Goal: Task Accomplishment & Management: Complete application form

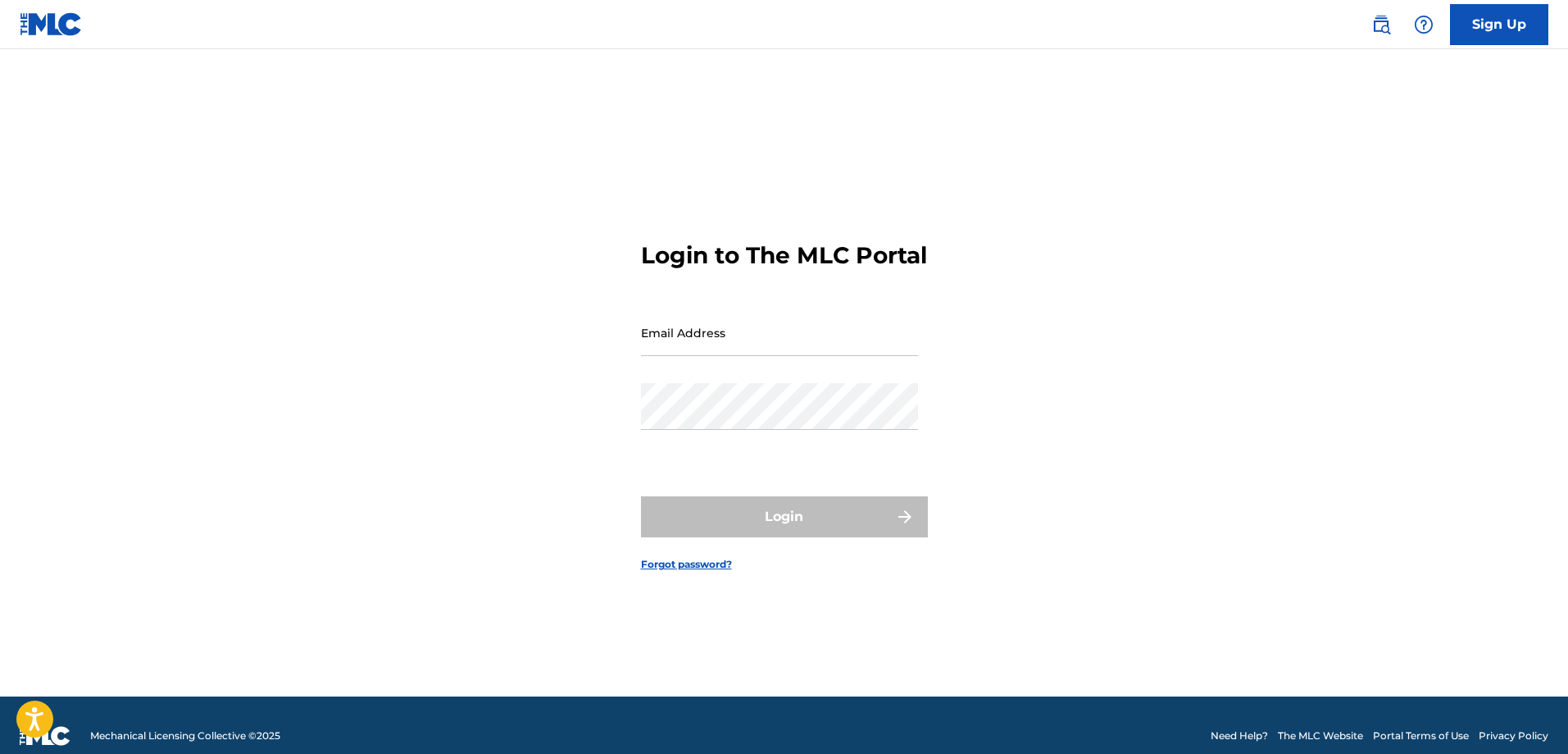
click at [695, 336] on input "Email Address" at bounding box center [779, 332] width 277 height 46
type input "[EMAIL_ADDRESS][DOMAIN_NAME]"
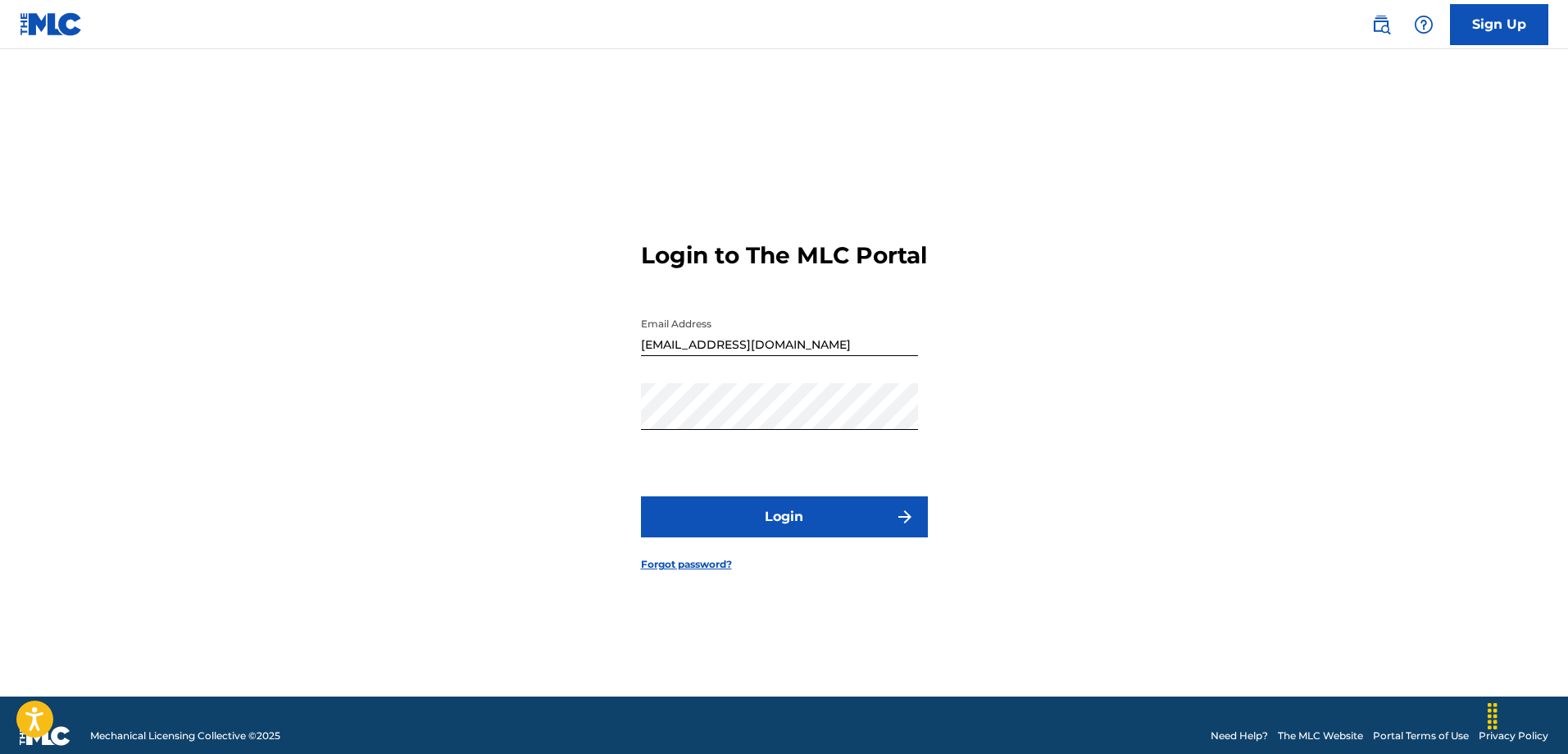
click at [756, 527] on button "Login" at bounding box center [784, 516] width 287 height 41
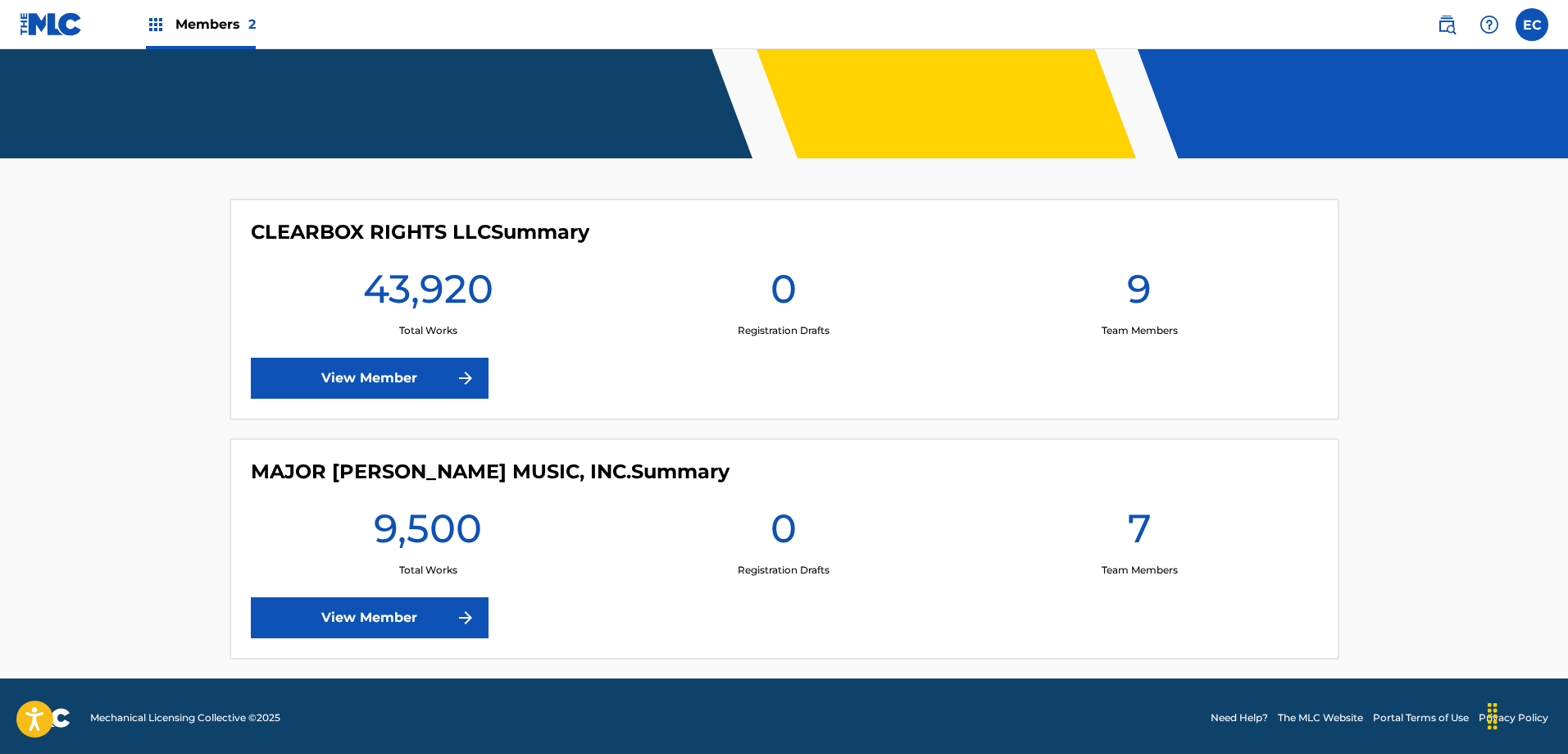
scroll to position [325, 0]
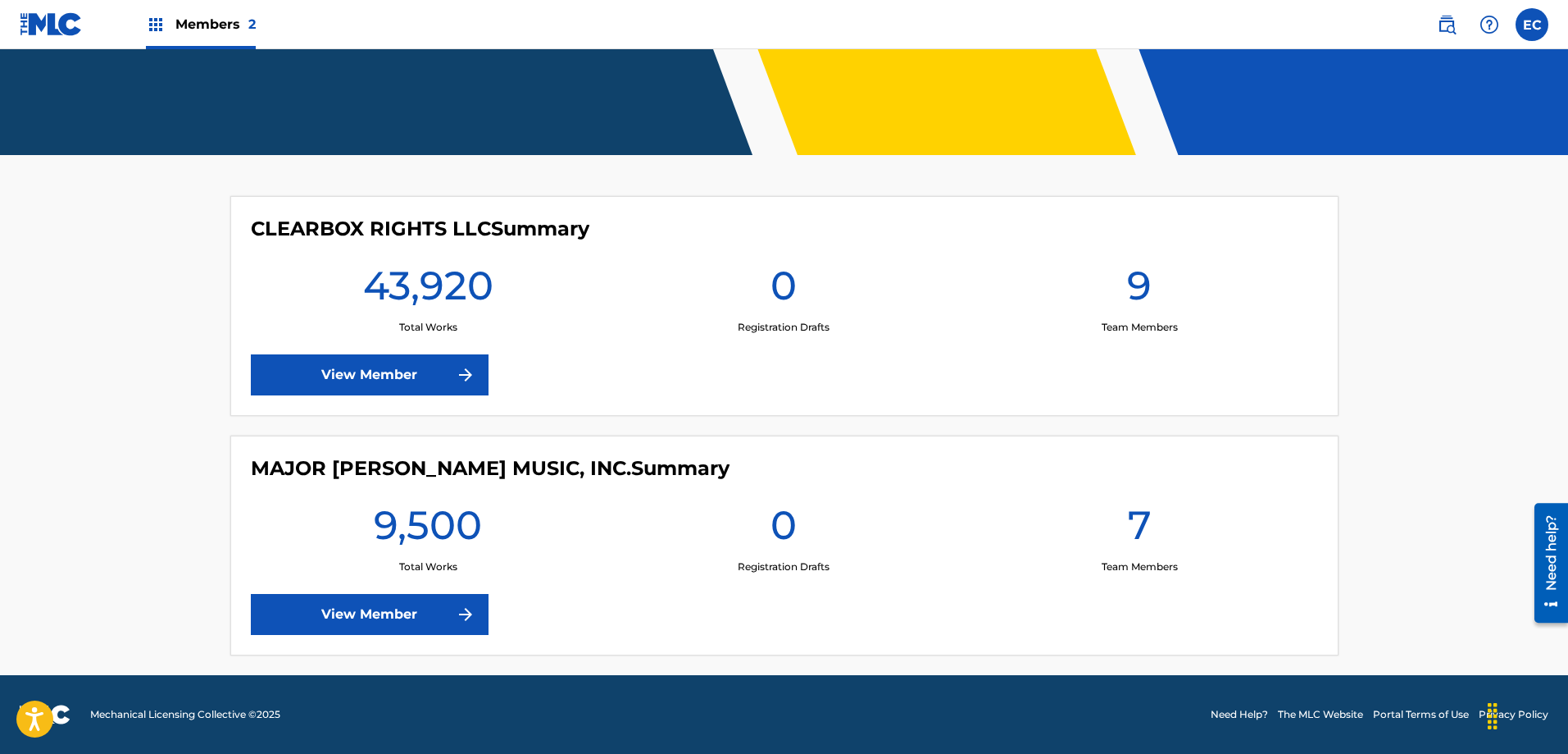
click at [397, 392] on link "View Member" at bounding box center [370, 374] width 238 height 41
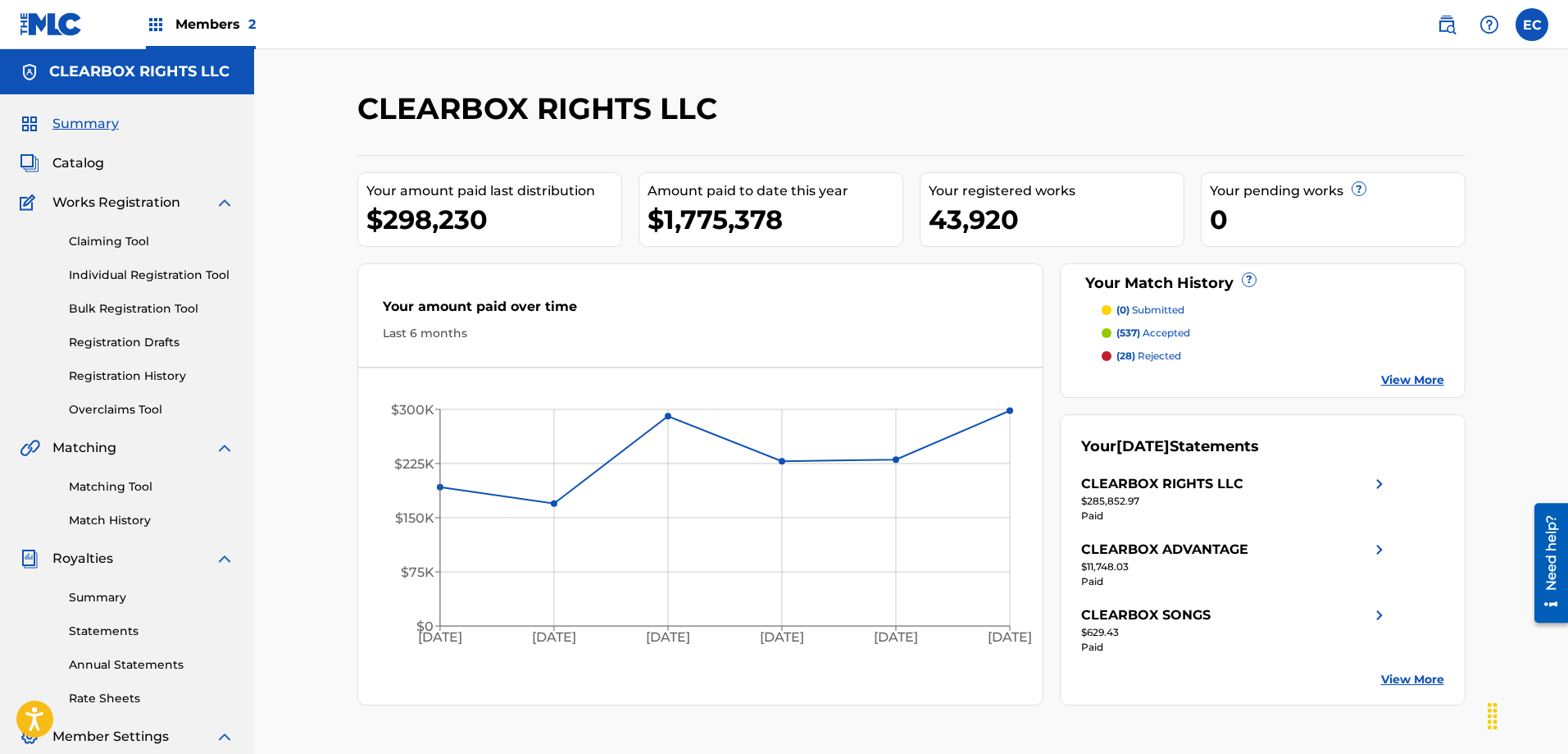
click at [95, 166] on span "Catalog" at bounding box center [78, 164] width 52 height 20
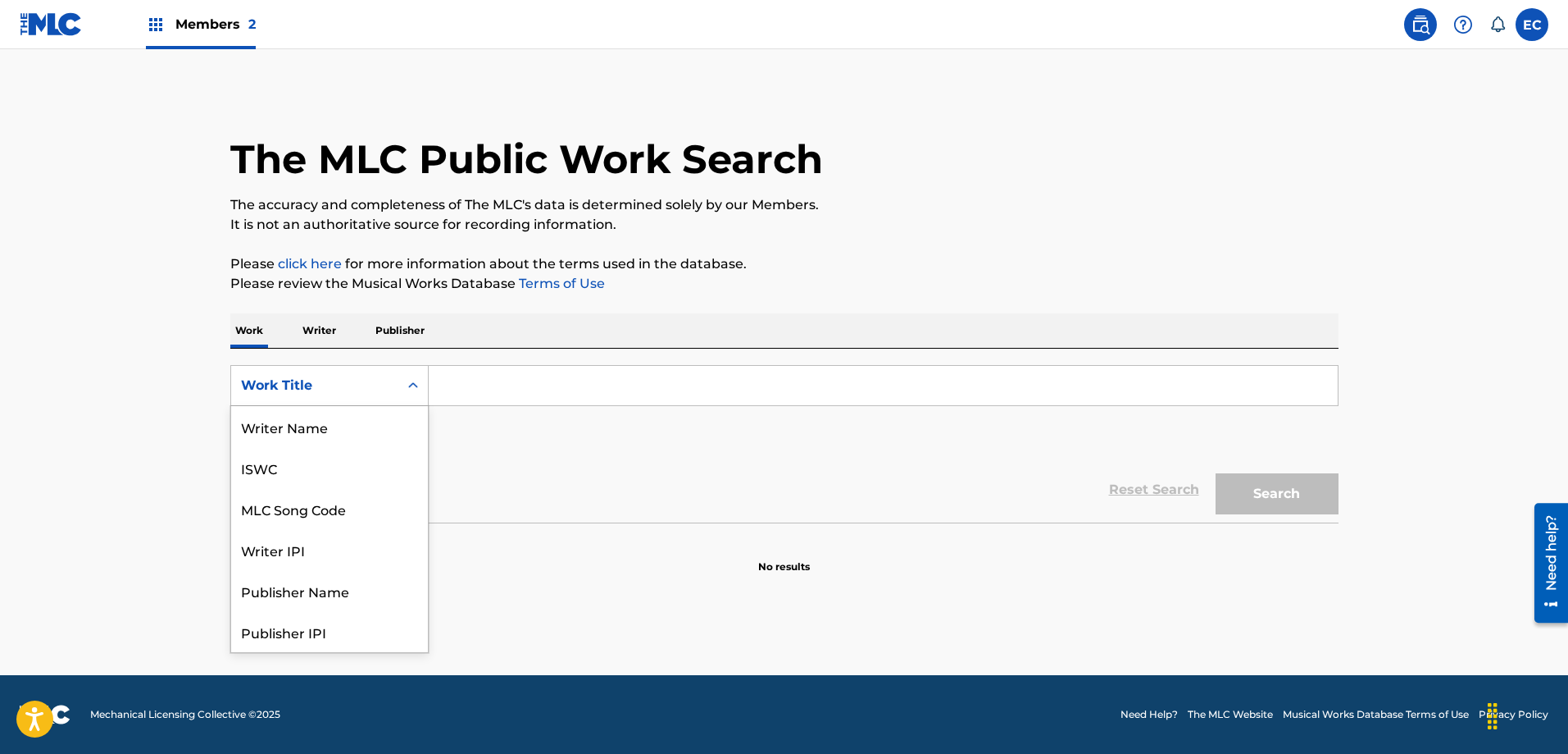
click at [369, 401] on div "Work Title" at bounding box center [315, 385] width 167 height 31
click at [354, 430] on div "MLC Song Code" at bounding box center [330, 426] width 197 height 41
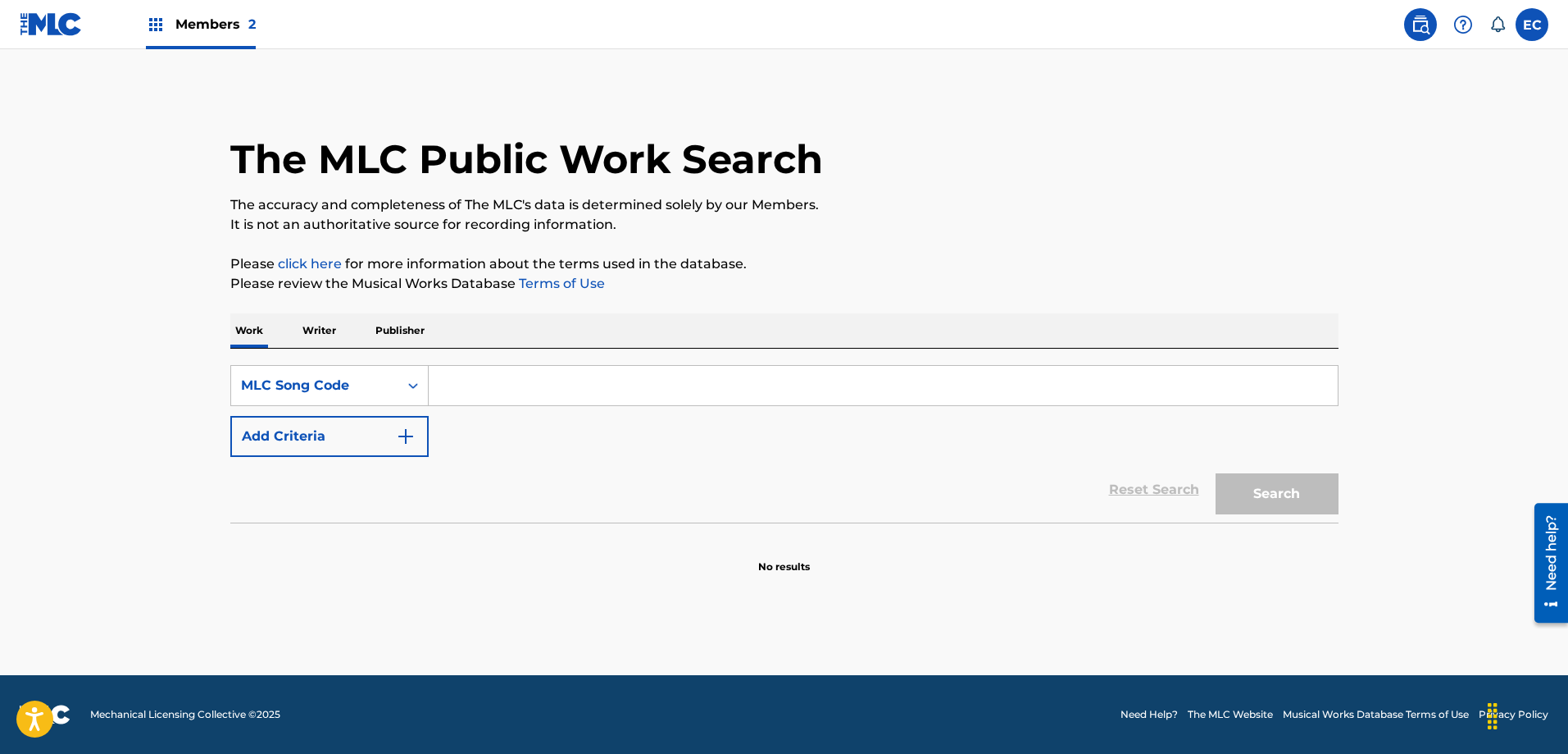
click at [459, 385] on input "Search Form" at bounding box center [883, 385] width 909 height 39
paste input "D13270"
type input "D13270"
click at [1268, 486] on button "Search" at bounding box center [1277, 493] width 123 height 41
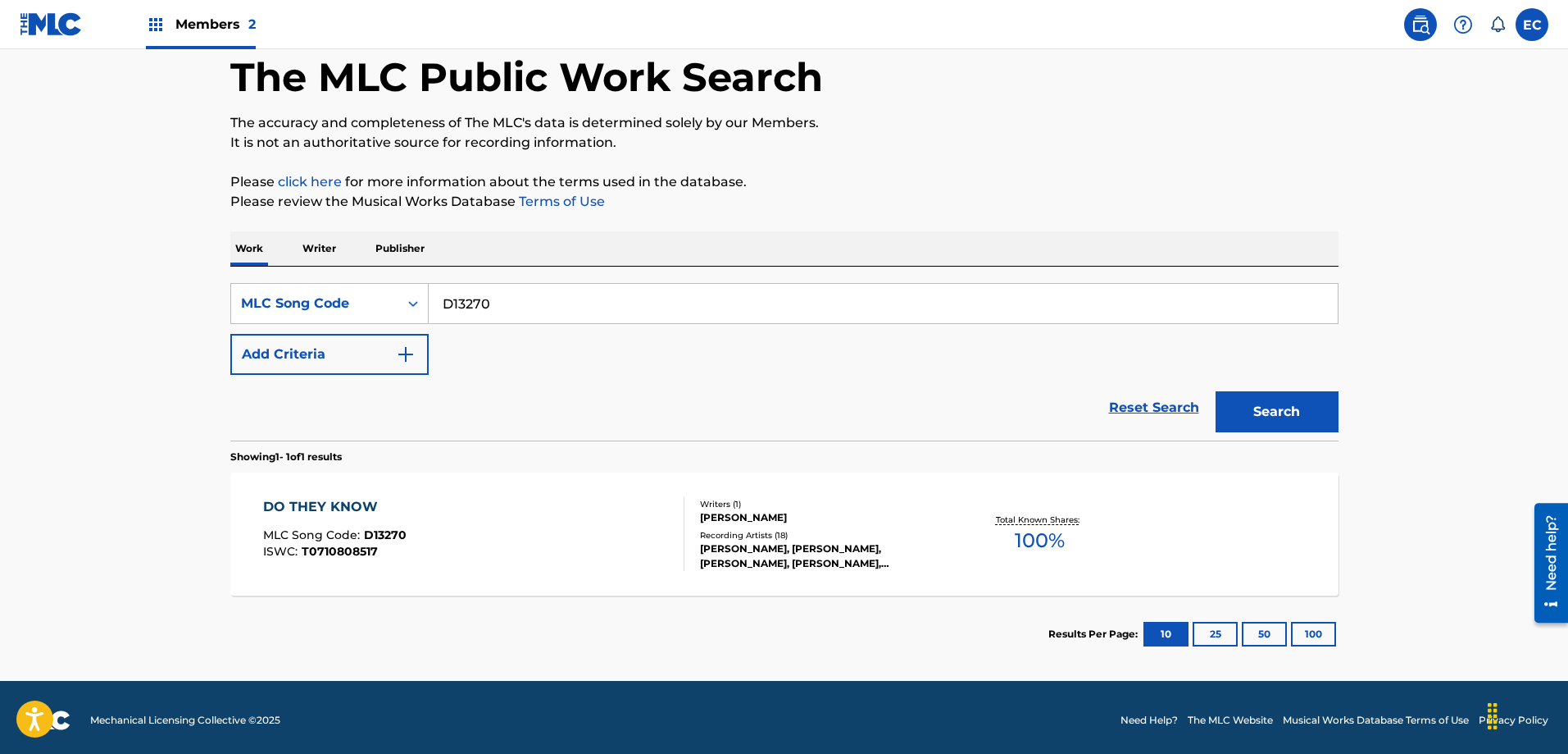
click at [340, 508] on div "DO THEY KNOW" at bounding box center [335, 507] width 143 height 20
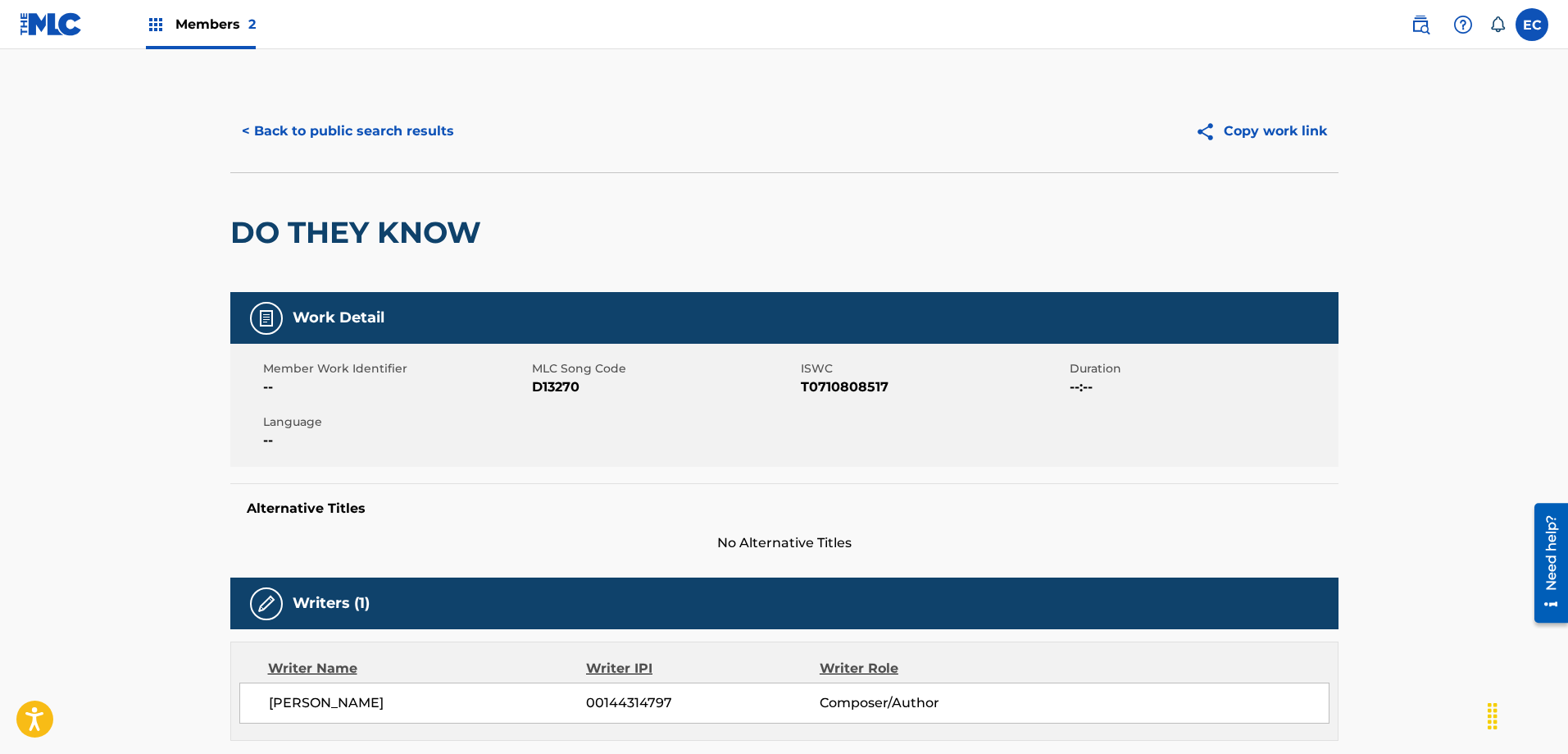
click at [326, 143] on button "< Back to public search results" at bounding box center [348, 131] width 235 height 41
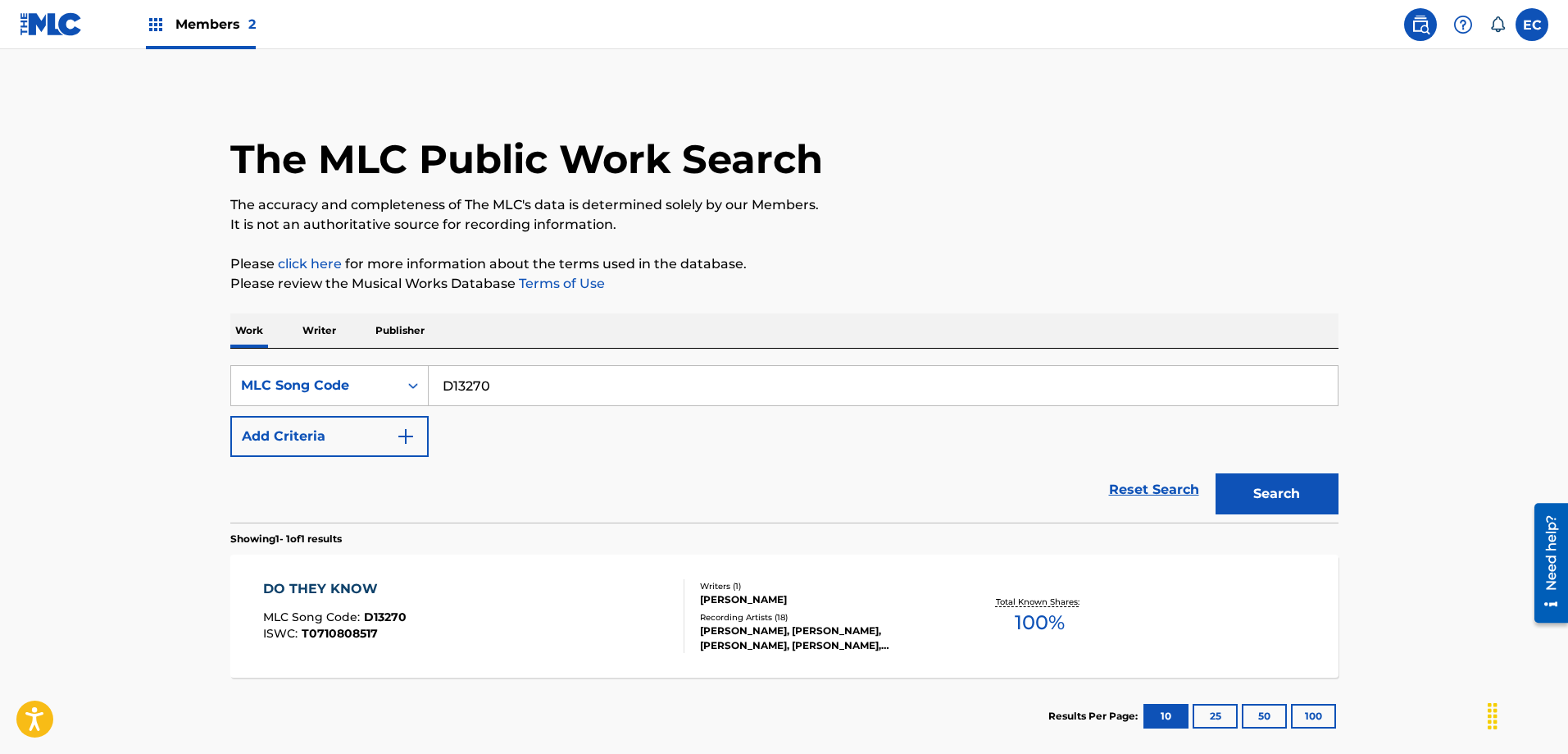
scroll to position [45, 0]
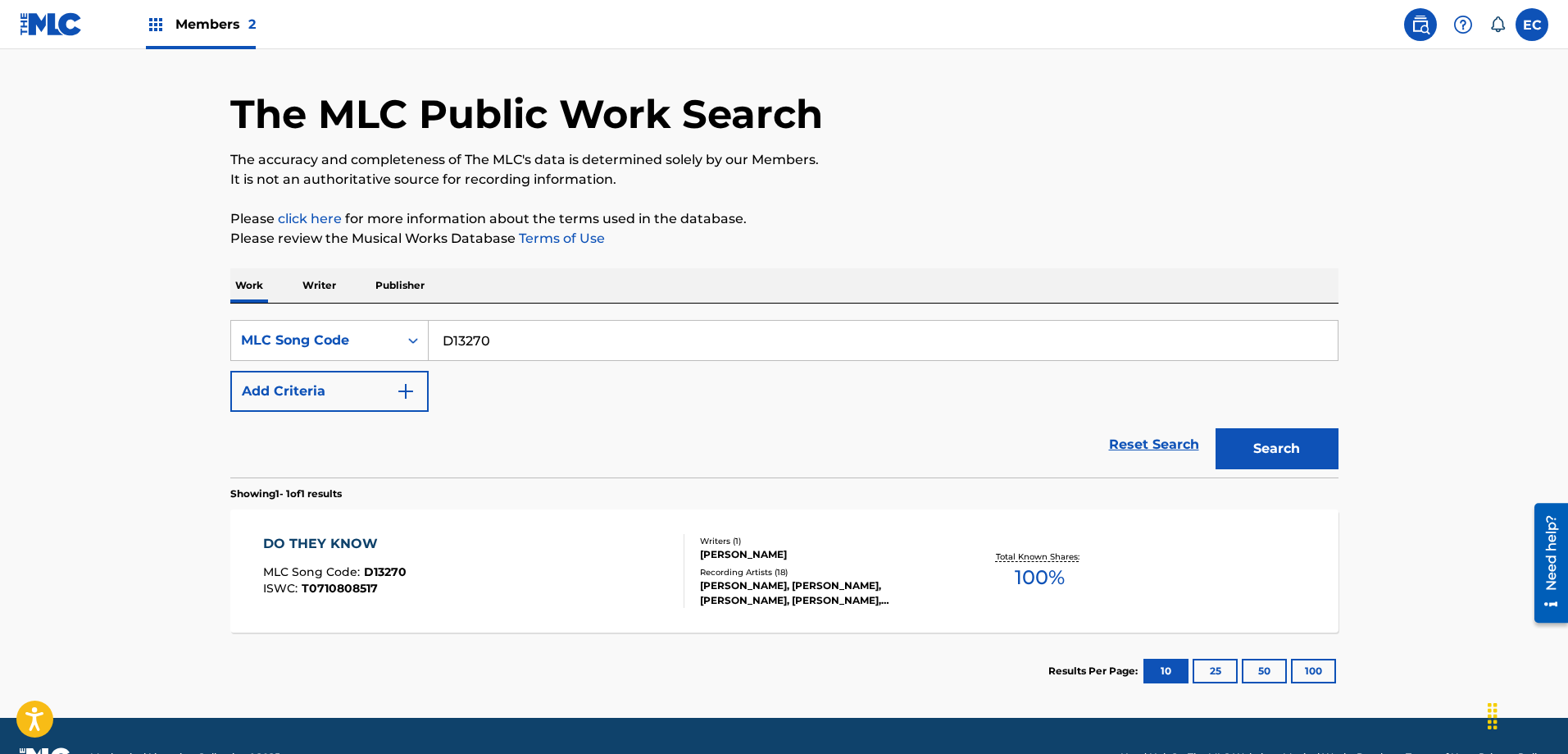
click at [474, 336] on input "D13270" at bounding box center [883, 340] width 909 height 39
paste input "T05861"
type input "T05861"
click at [1253, 443] on button "Search" at bounding box center [1277, 448] width 123 height 41
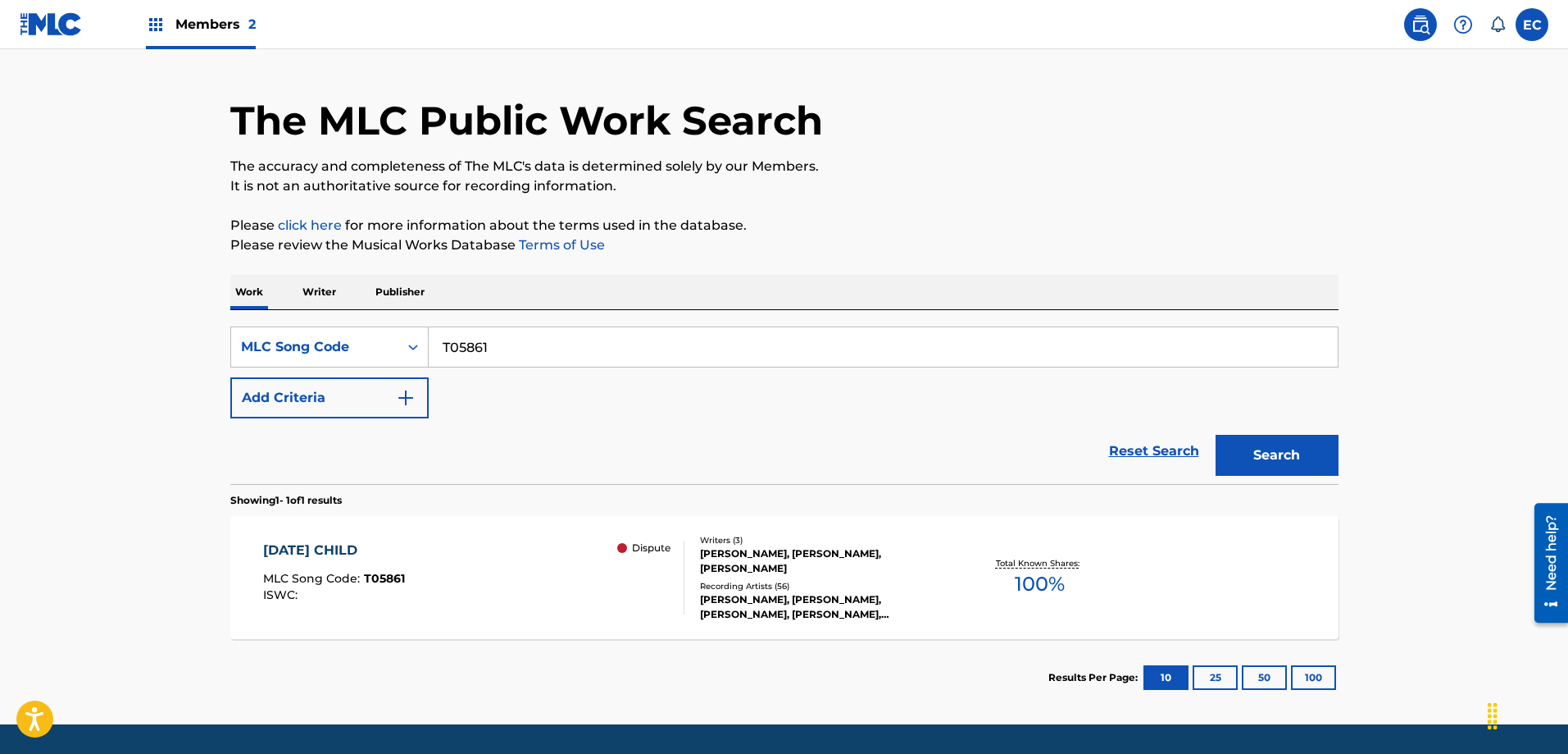
scroll to position [88, 0]
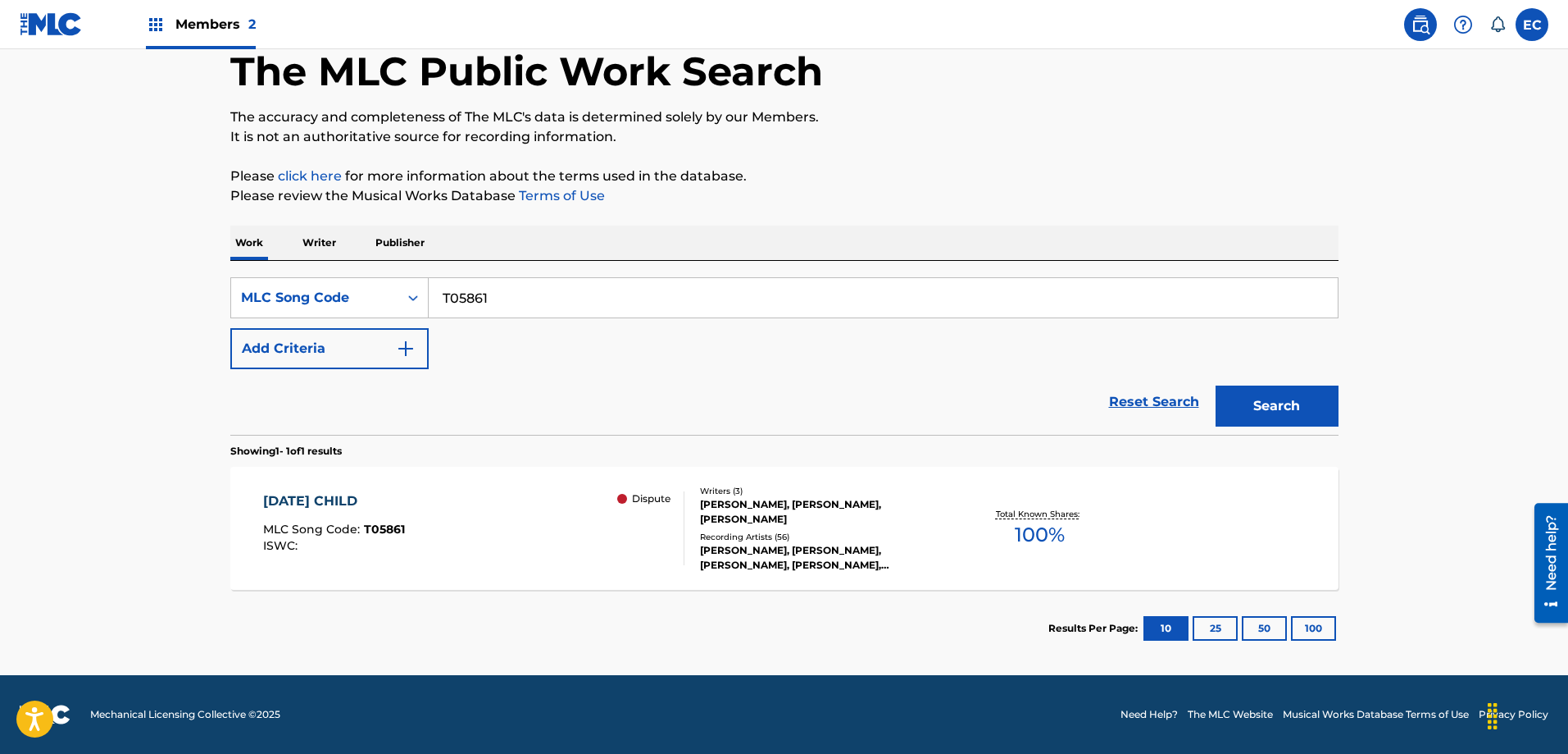
click at [347, 507] on div "TUESDAY'S CHILD" at bounding box center [334, 501] width 142 height 20
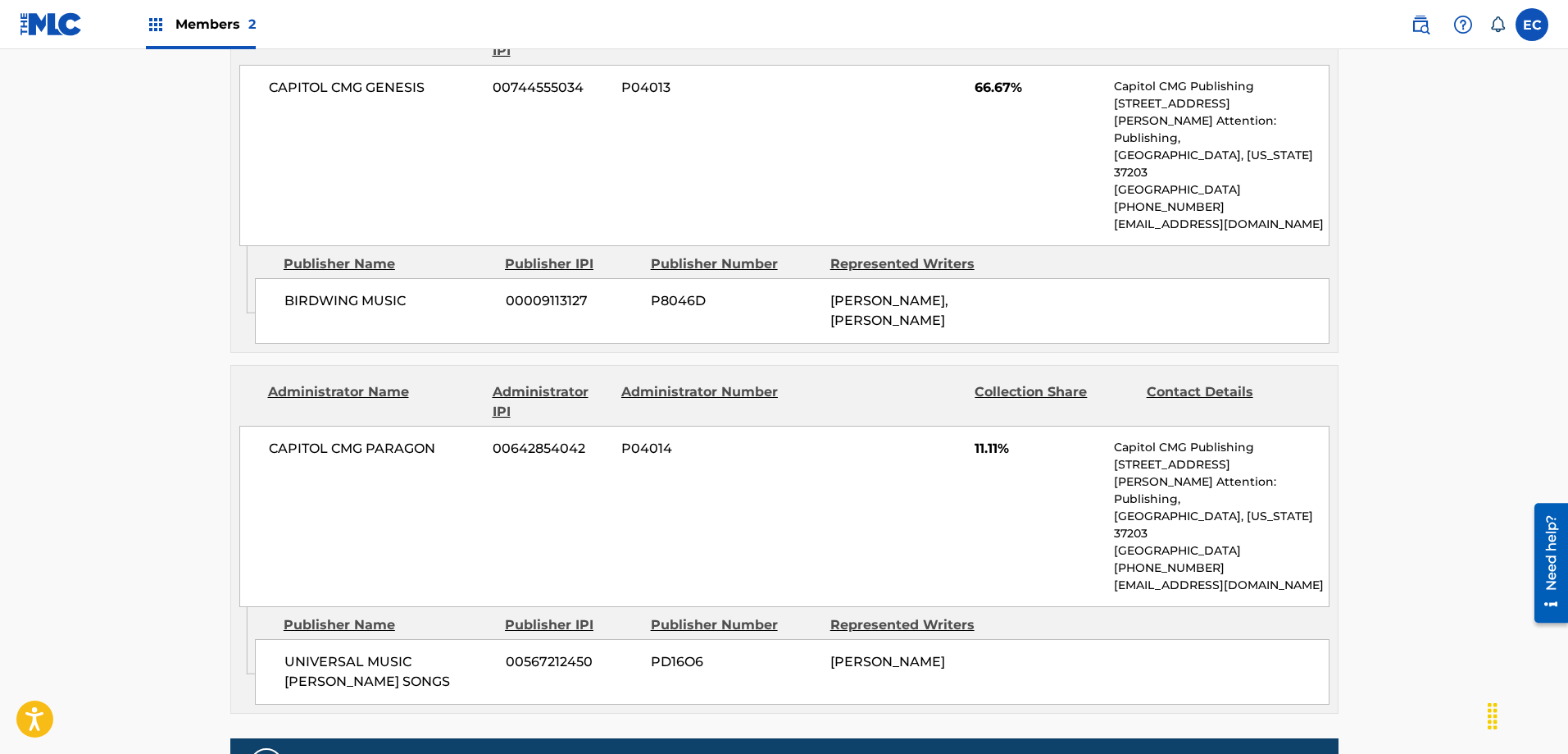
scroll to position [1558, 0]
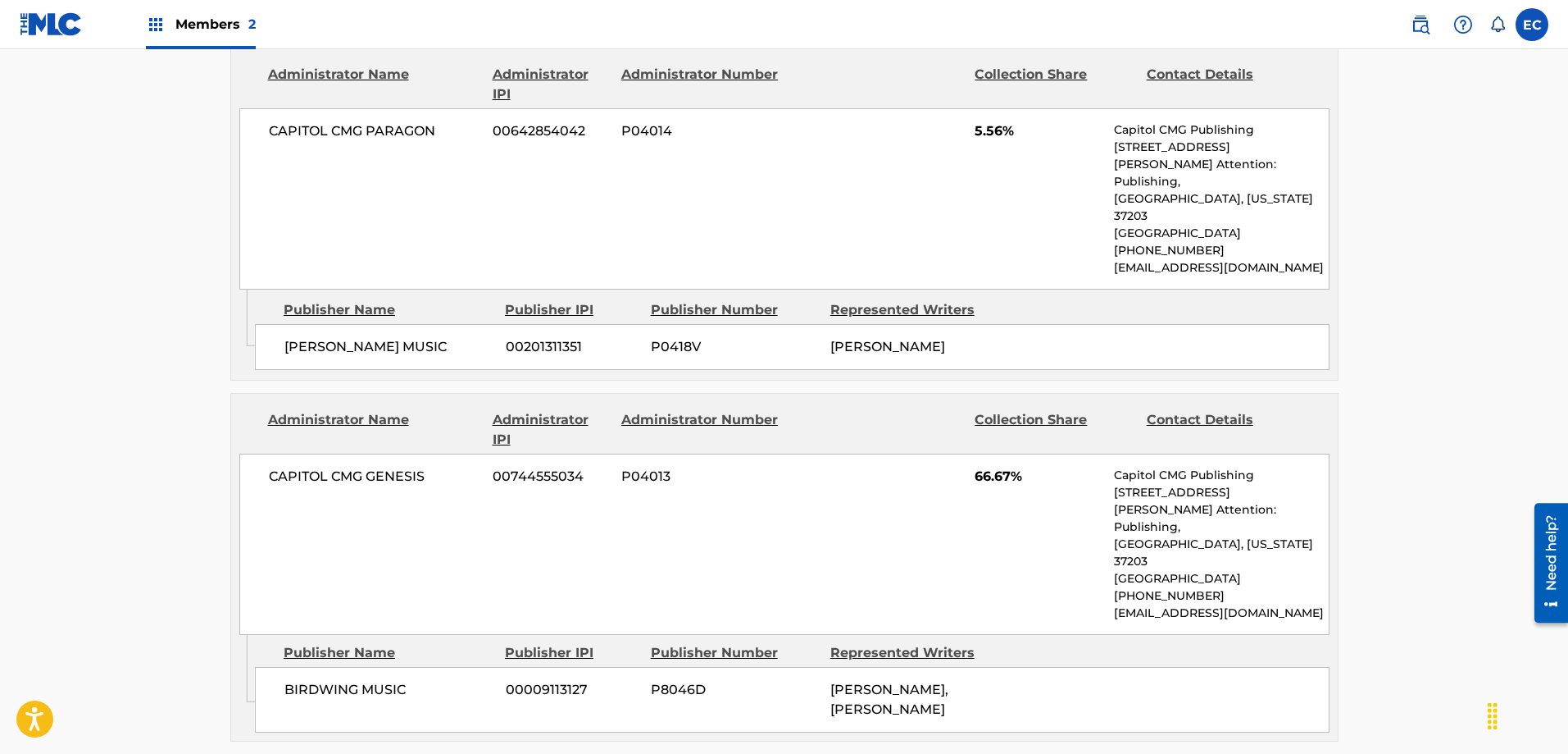
scroll to position [1148, 0]
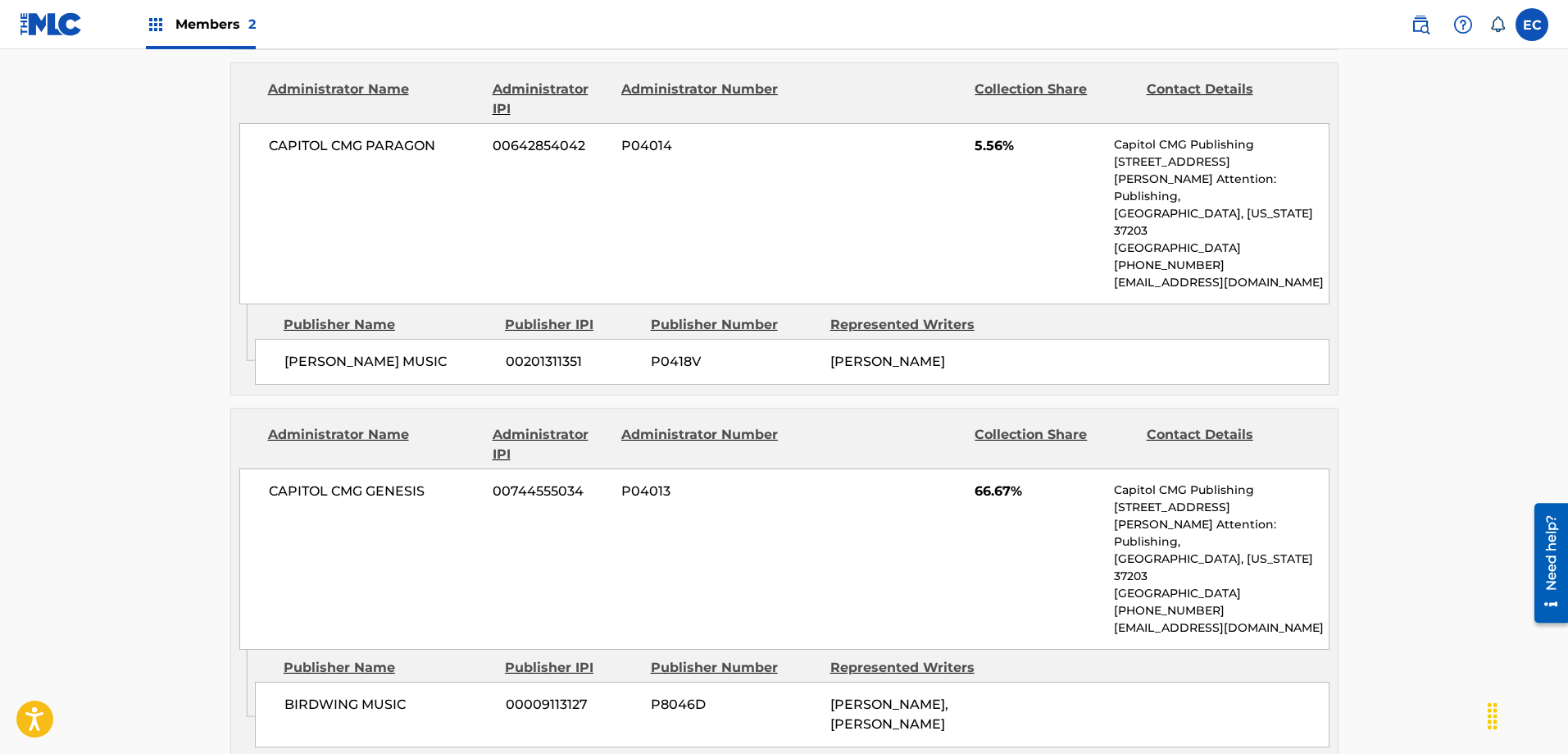
click at [137, 154] on main "< Back to public search results Copy work link TUESDAY'S CHILD Dispute Work Det…" at bounding box center [784, 345] width 1568 height 2890
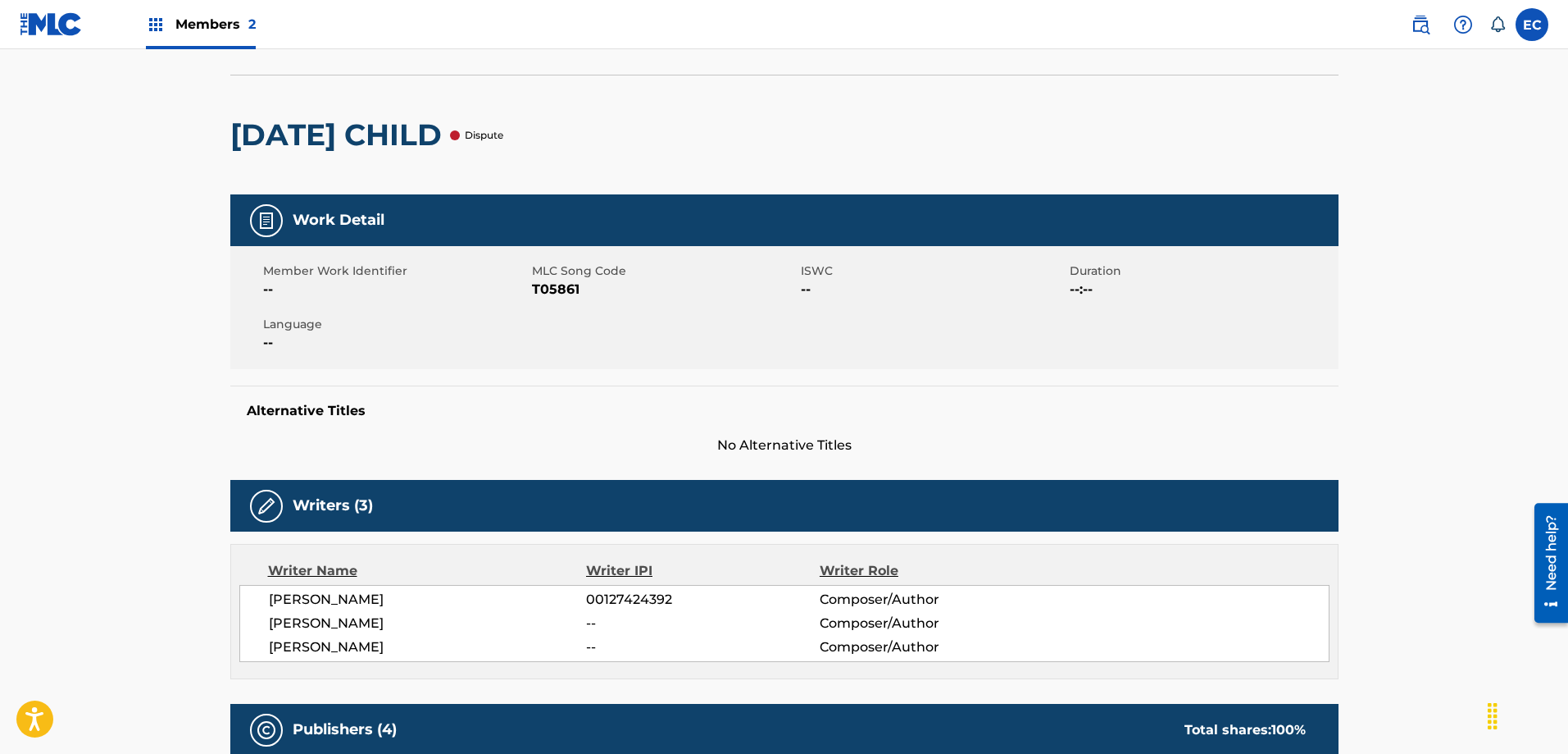
scroll to position [0, 0]
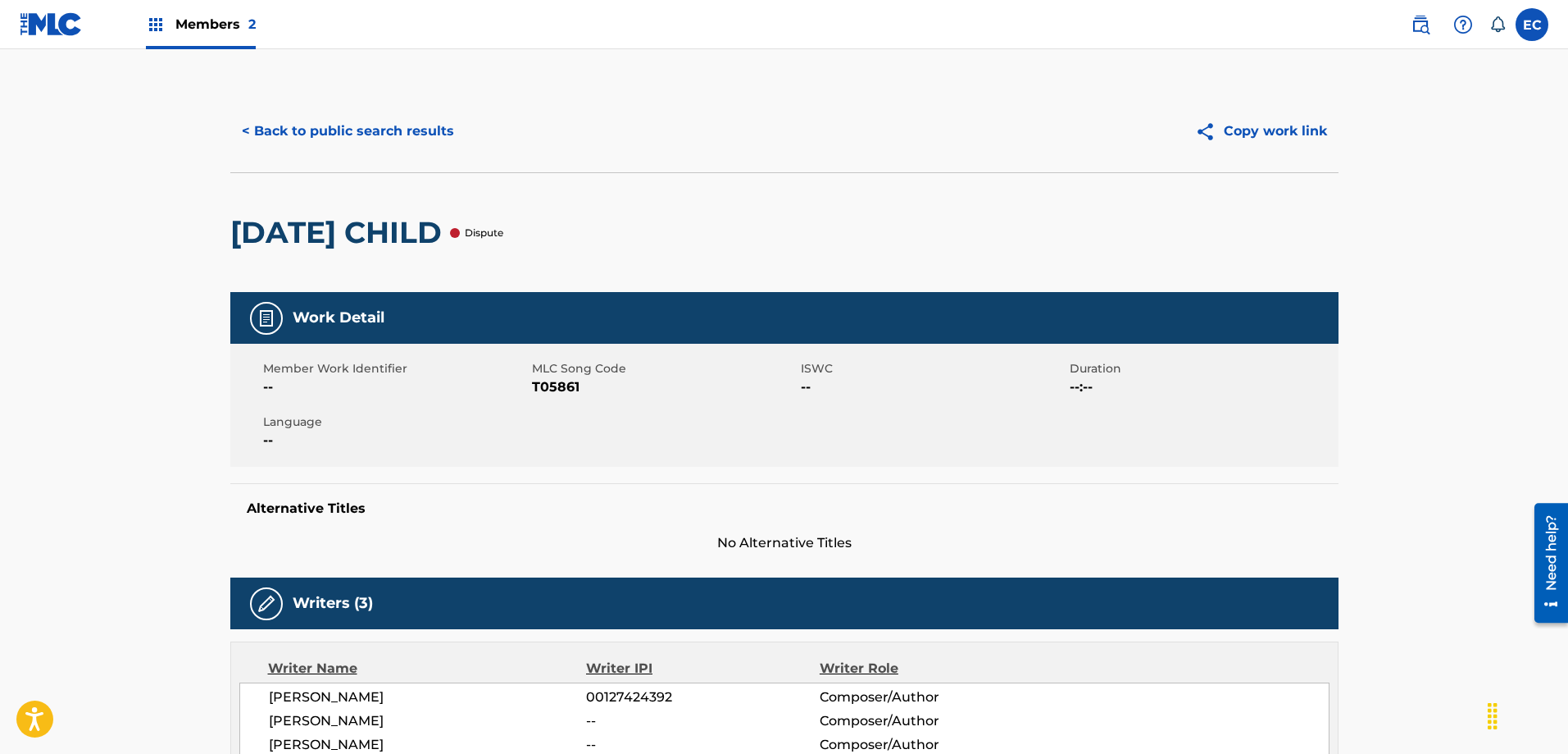
click at [322, 127] on button "< Back to public search results" at bounding box center [348, 131] width 235 height 41
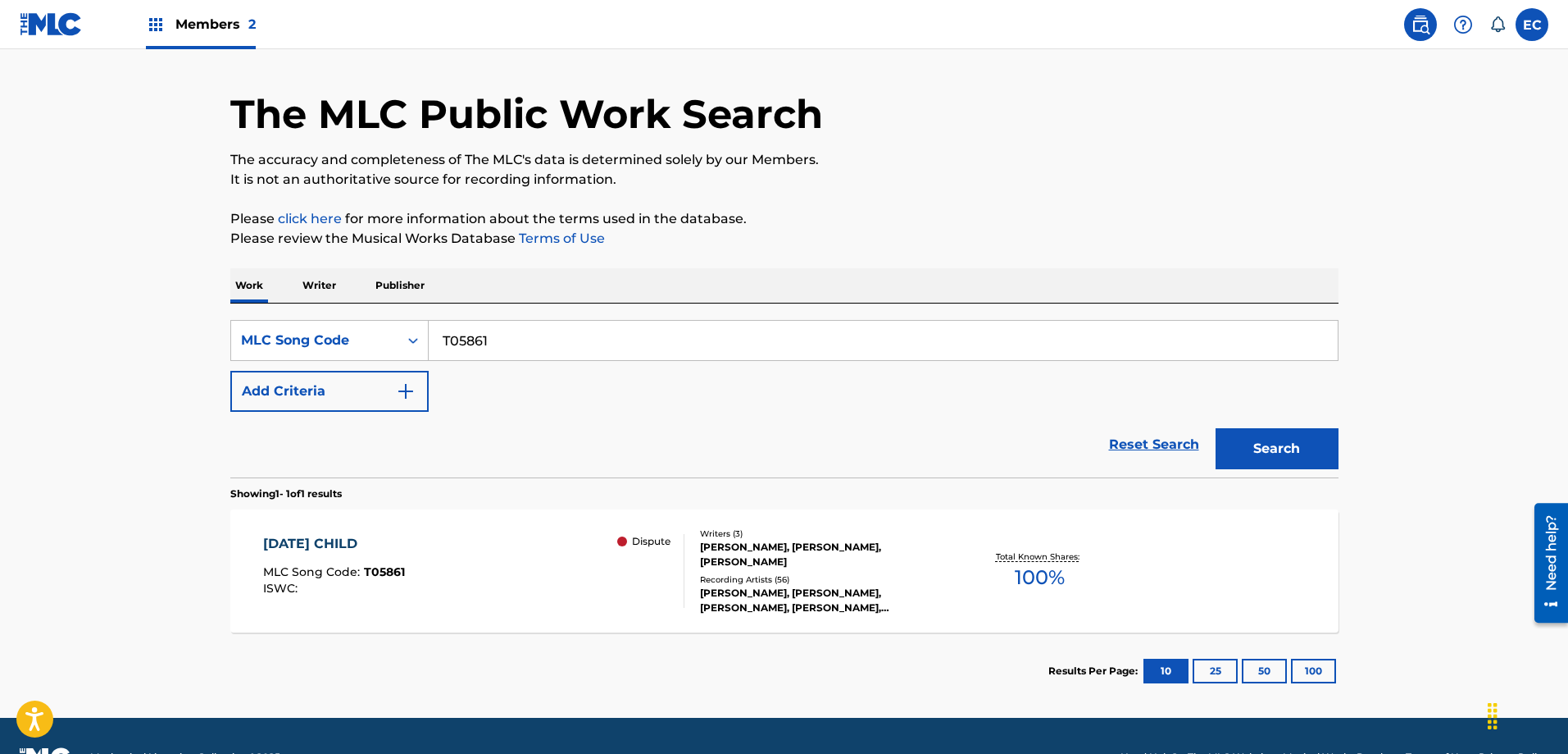
click at [469, 332] on input "T05861" at bounding box center [883, 340] width 909 height 39
paste input "PVAGZ0"
type input "PVAGZ0"
click at [1216, 428] on button "Search" at bounding box center [1277, 448] width 123 height 41
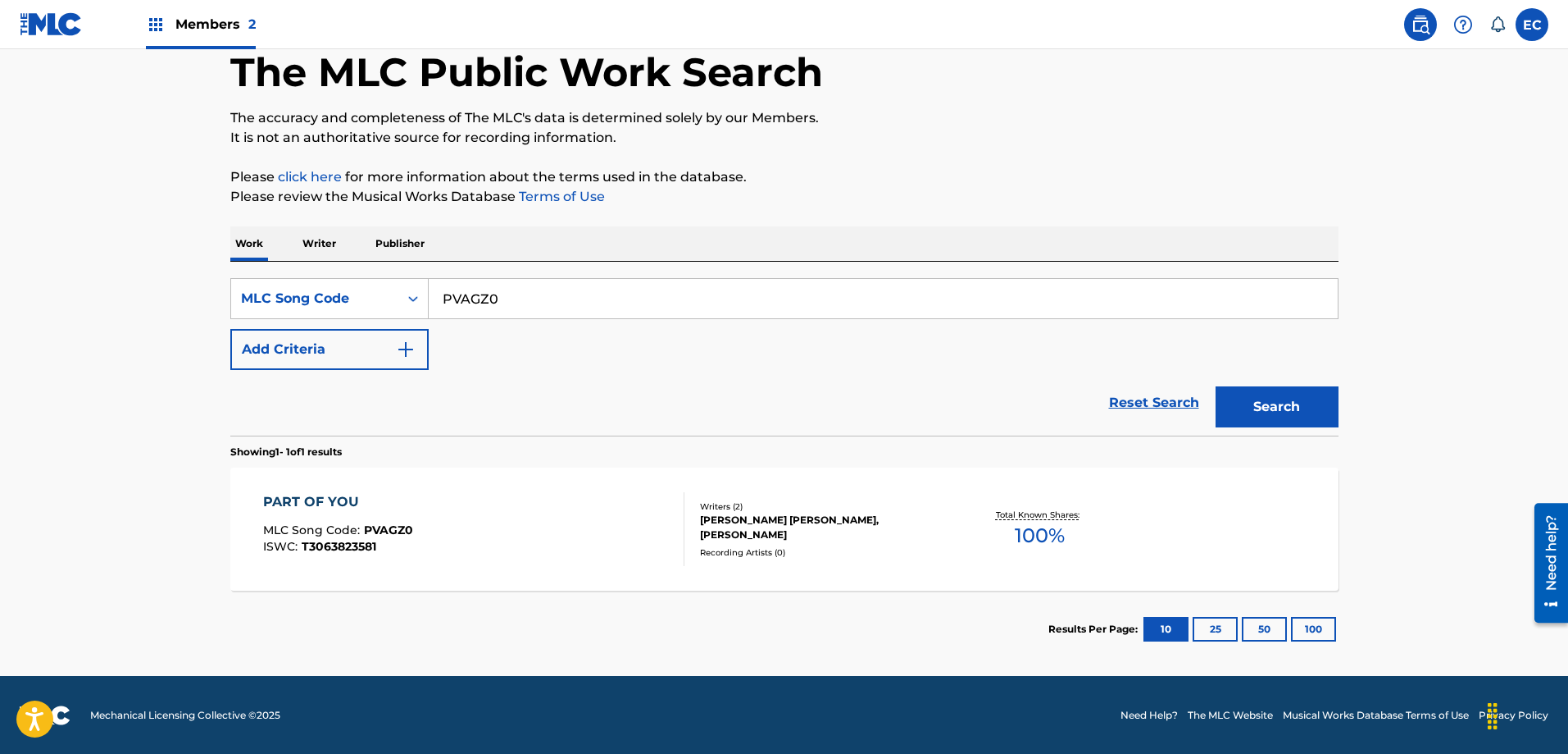
scroll to position [88, 0]
click at [332, 491] on div "PART OF YOU" at bounding box center [338, 501] width 150 height 20
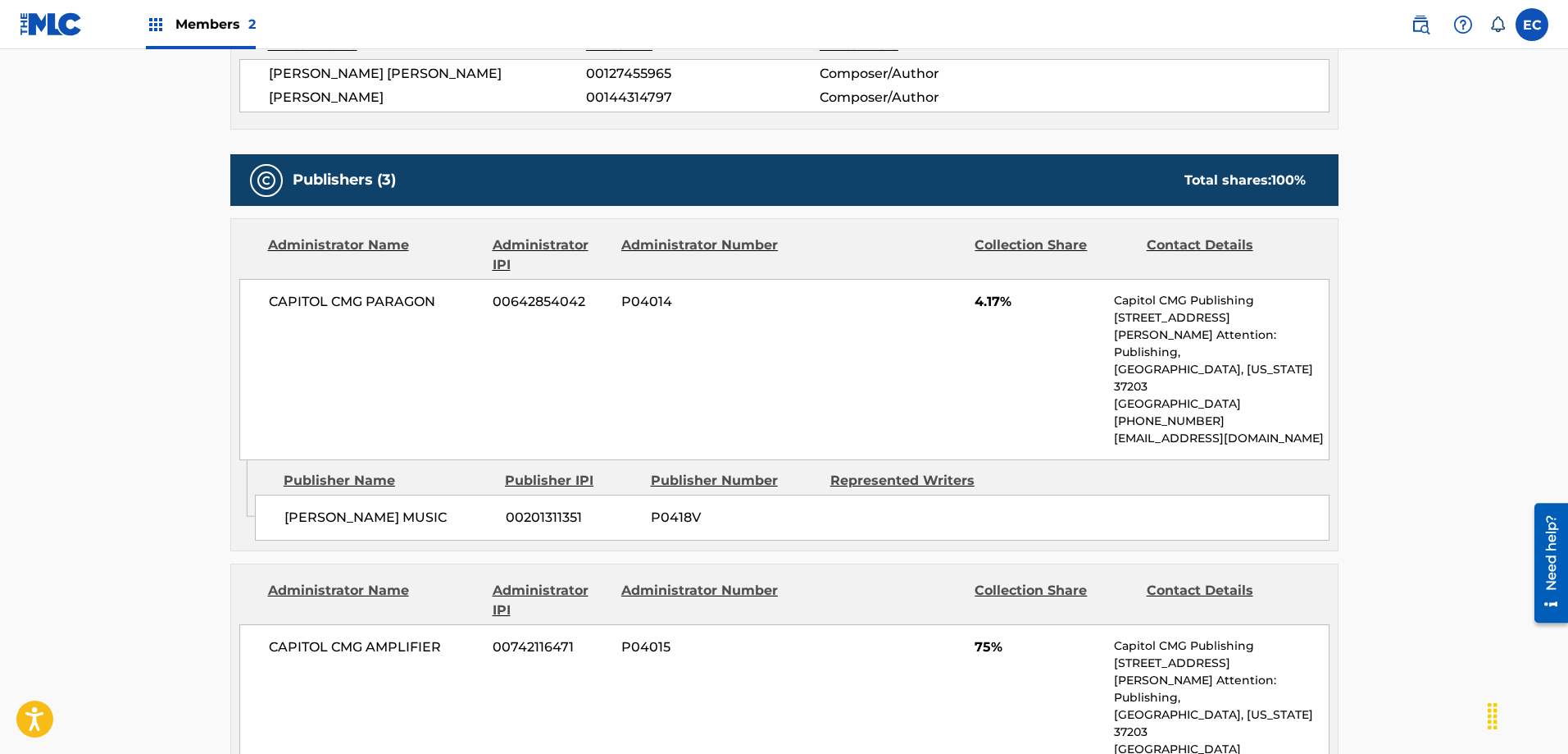
scroll to position [656, 0]
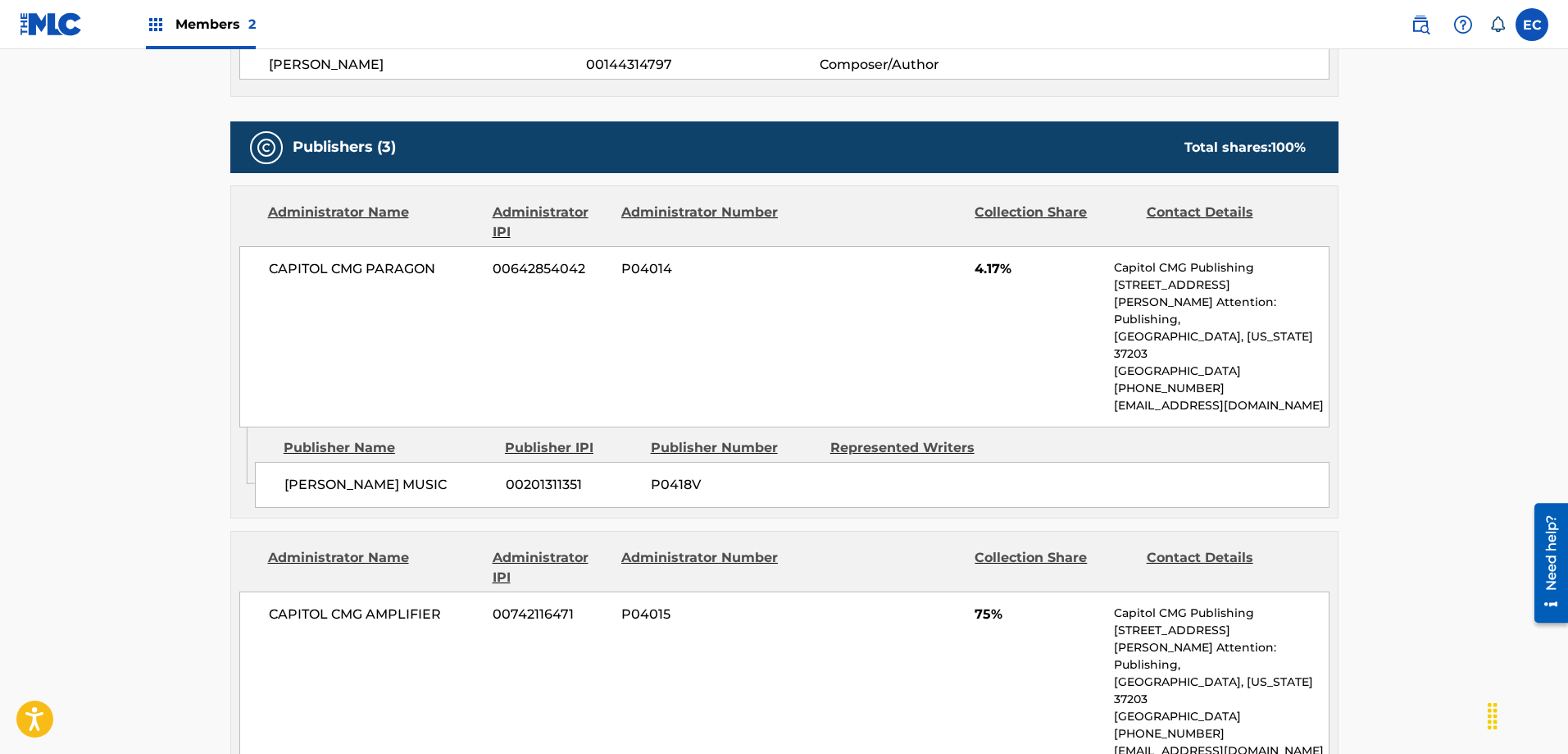
click at [155, 152] on main "< Back to public search results Copy work link PART OF YOU Work Detail Member W…" at bounding box center [784, 313] width 1568 height 1841
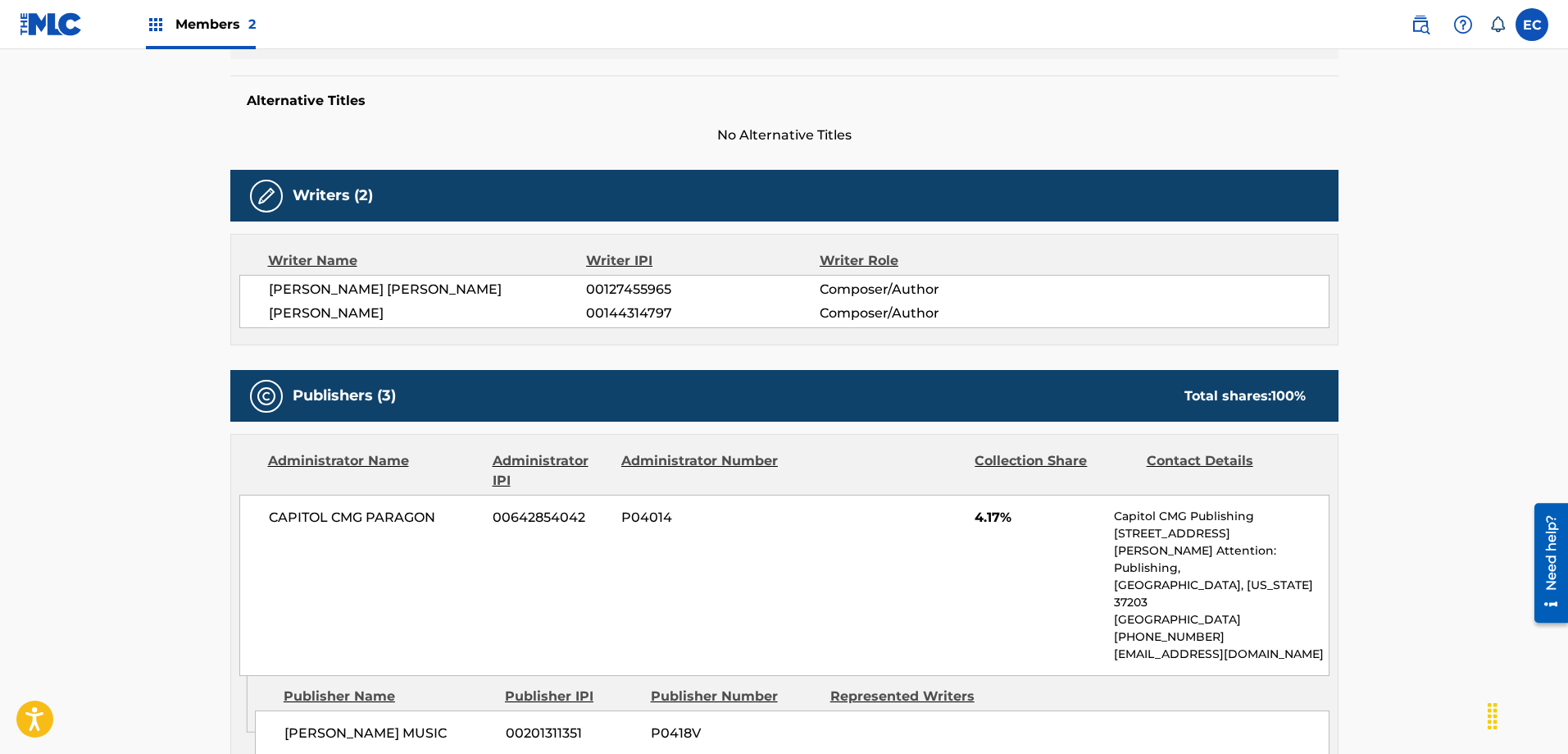
scroll to position [0, 0]
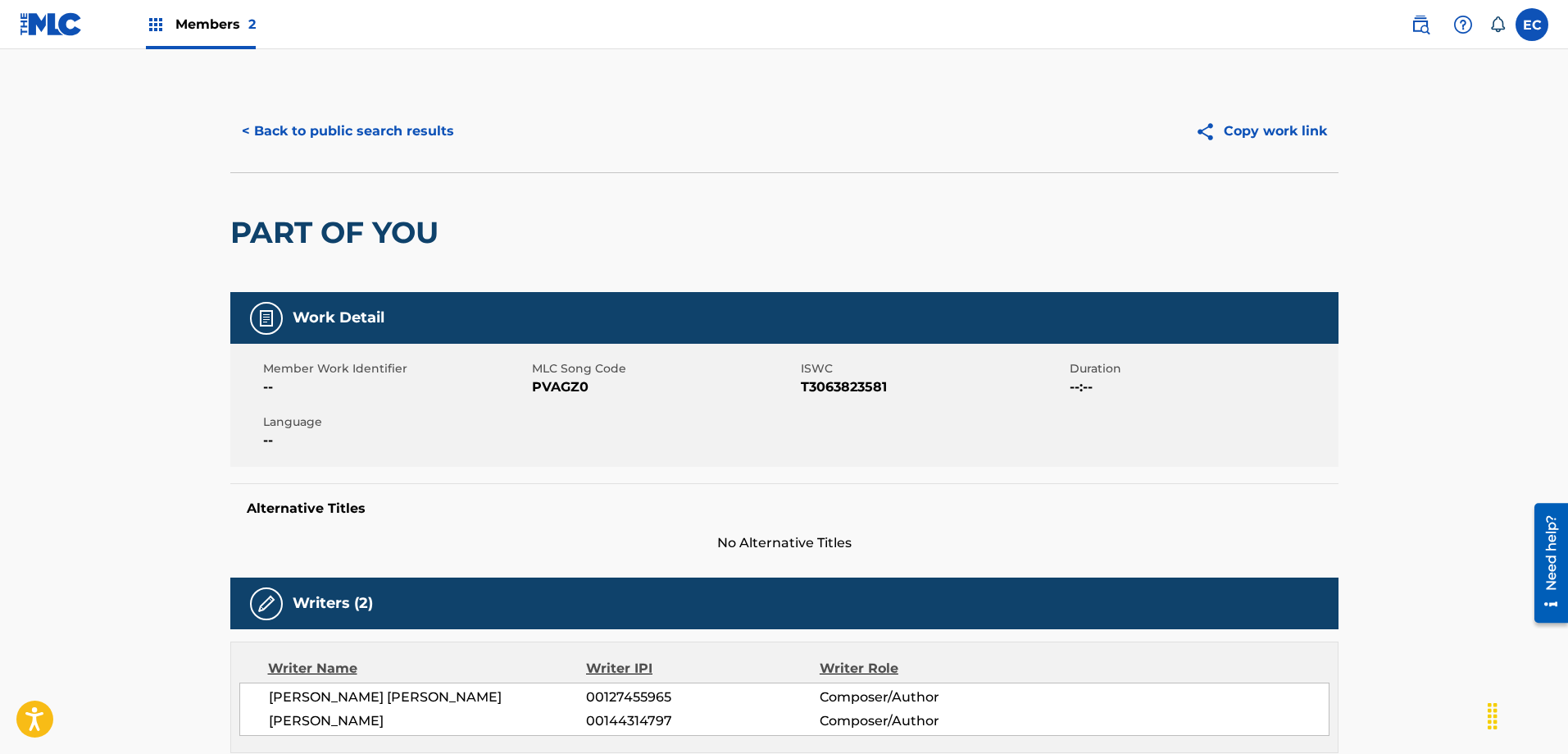
click at [281, 131] on button "< Back to public search results" at bounding box center [348, 131] width 235 height 41
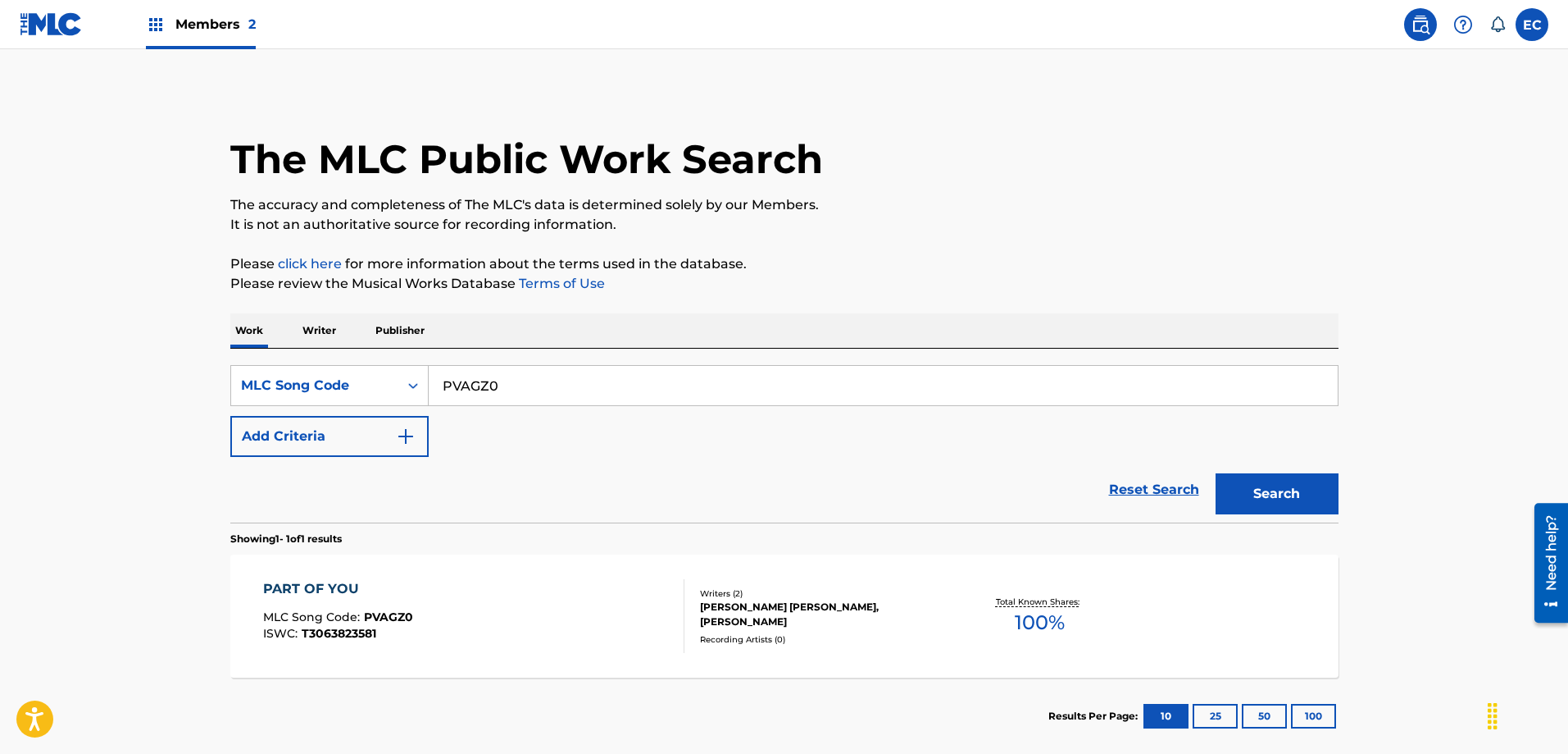
scroll to position [45, 0]
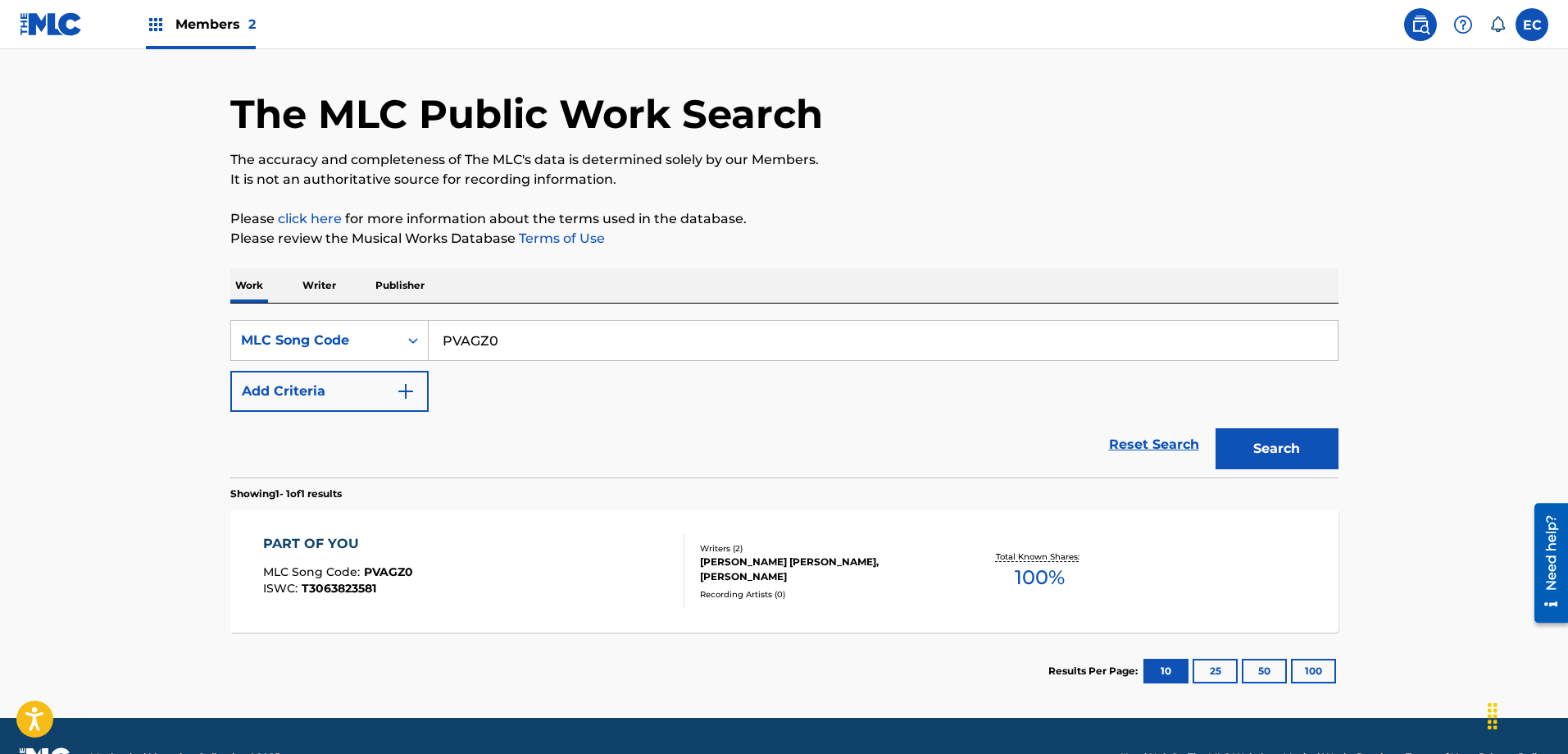
click at [466, 342] on input "PVAGZ0" at bounding box center [883, 340] width 909 height 39
paste input "MA477I"
type input "MA477I"
click at [1283, 454] on button "Search" at bounding box center [1277, 448] width 123 height 41
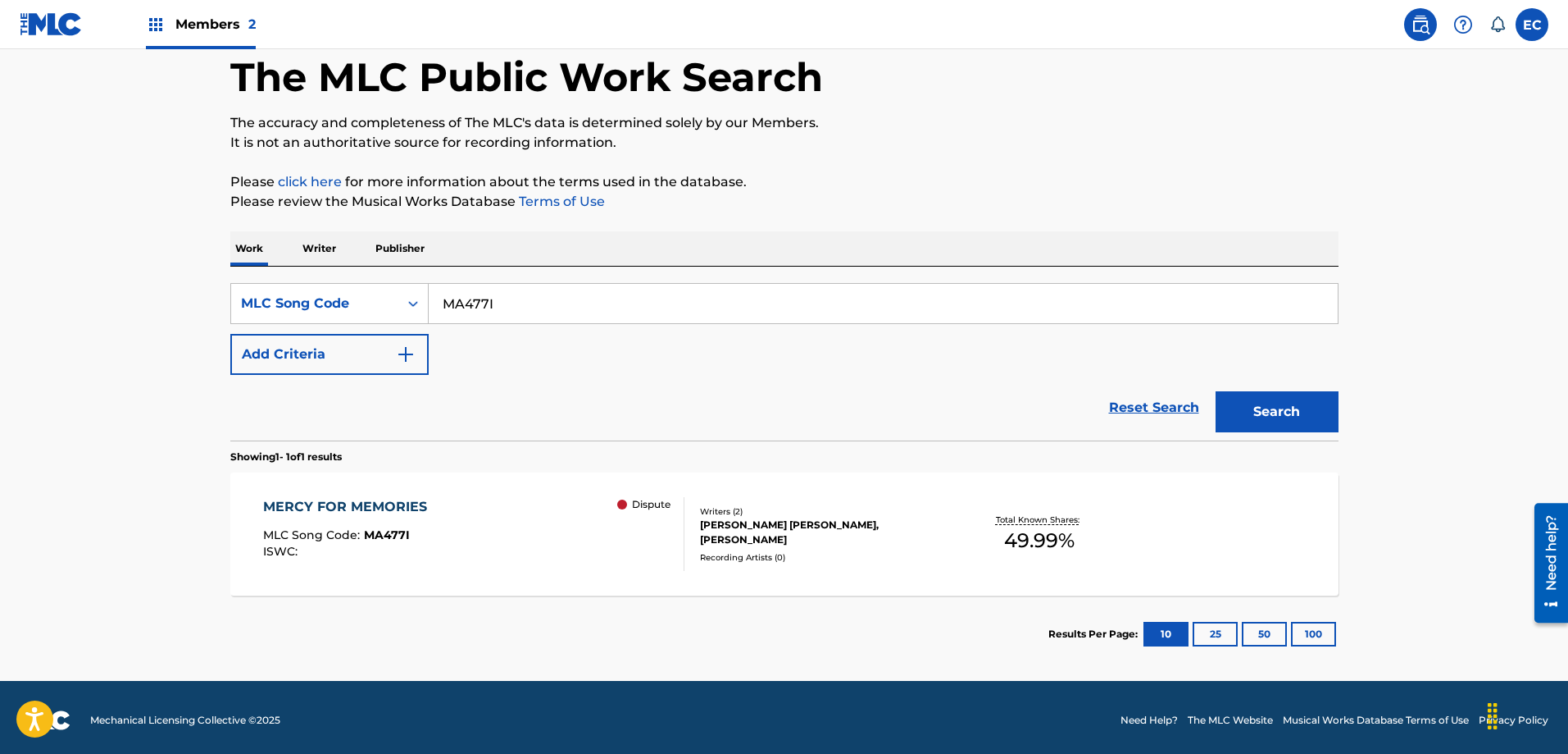
scroll to position [88, 0]
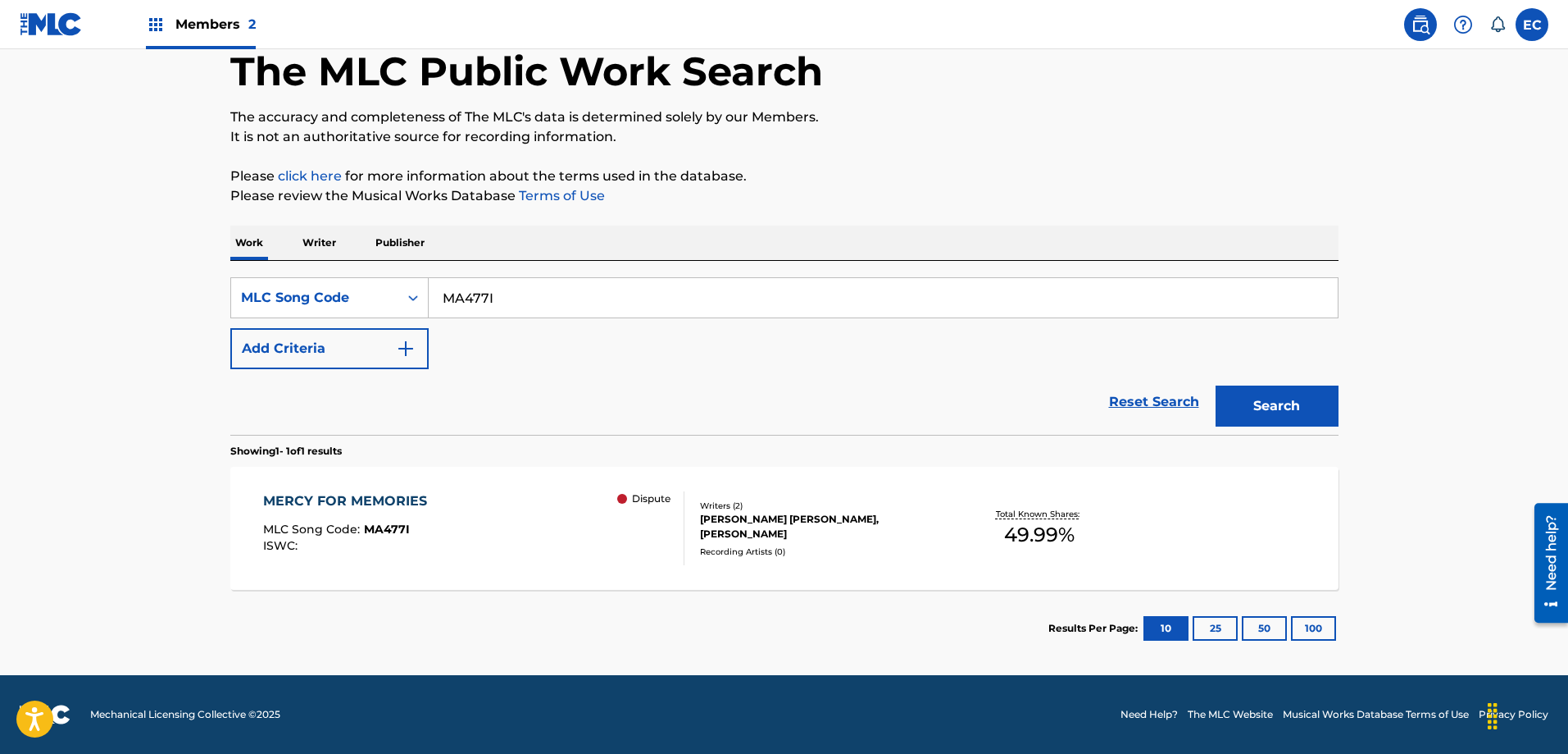
click at [288, 499] on div "MERCY FOR MEMORIES" at bounding box center [350, 501] width 173 height 20
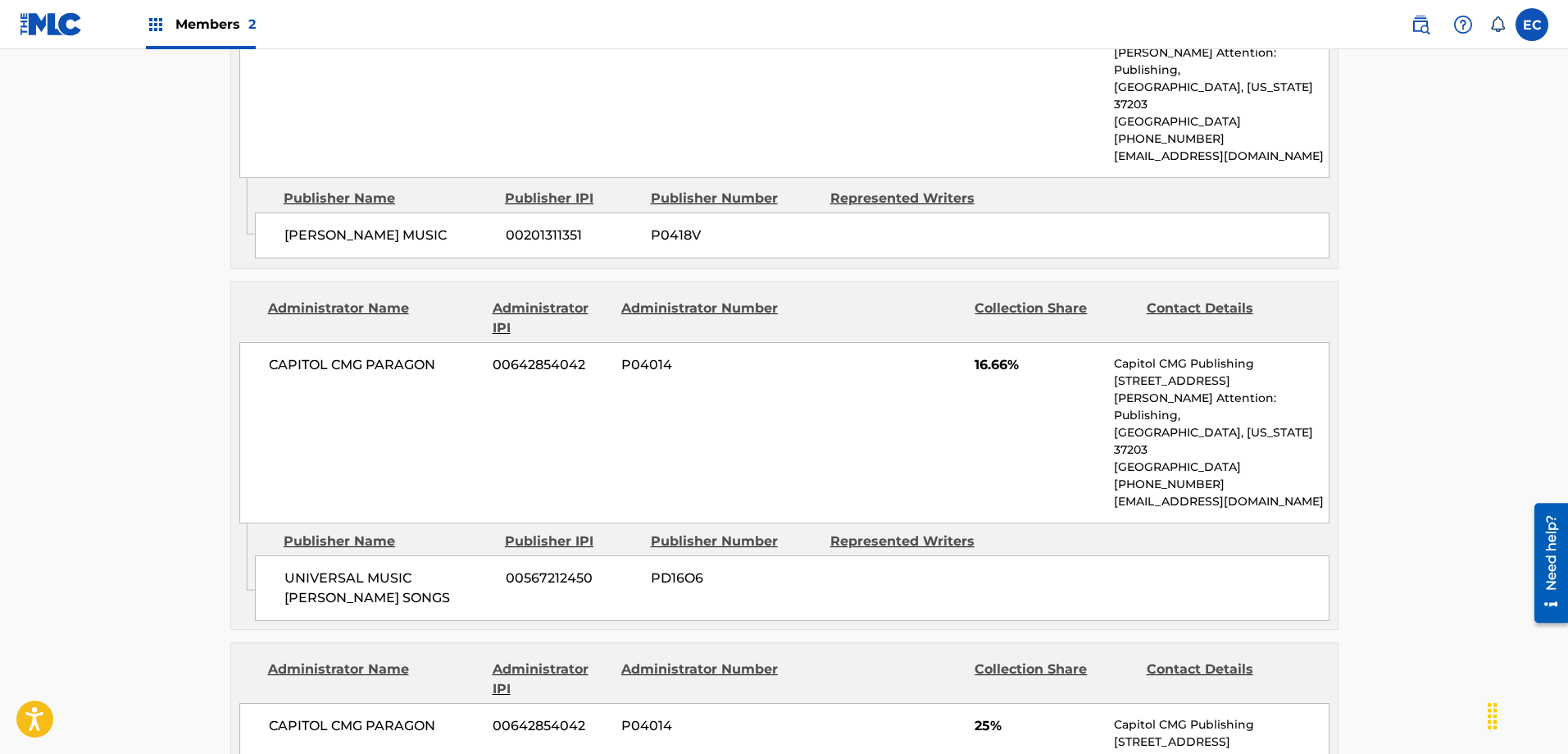
scroll to position [898, 0]
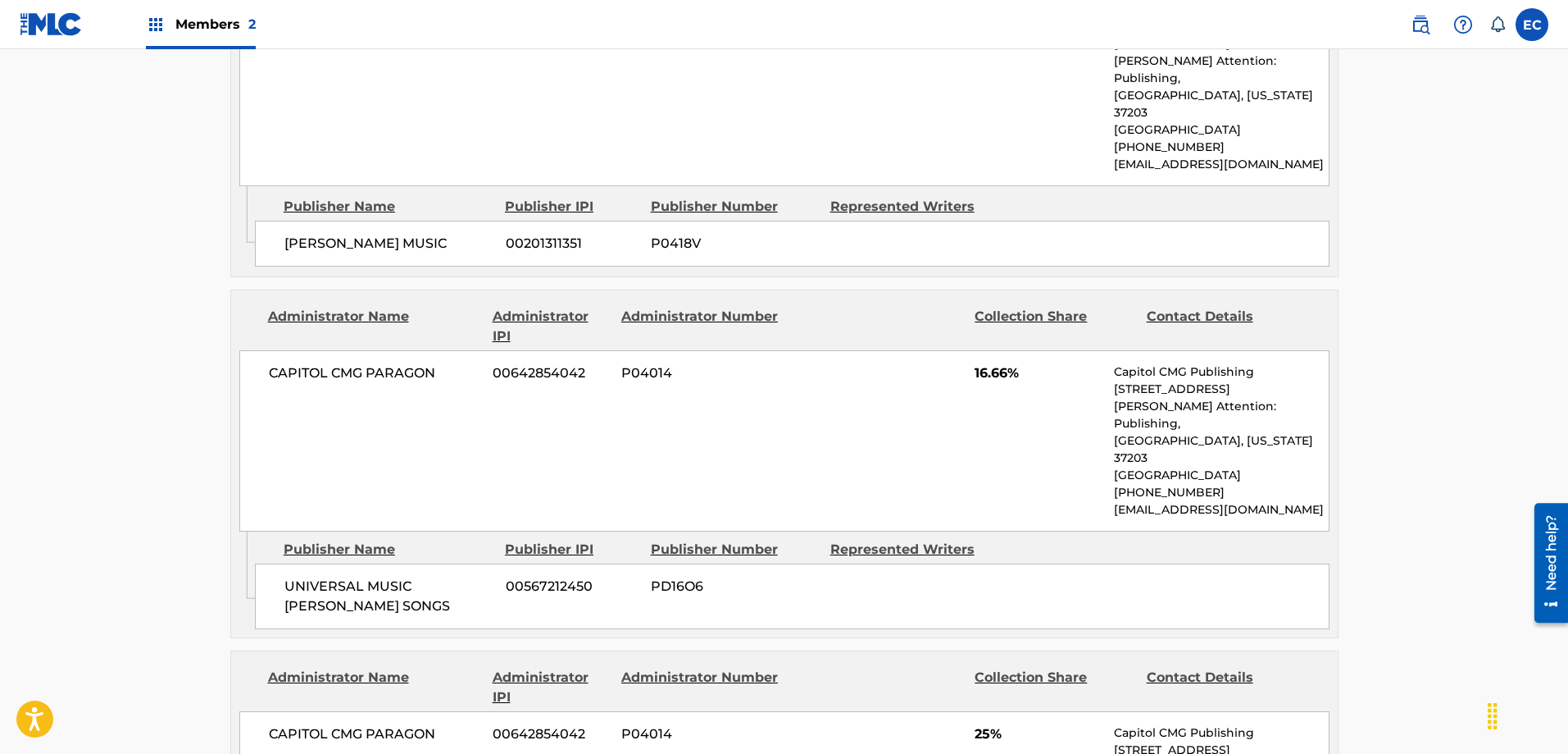
click at [100, 230] on main "< Back to public search results Copy work link MERCY FOR MEMORIES Dispute Work …" at bounding box center [784, 144] width 1568 height 1985
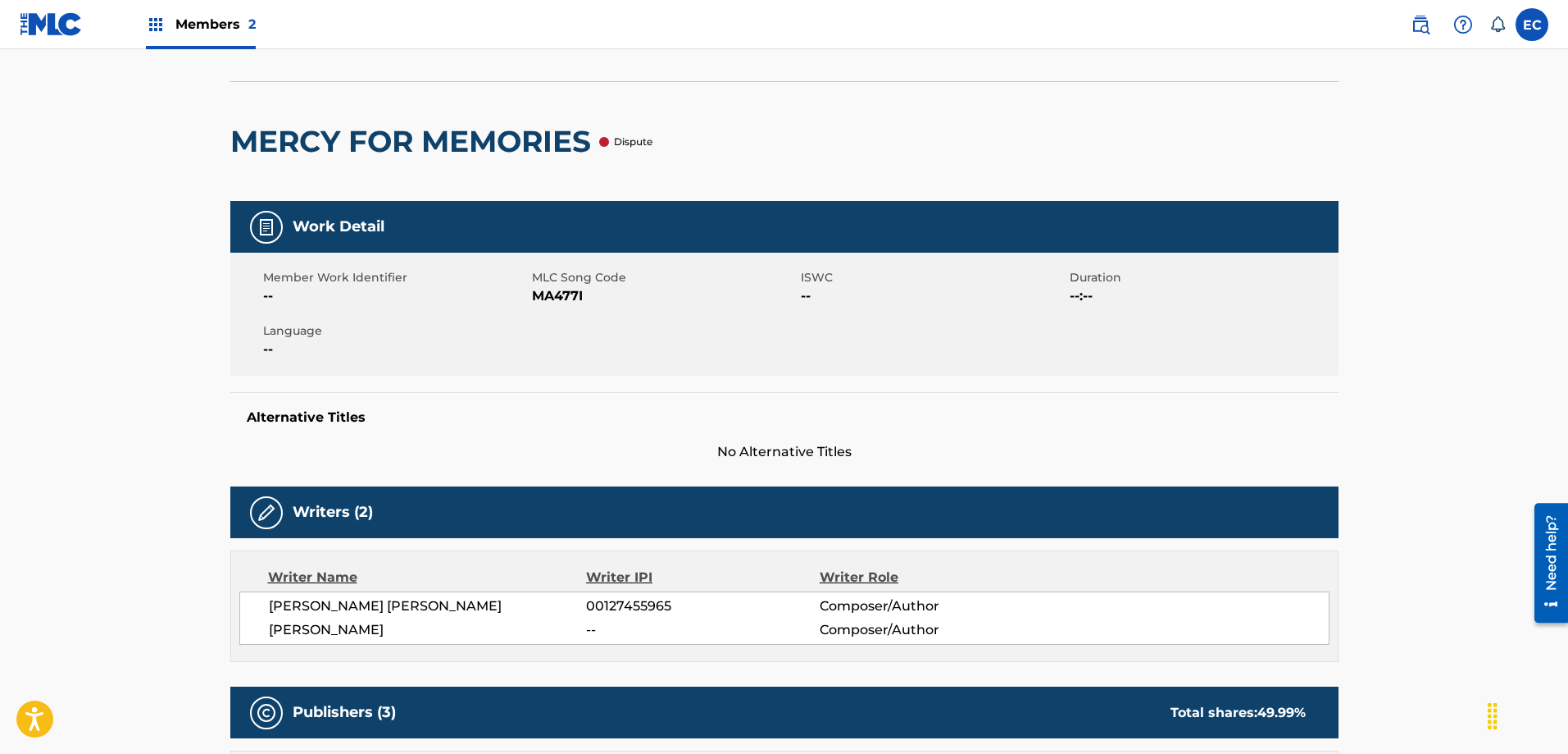
scroll to position [0, 0]
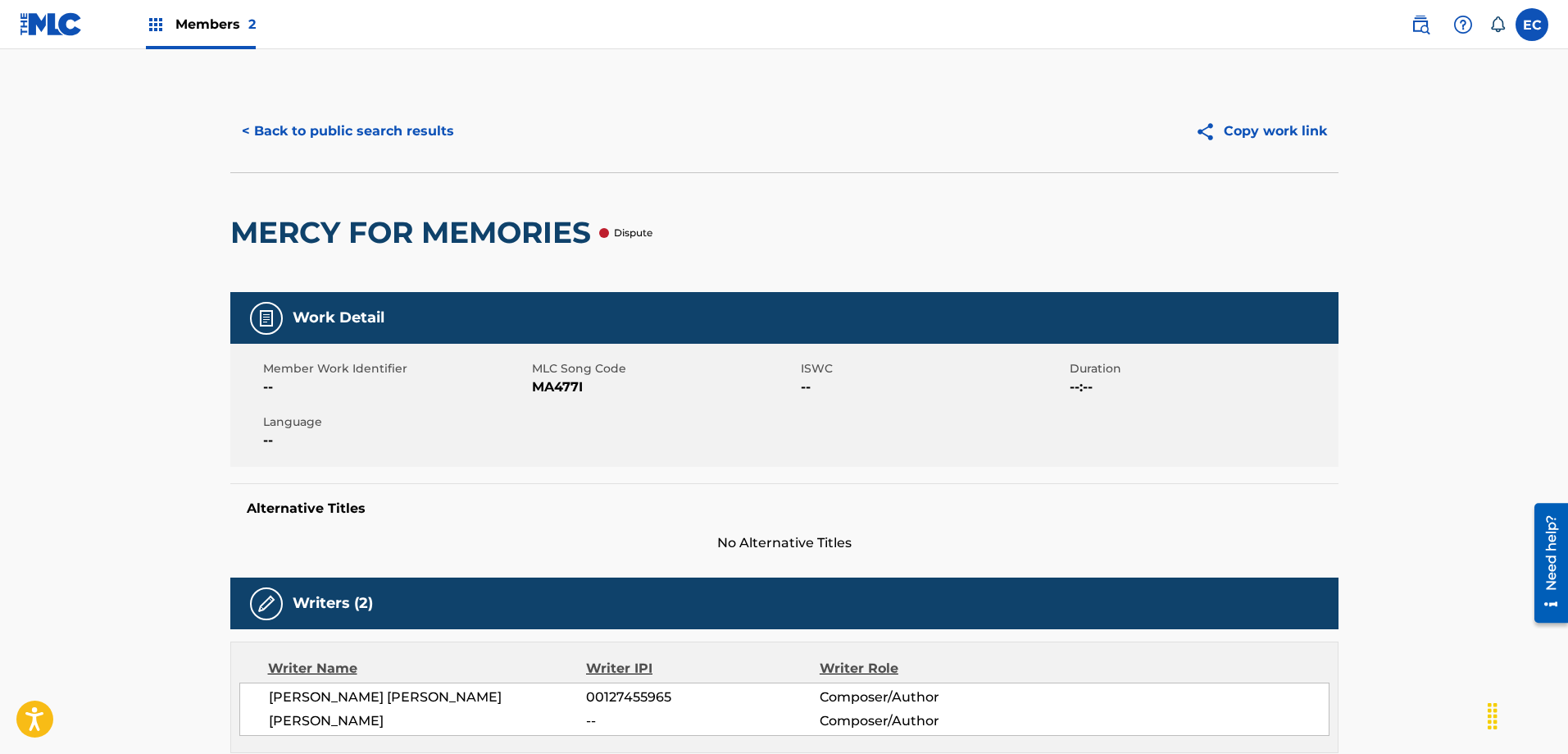
click at [313, 130] on button "< Back to public search results" at bounding box center [348, 131] width 235 height 41
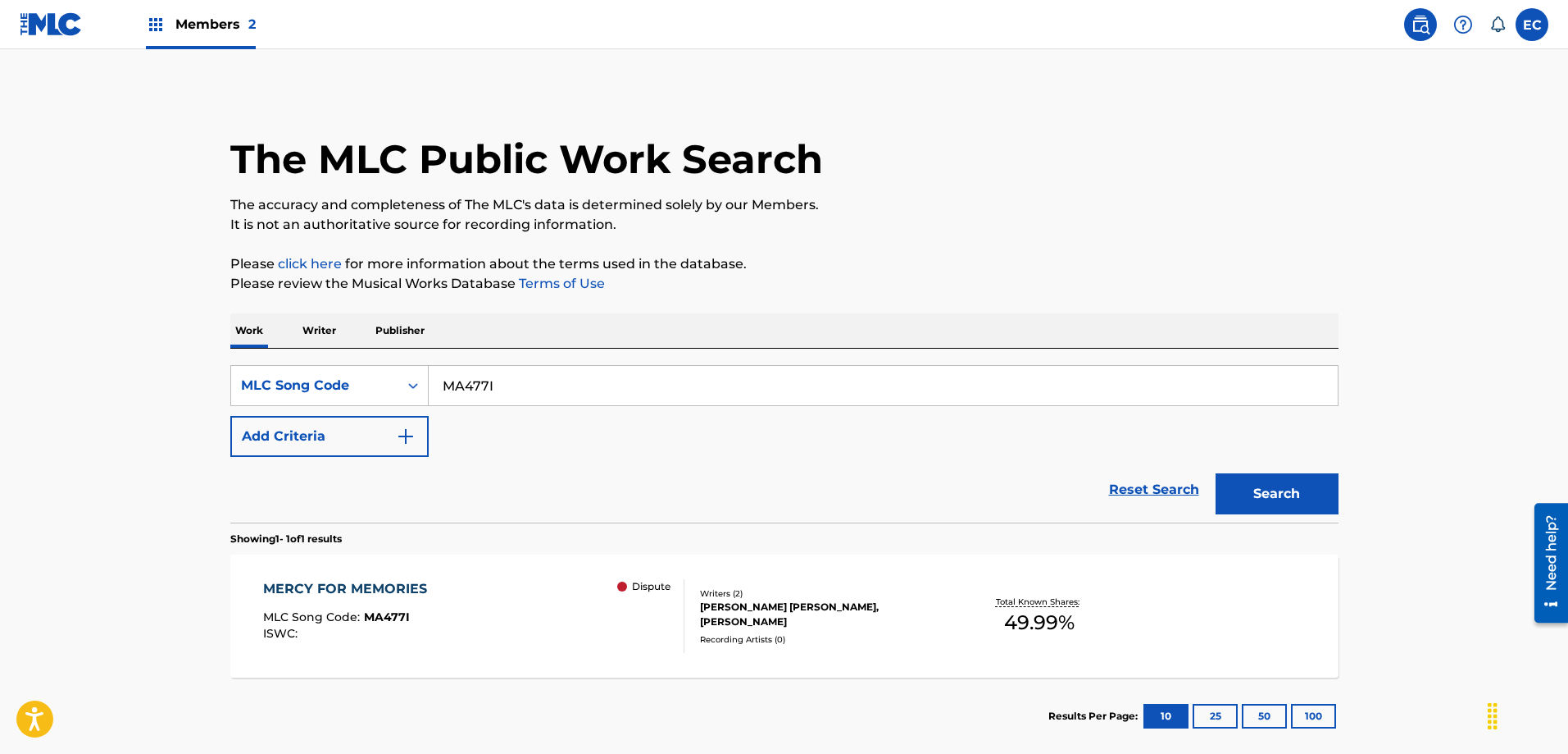
scroll to position [45, 0]
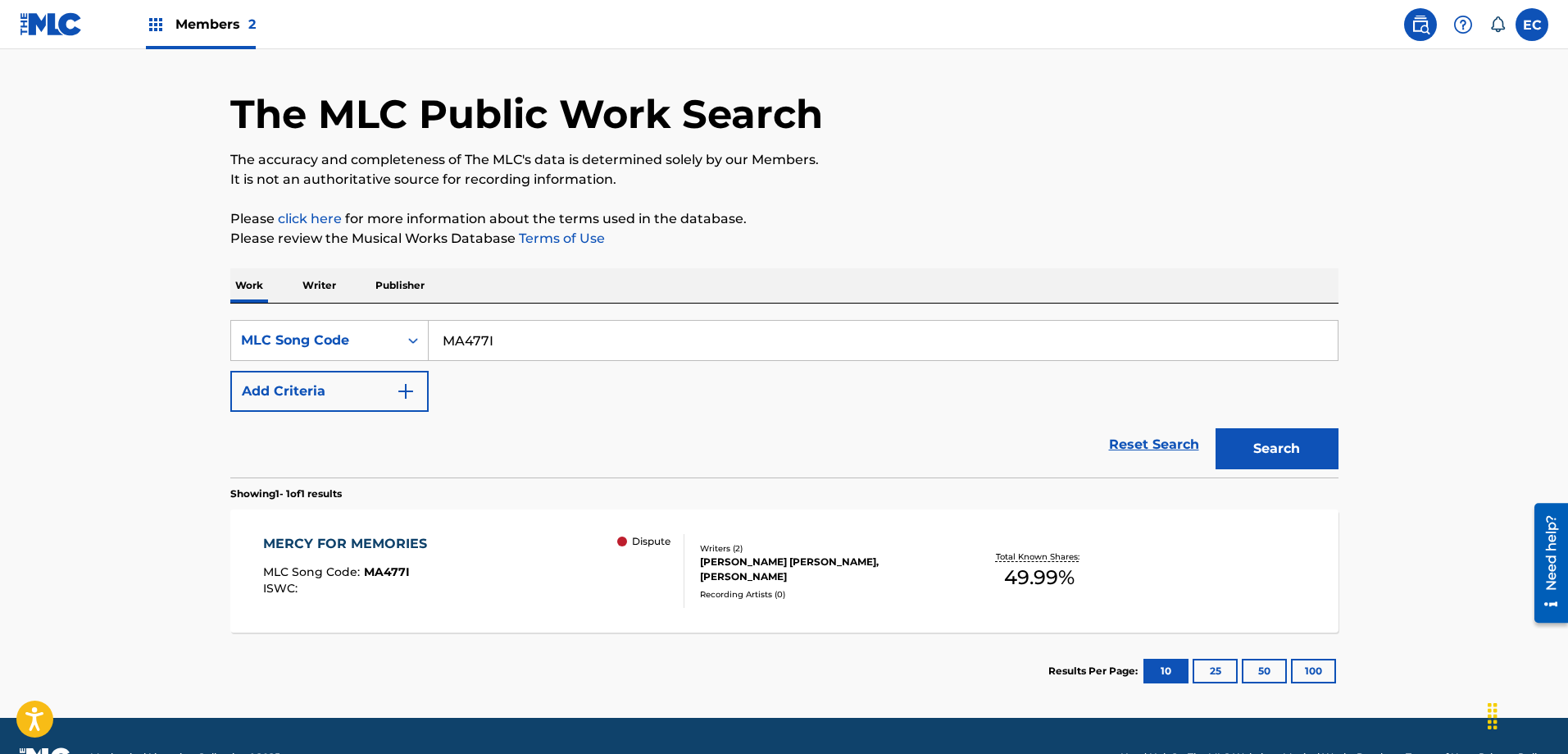
click at [442, 337] on input "MA477I" at bounding box center [883, 340] width 909 height 39
paste input "I58019"
type input "I58019"
click at [1216, 428] on button "Search" at bounding box center [1277, 448] width 123 height 41
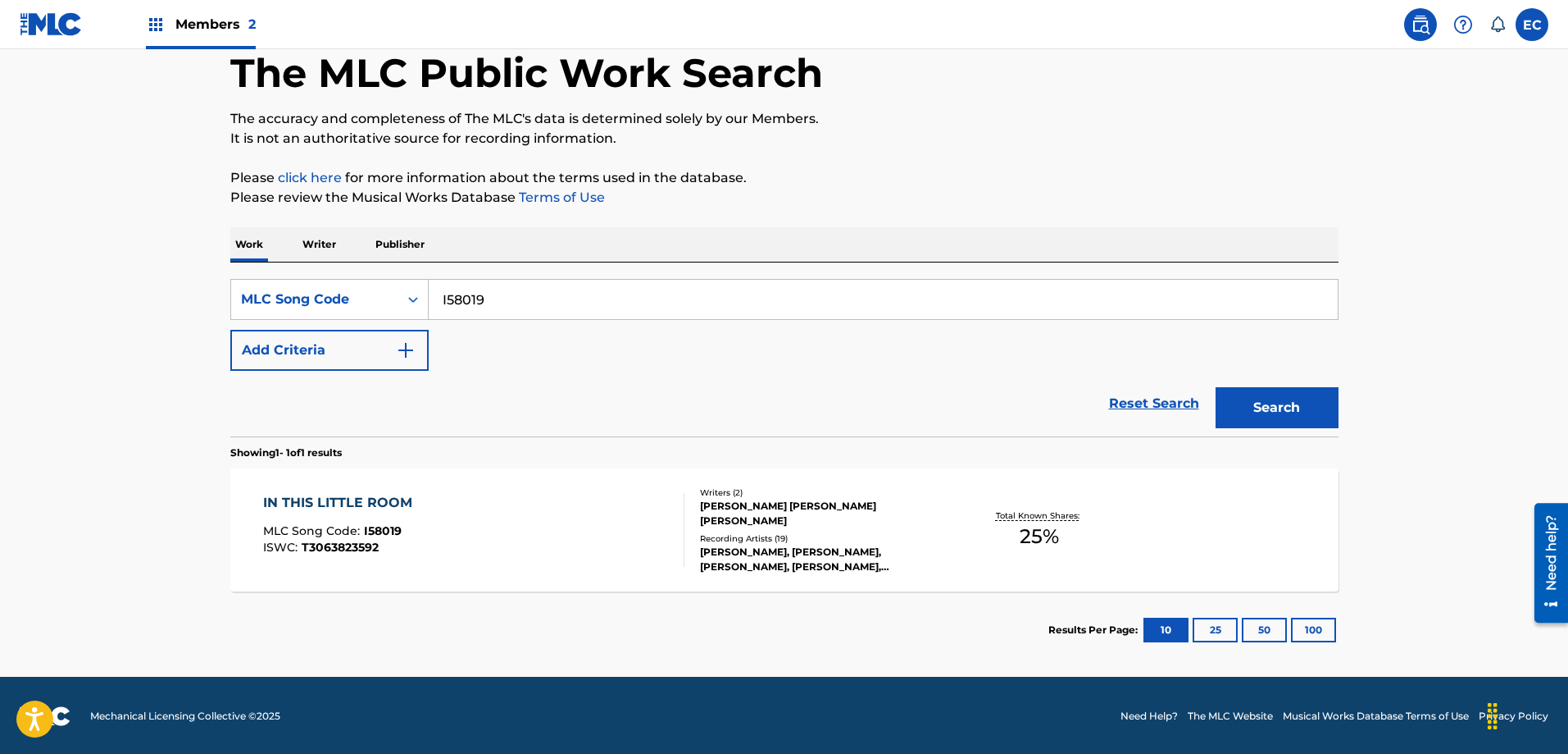
scroll to position [88, 0]
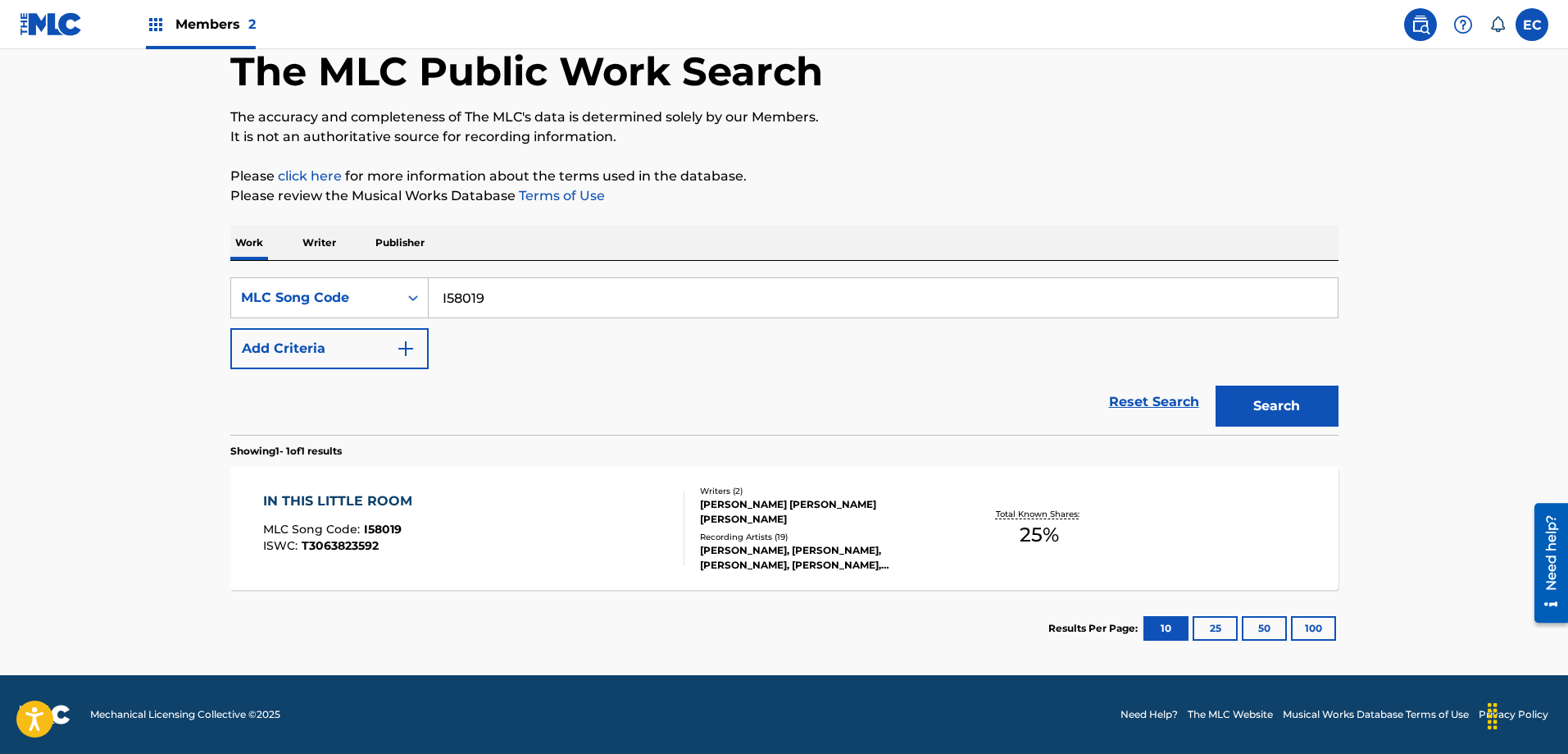
click at [394, 492] on div "IN THIS LITTLE ROOM" at bounding box center [341, 501] width 157 height 20
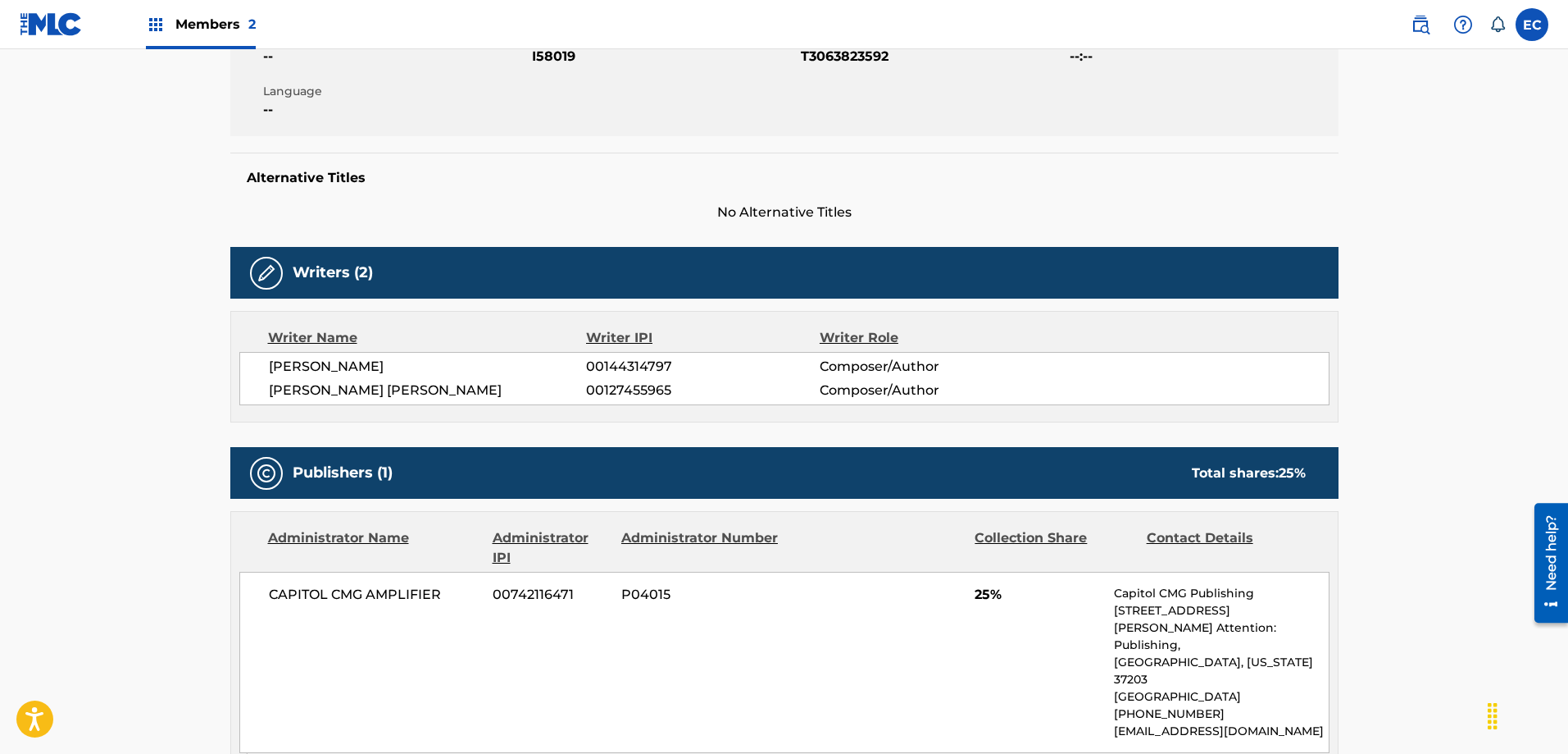
scroll to position [328, 0]
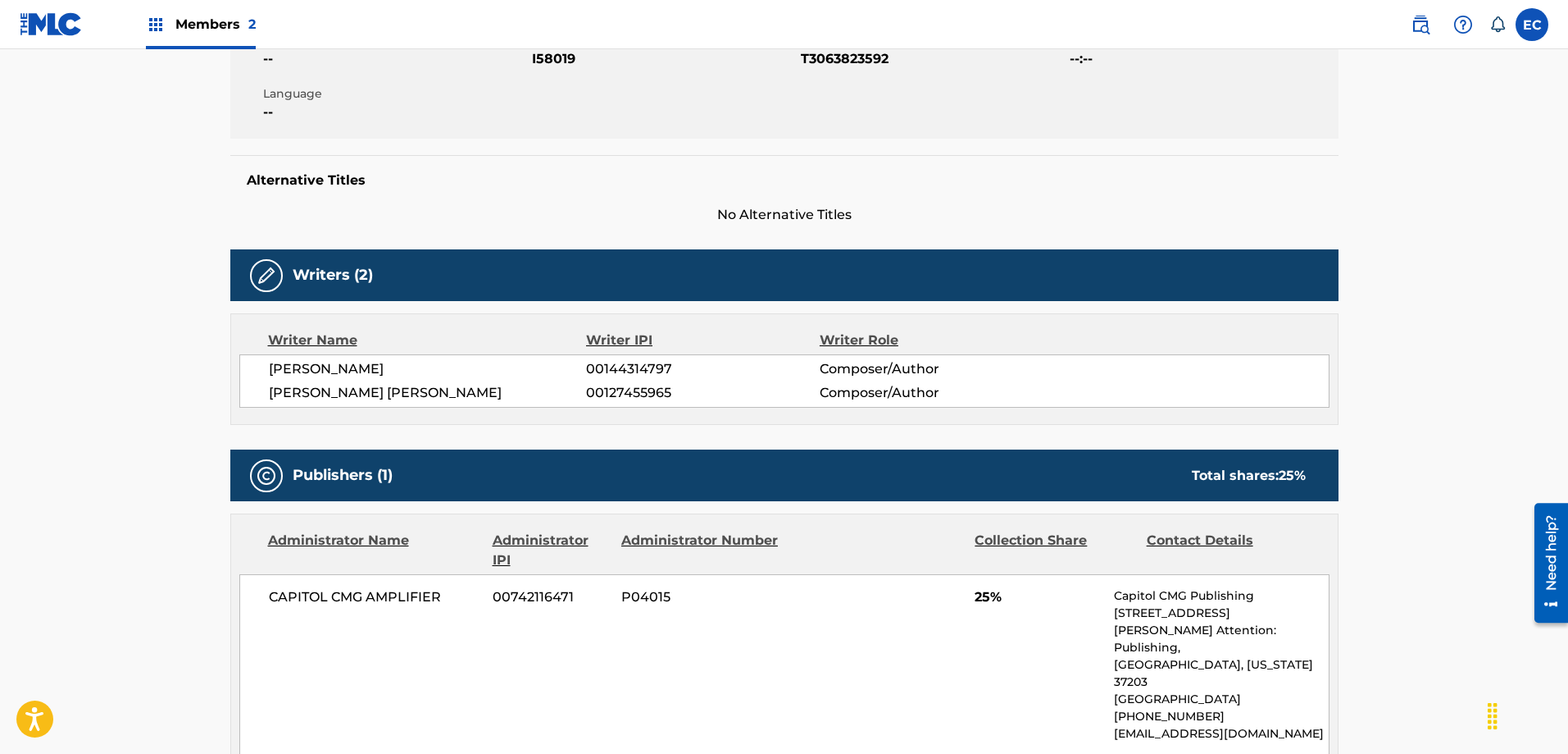
click at [94, 273] on main "< Back to public search results Copy work link IN THIS LITTLE ROOM Work Detail …" at bounding box center [784, 601] width 1568 height 1761
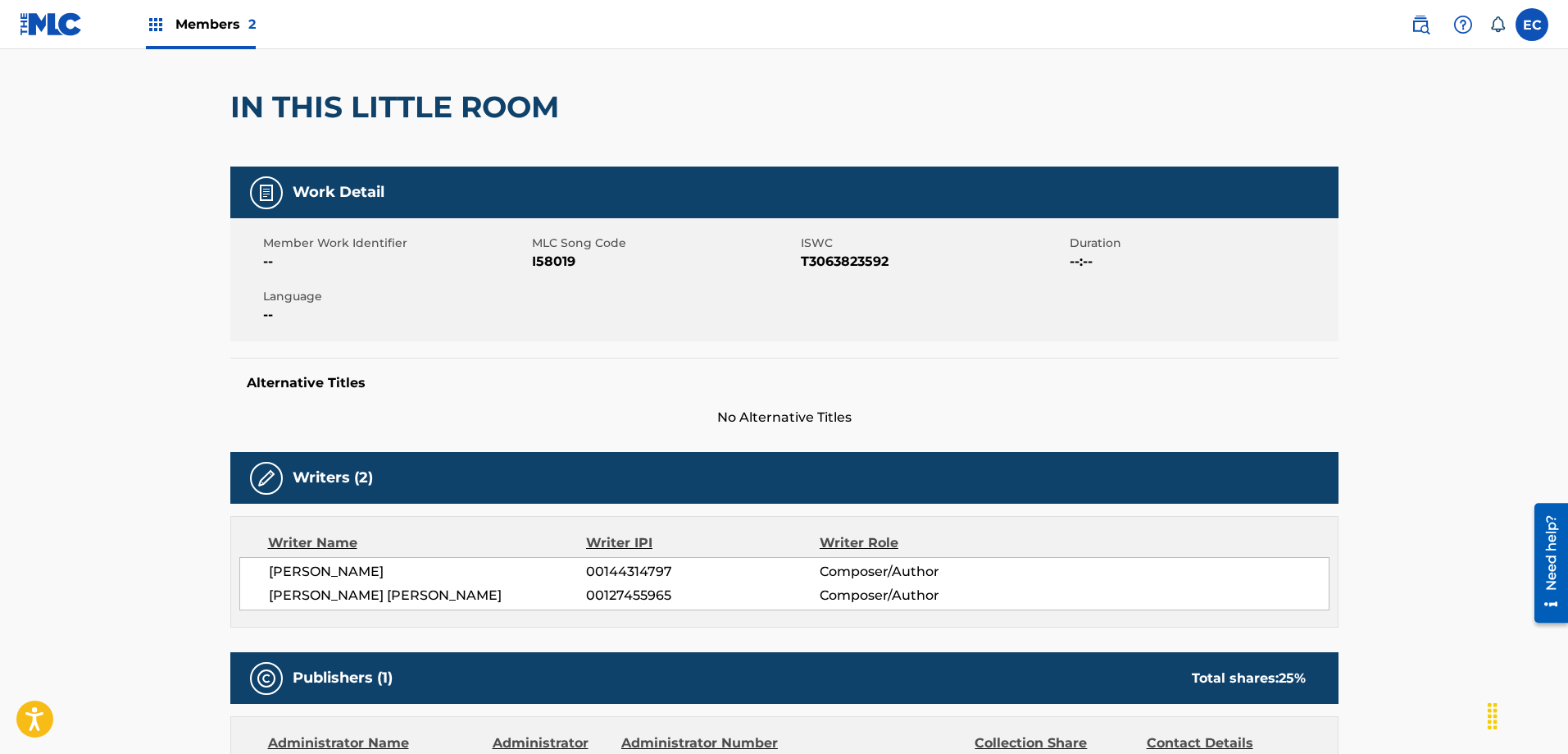
scroll to position [0, 0]
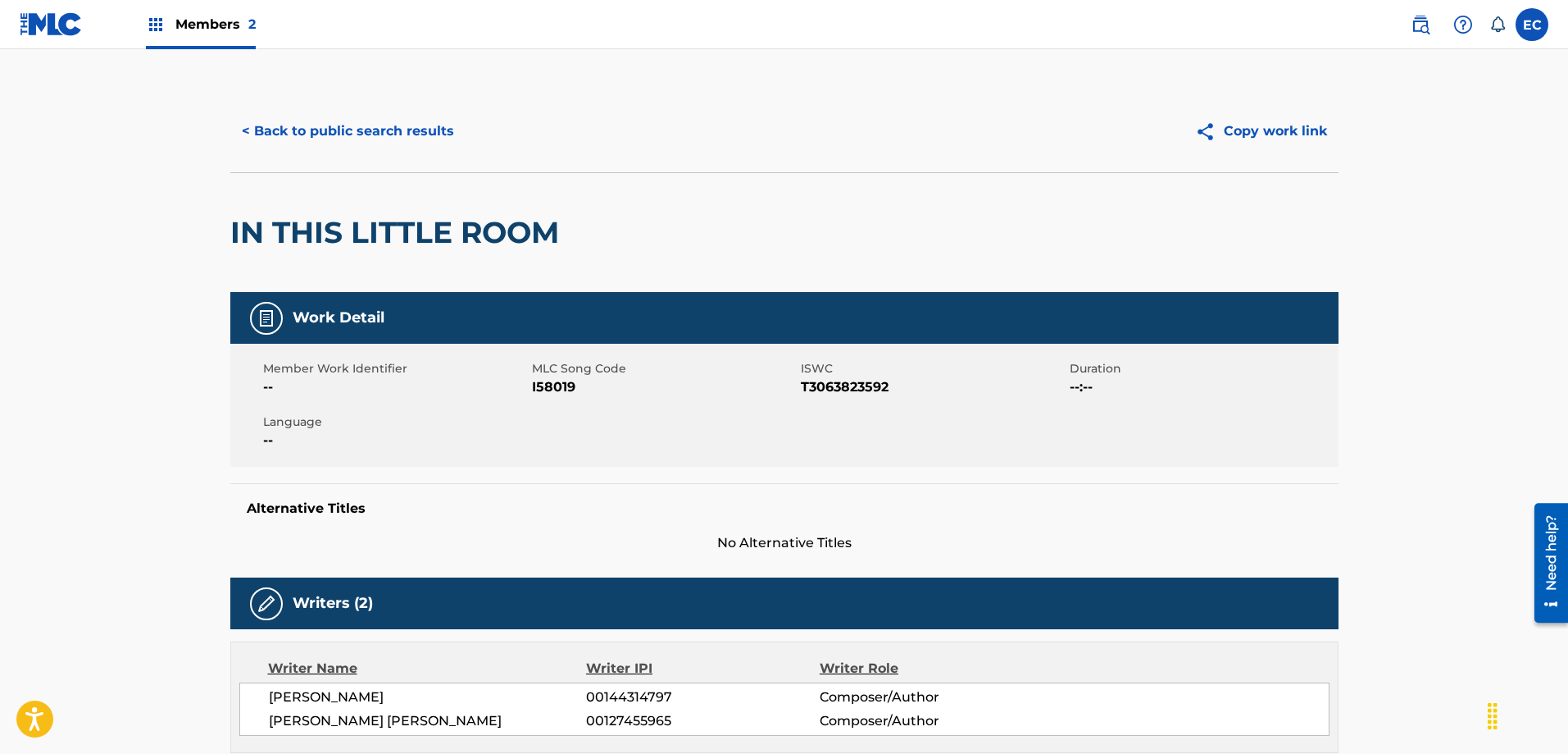
click at [371, 126] on button "< Back to public search results" at bounding box center [348, 131] width 235 height 41
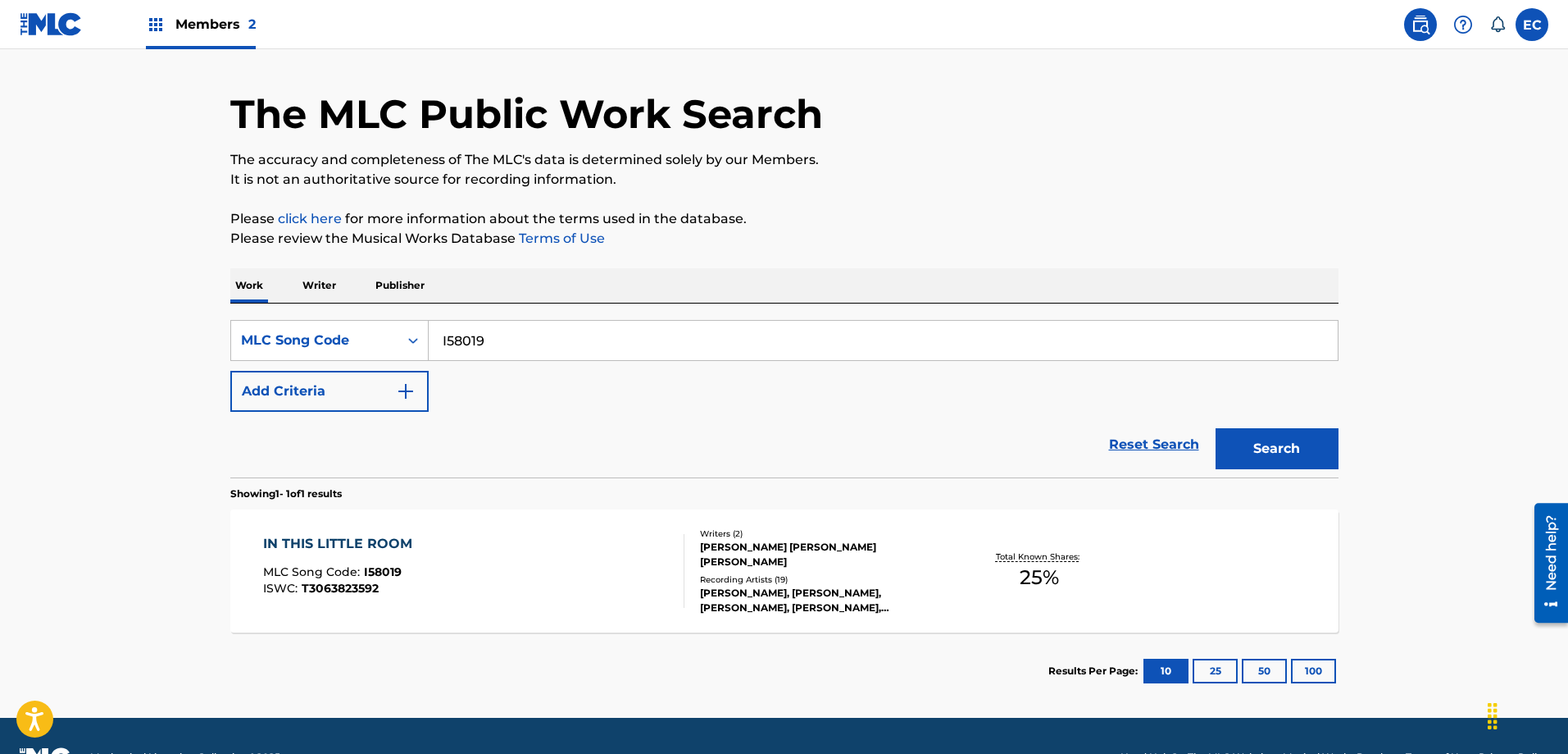
click at [454, 339] on input "I58019" at bounding box center [883, 340] width 909 height 39
paste input "O2309D"
type input "O2309D"
click at [1269, 444] on button "Search" at bounding box center [1277, 448] width 123 height 41
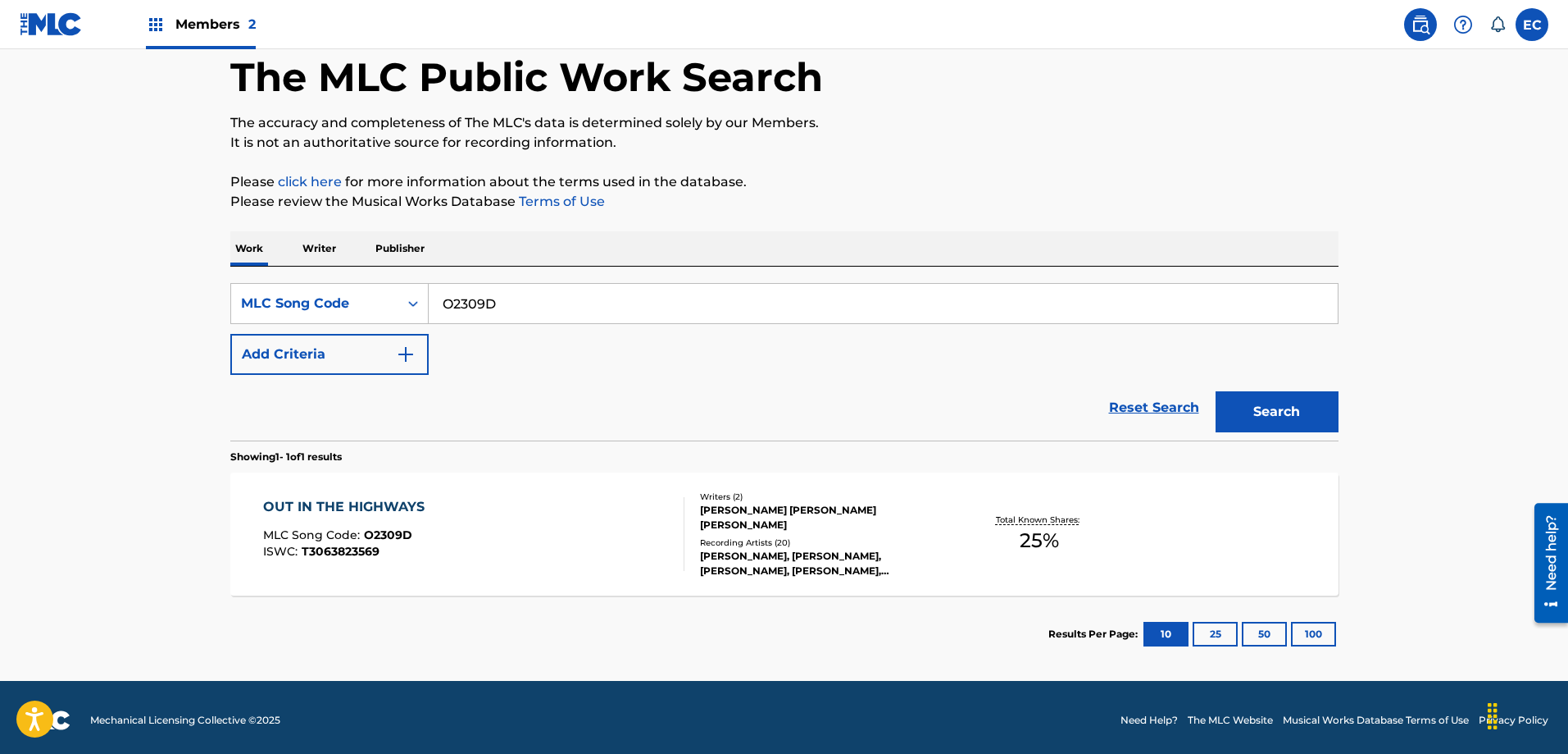
scroll to position [88, 0]
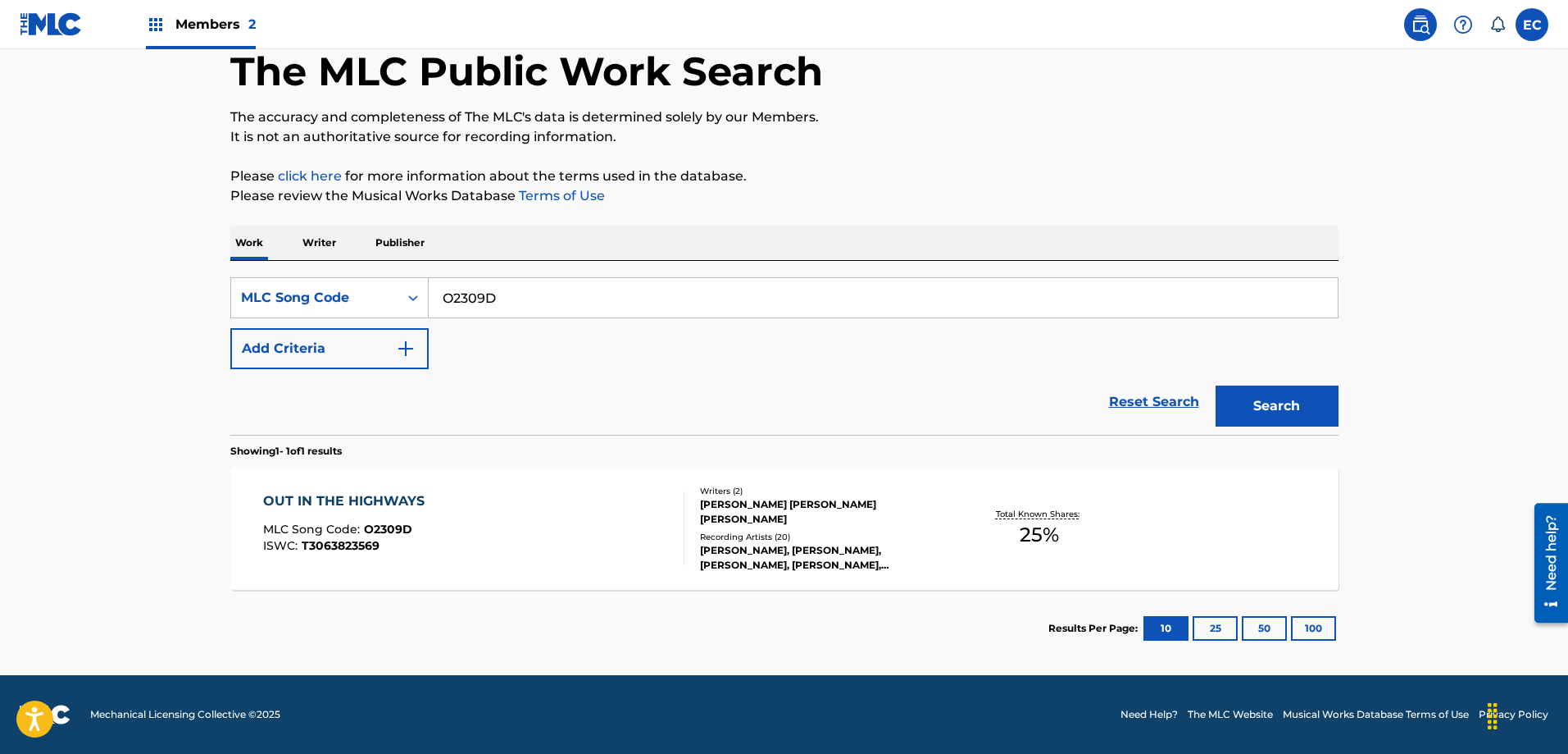
click at [393, 493] on div "OUT IN THE HIGHWAYS" at bounding box center [348, 501] width 170 height 20
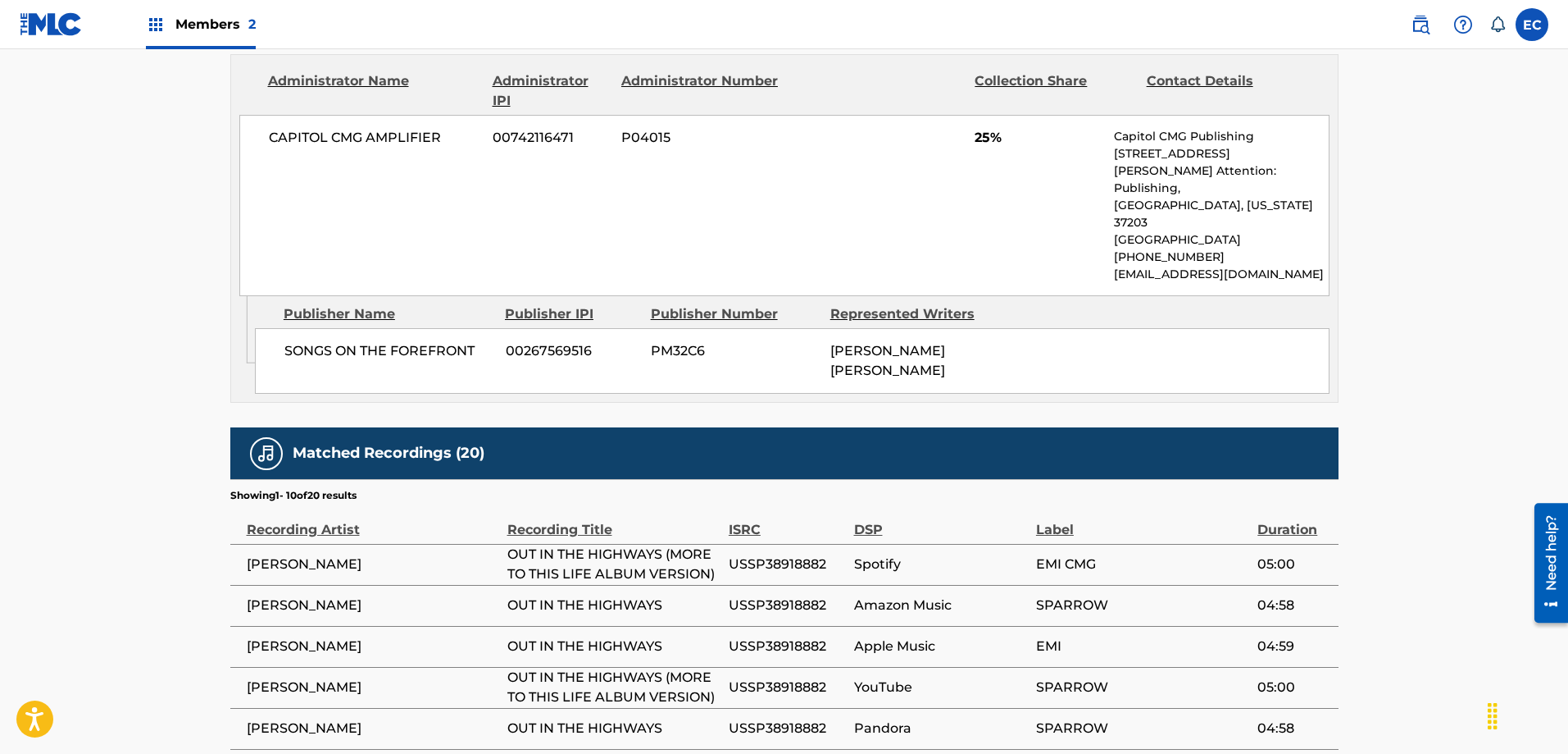
scroll to position [902, 0]
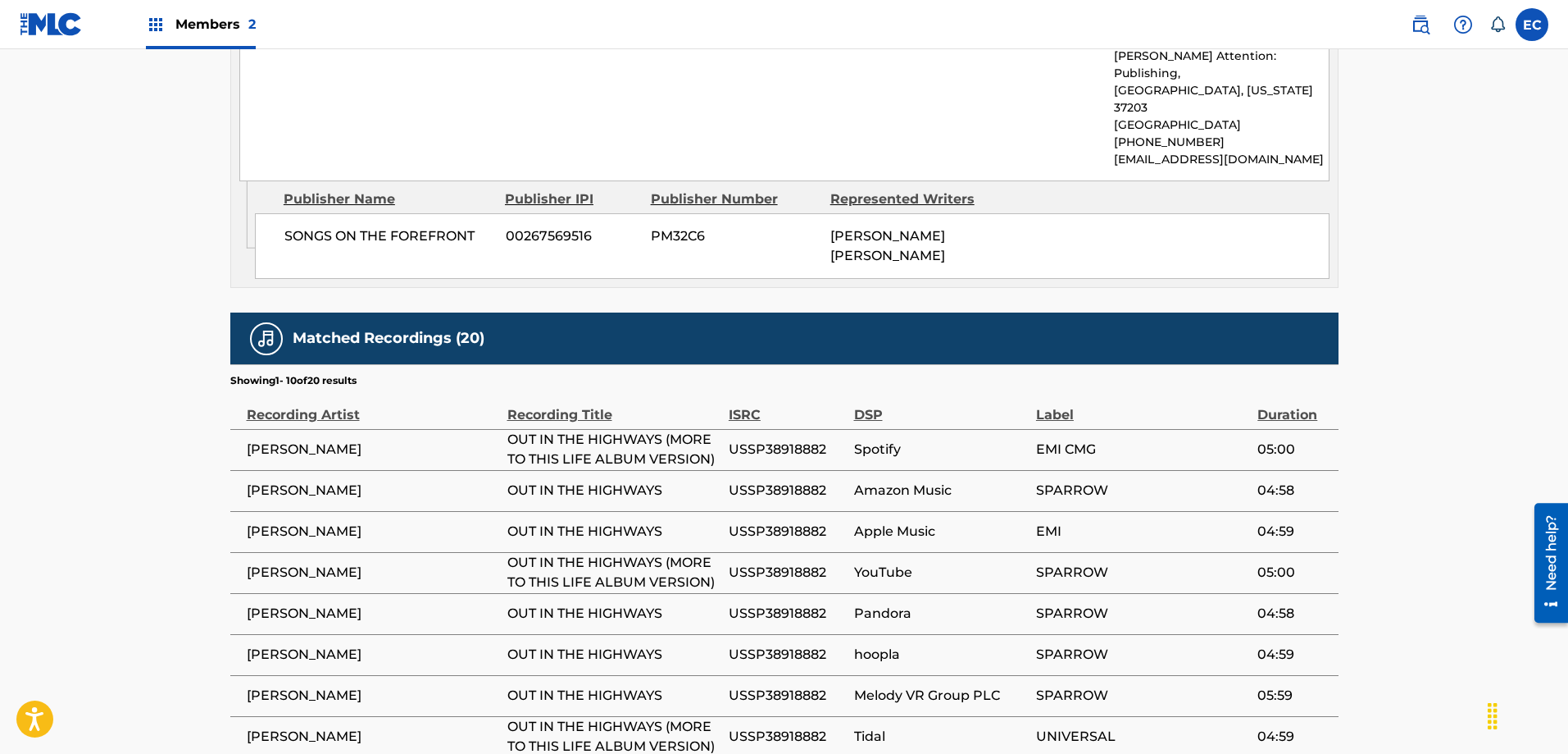
click at [74, 334] on main "< Back to public search results Copy work link OUT IN THE HIGHWAYS Work Detail …" at bounding box center [784, 35] width 1568 height 1777
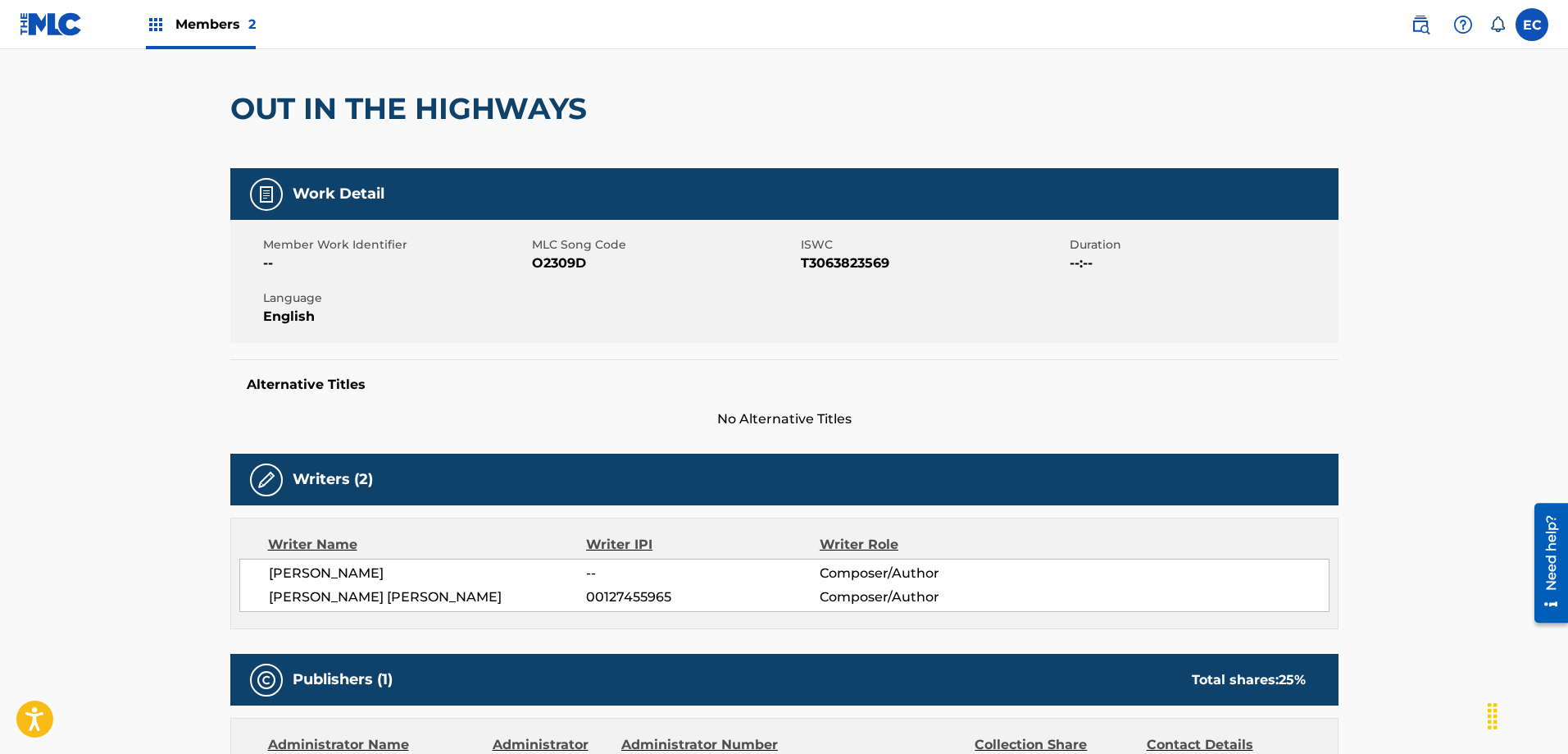
scroll to position [0, 0]
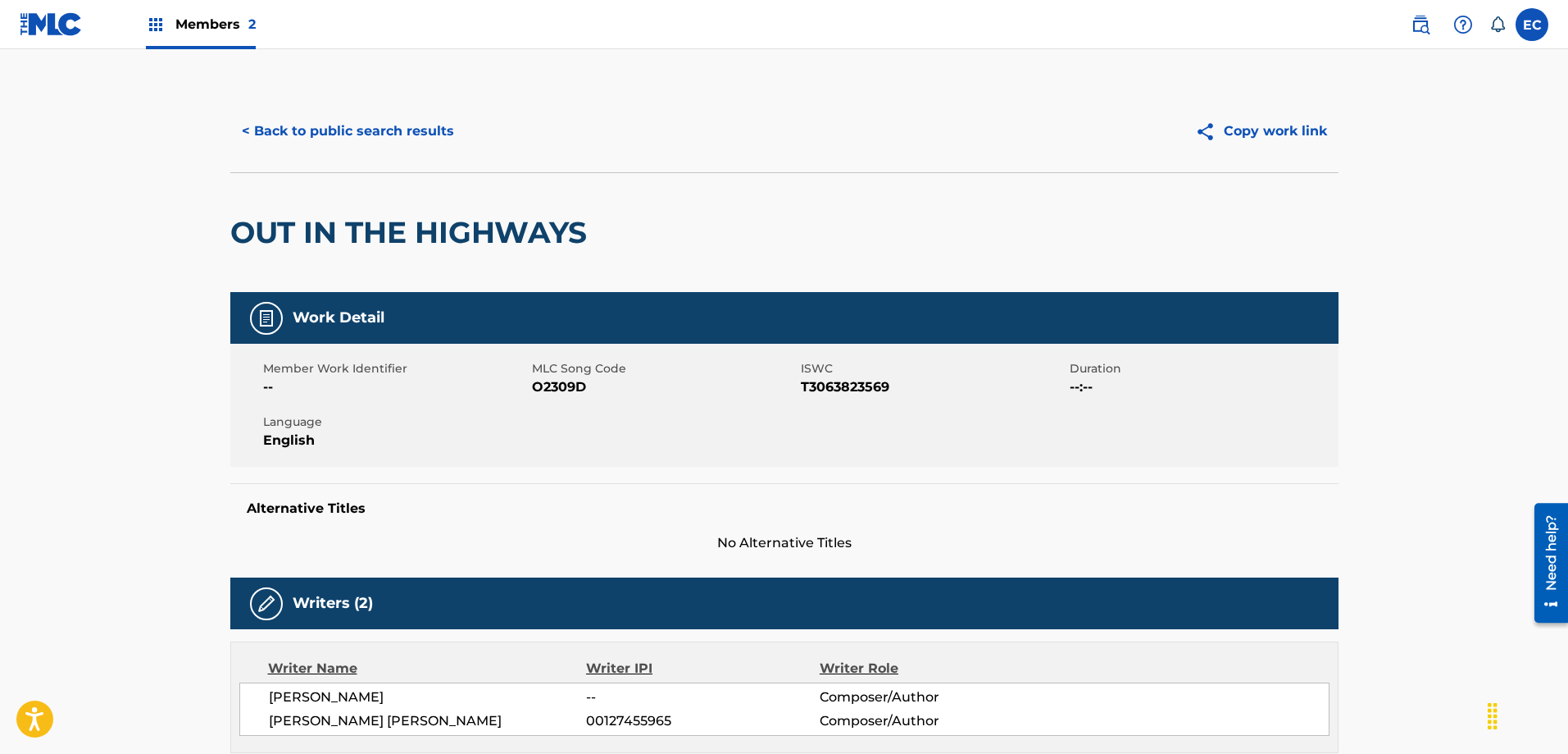
click at [388, 138] on button "< Back to public search results" at bounding box center [348, 131] width 235 height 41
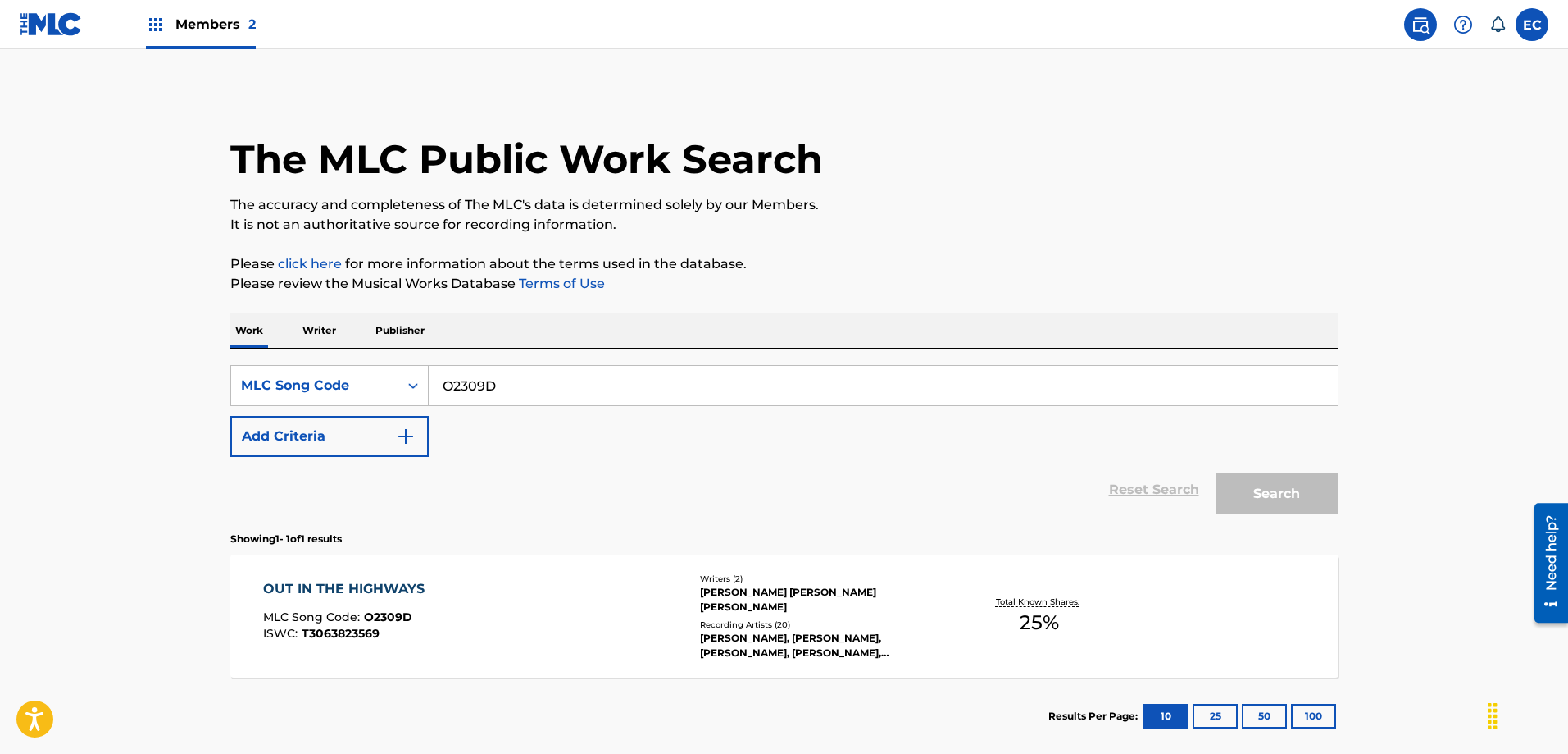
scroll to position [45, 0]
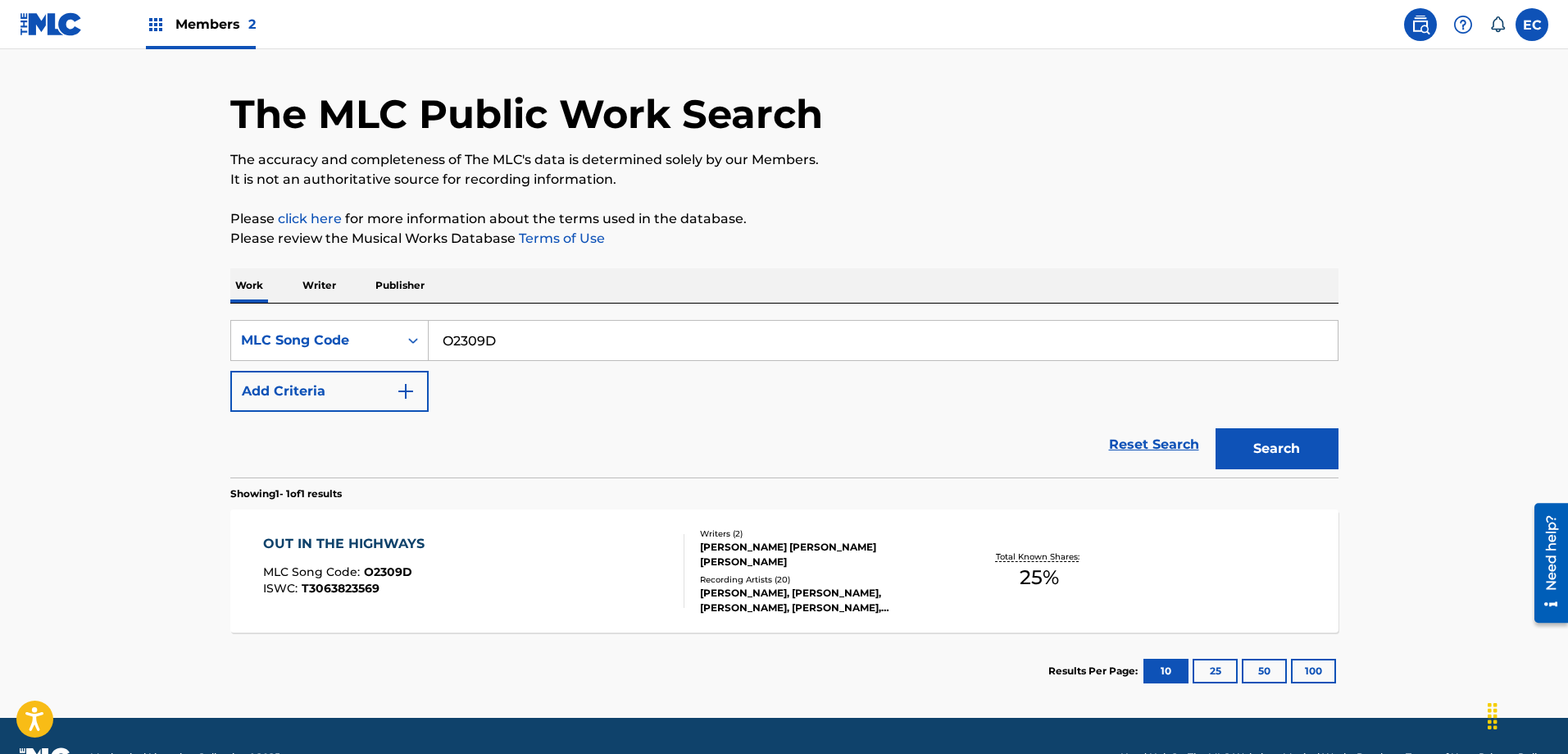
click at [480, 342] on input "O2309D" at bounding box center [883, 340] width 909 height 39
paste input "D13270"
click at [1304, 450] on button "Search" at bounding box center [1277, 448] width 123 height 41
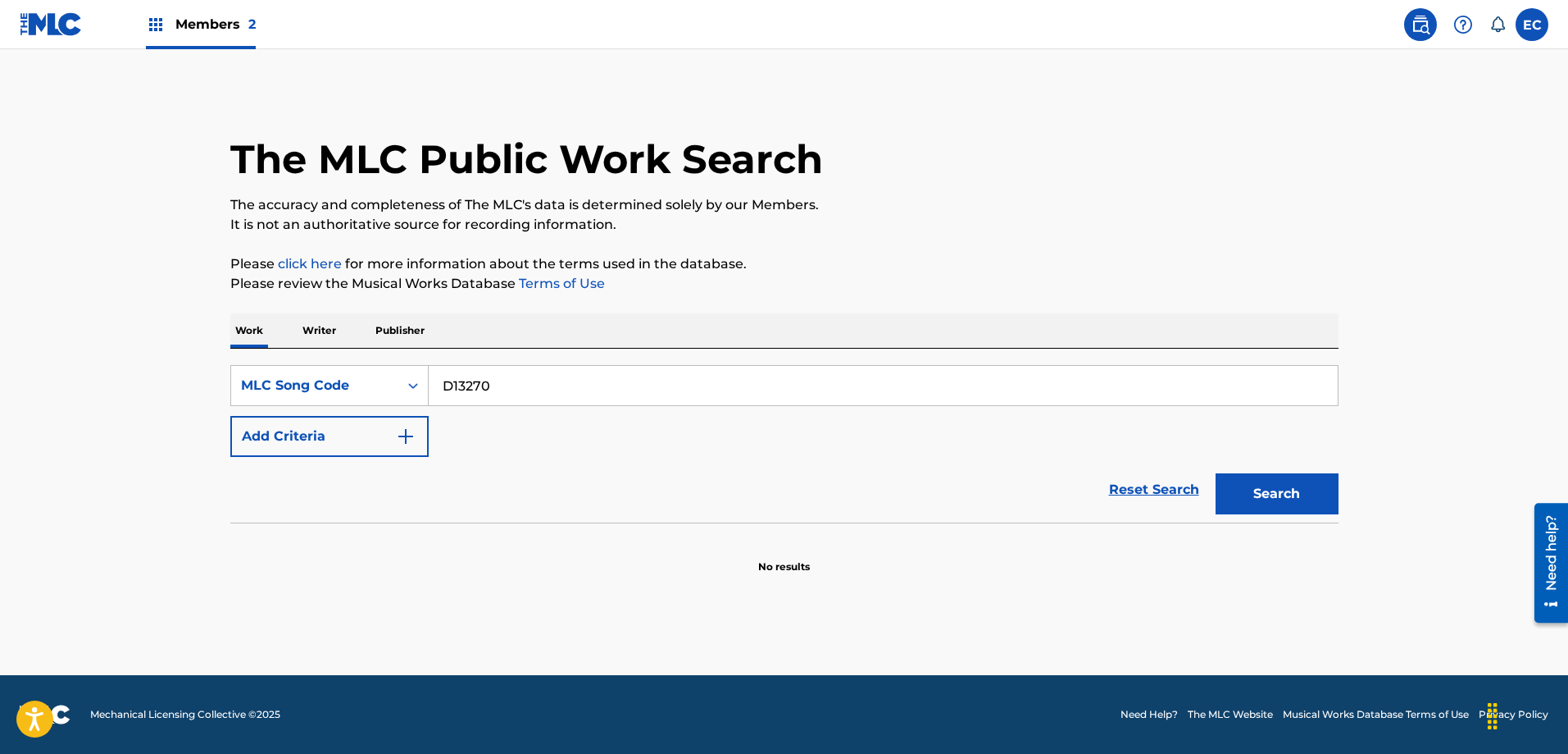
click at [532, 380] on input "D13270" at bounding box center [883, 385] width 909 height 39
type input "D13270"
click at [1216, 473] on button "Search" at bounding box center [1277, 493] width 123 height 41
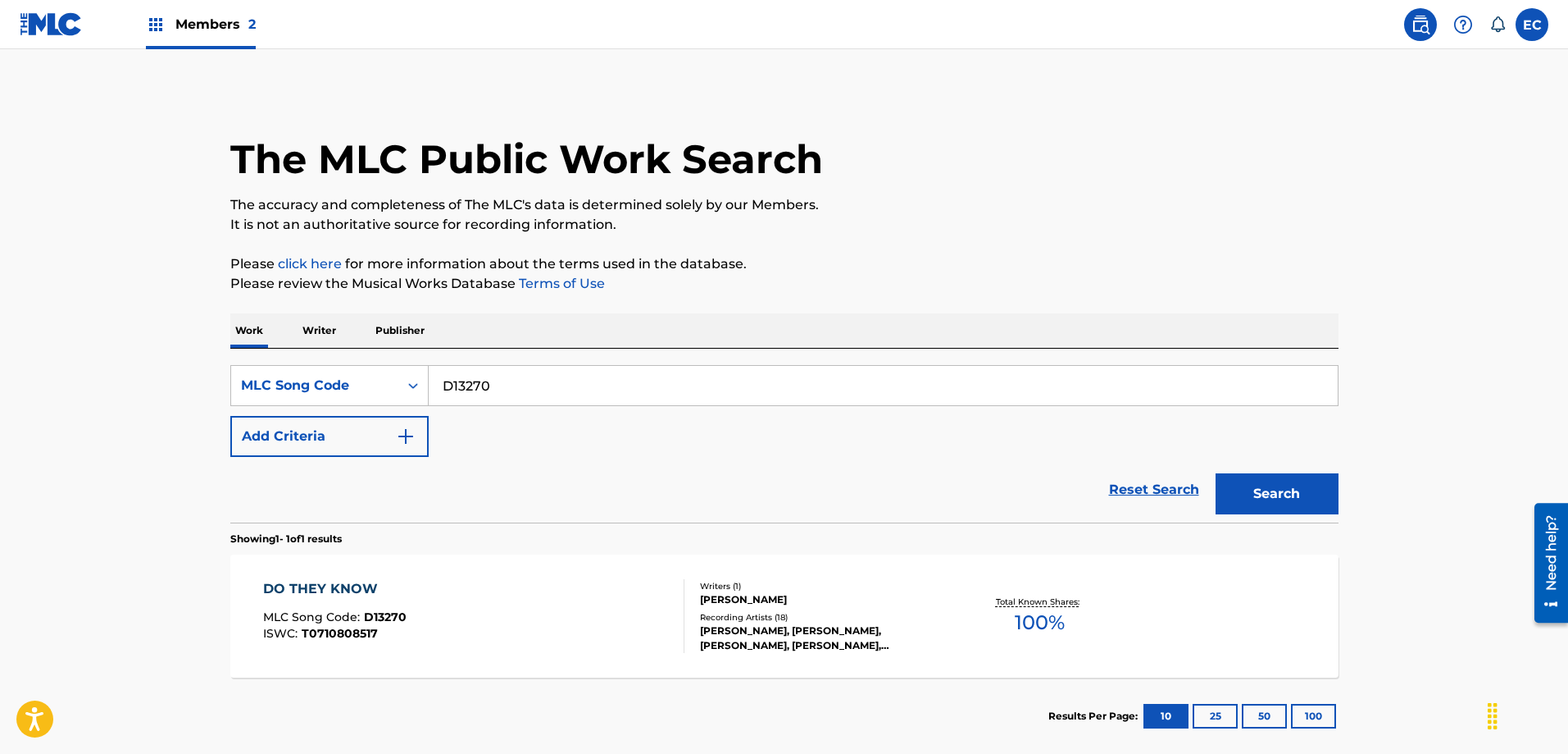
click at [335, 594] on div "DO THEY KNOW" at bounding box center [335, 589] width 143 height 20
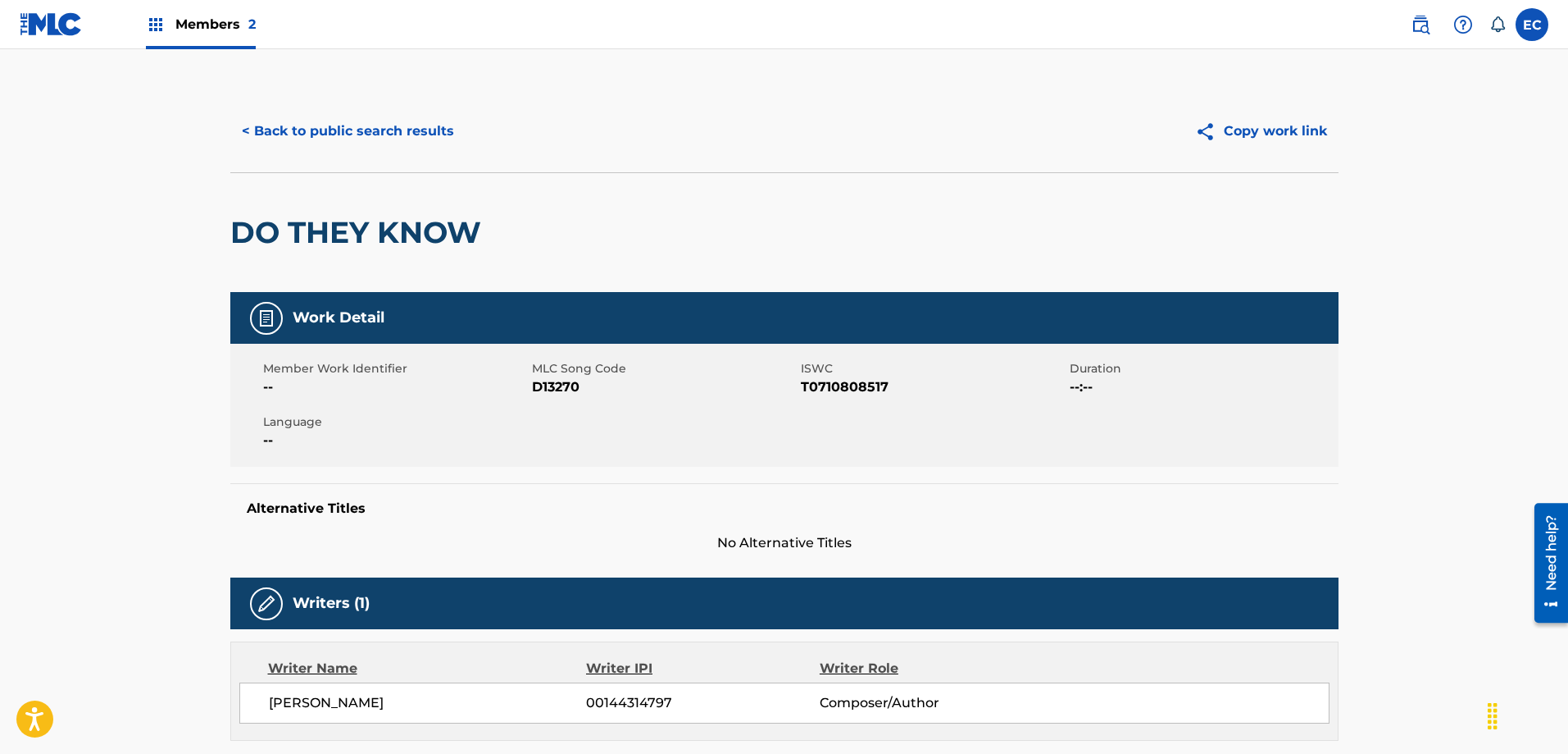
click at [380, 131] on button "< Back to public search results" at bounding box center [348, 131] width 235 height 41
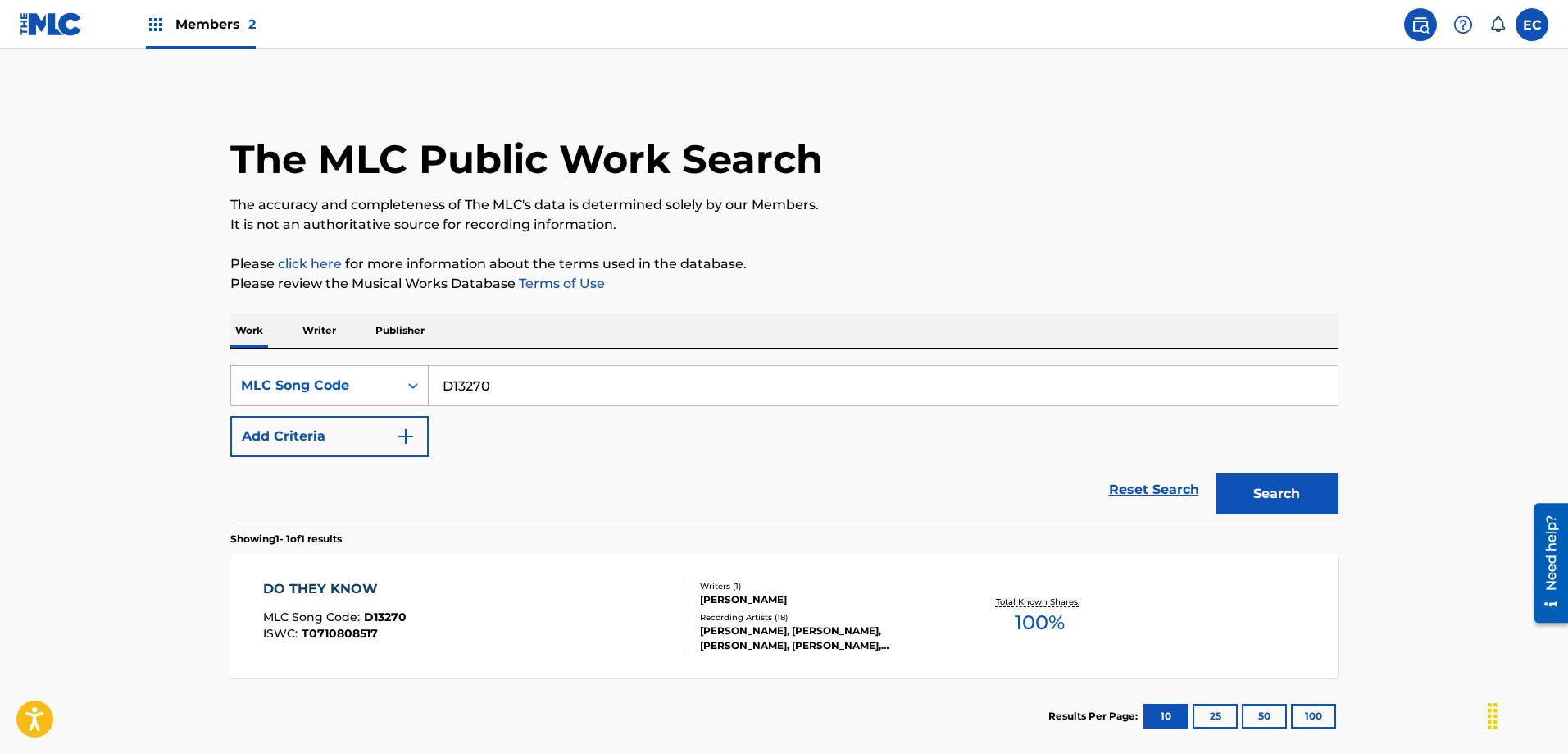
drag, startPoint x: 555, startPoint y: 386, endPoint x: 414, endPoint y: 385, distance: 141.0
click at [414, 385] on div "SearchWithCriteria350475a5-9996-45e0-88cb-cdf85281b5e3 MLC Song Code D13270" at bounding box center [784, 385] width 1108 height 41
click at [301, 382] on div "MLC Song Code" at bounding box center [314, 385] width 147 height 20
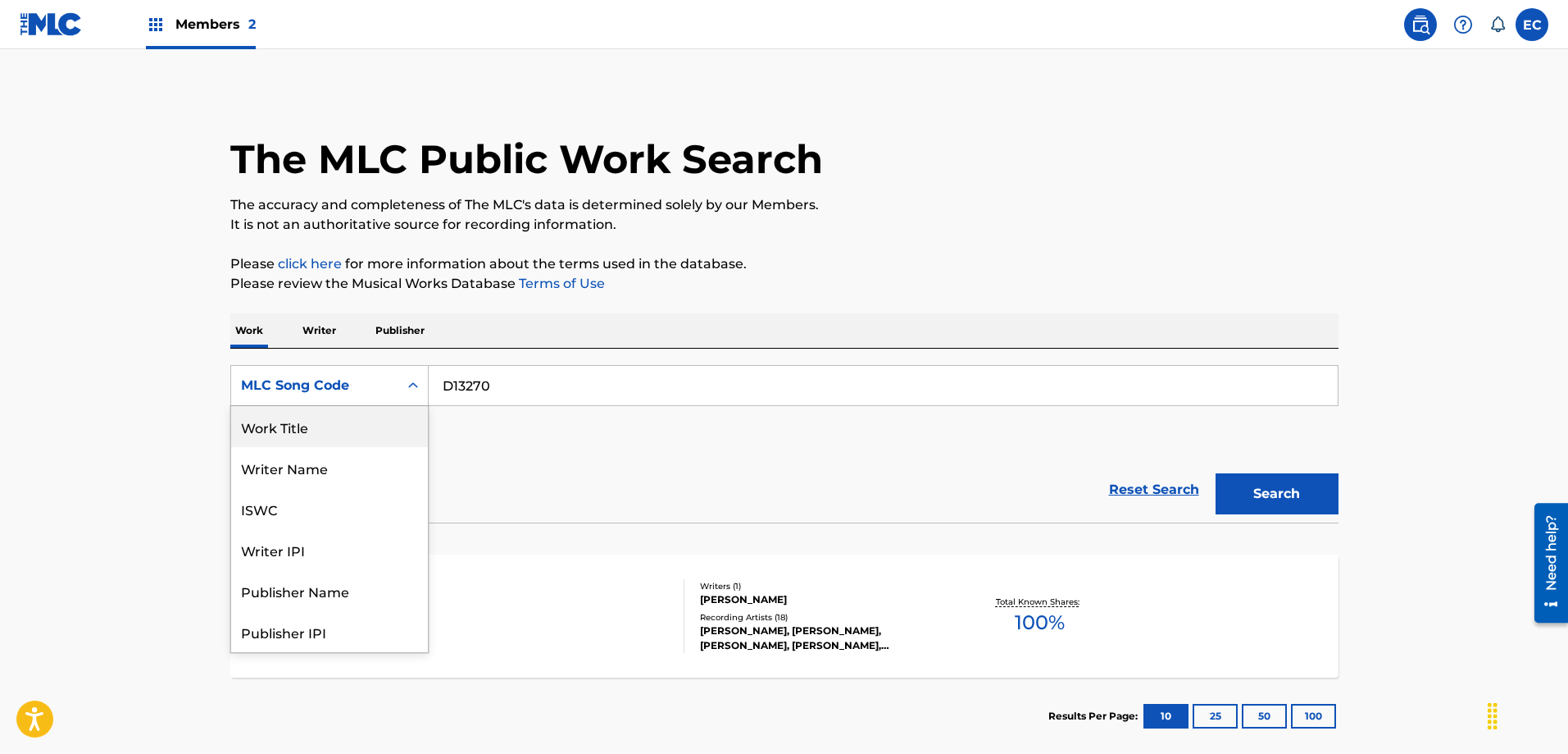
click at [331, 425] on div "Work Title" at bounding box center [330, 426] width 197 height 41
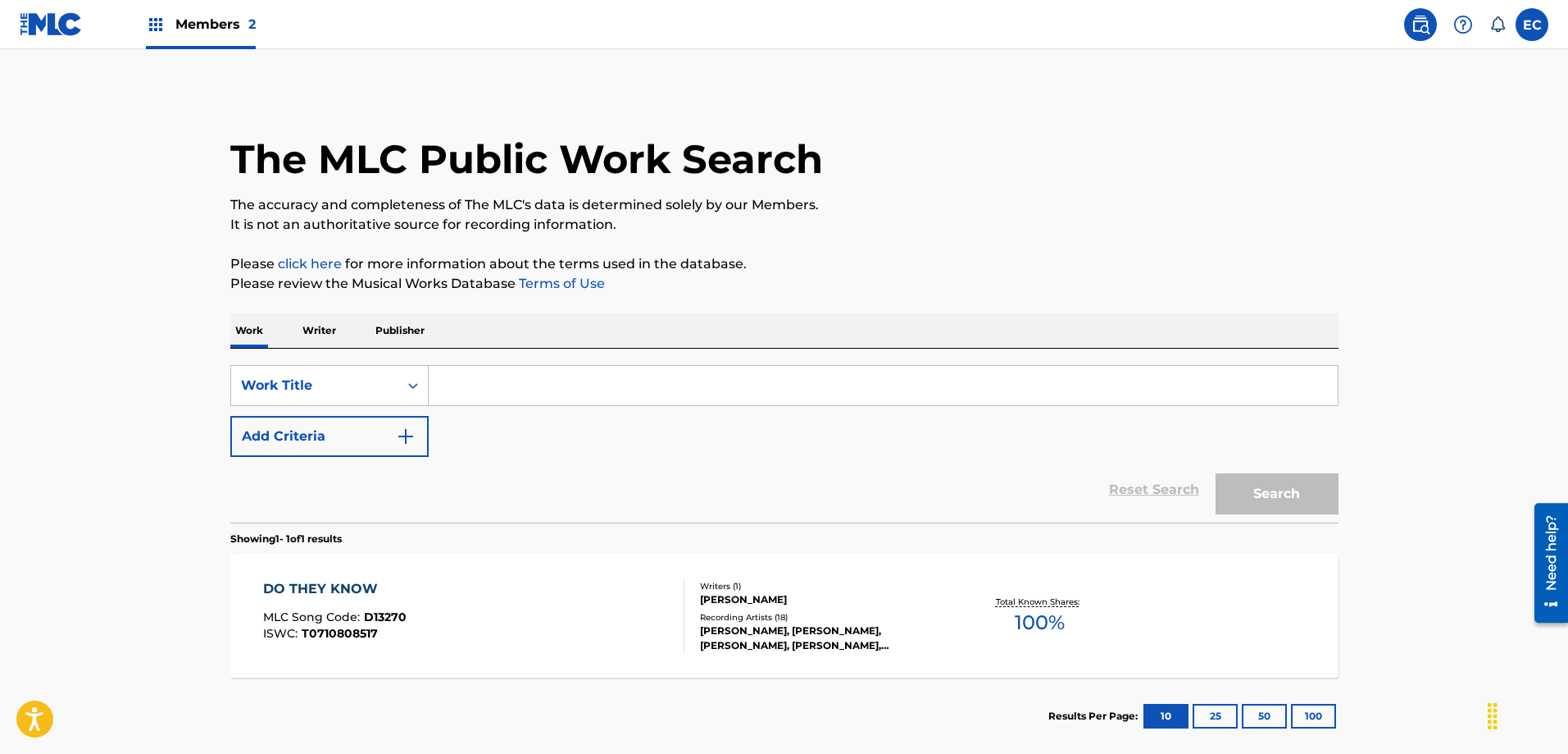
click at [508, 382] on input "Search Form" at bounding box center [883, 385] width 909 height 39
type input "bad news for a good girl"
click at [1309, 499] on button "Search" at bounding box center [1277, 493] width 123 height 41
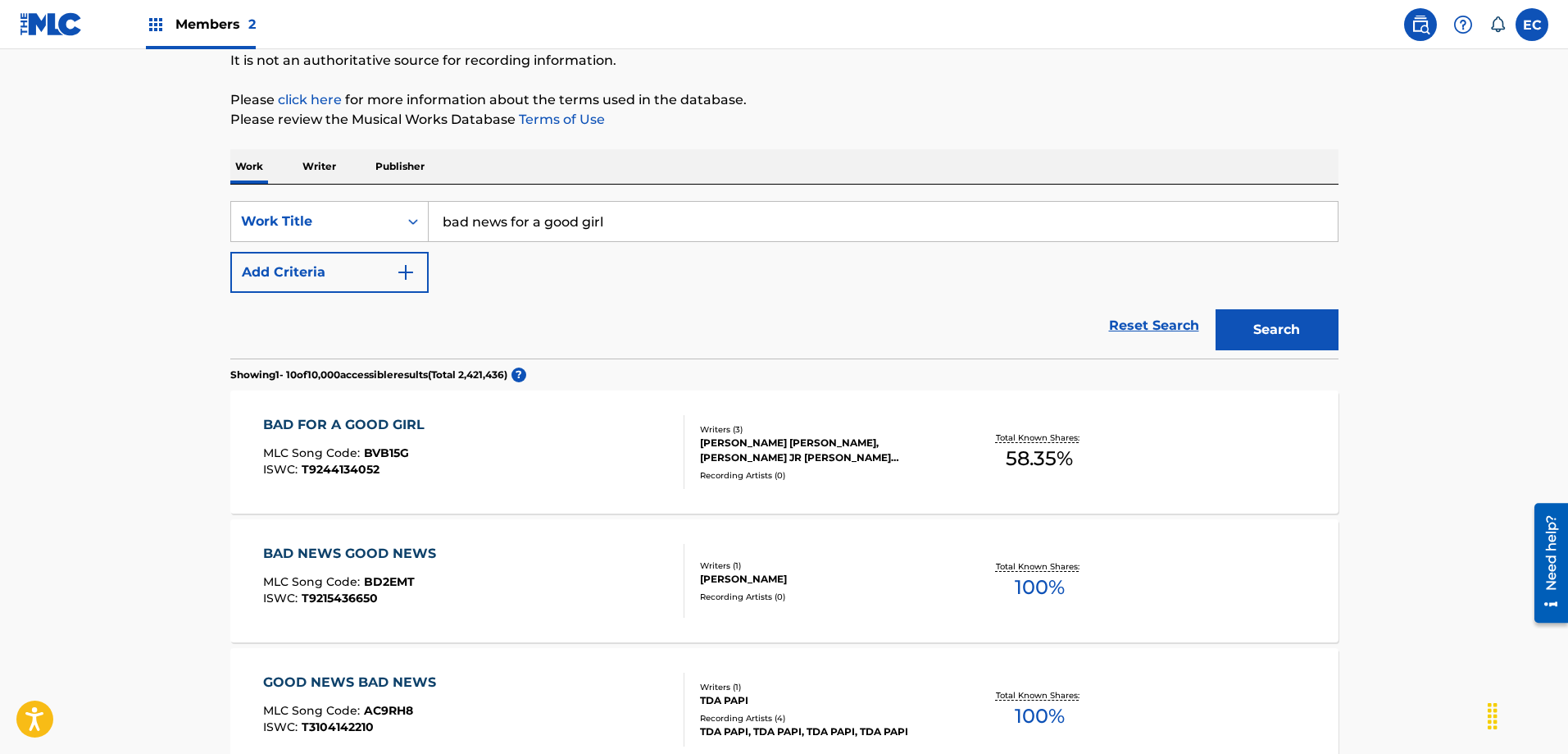
scroll to position [82, 0]
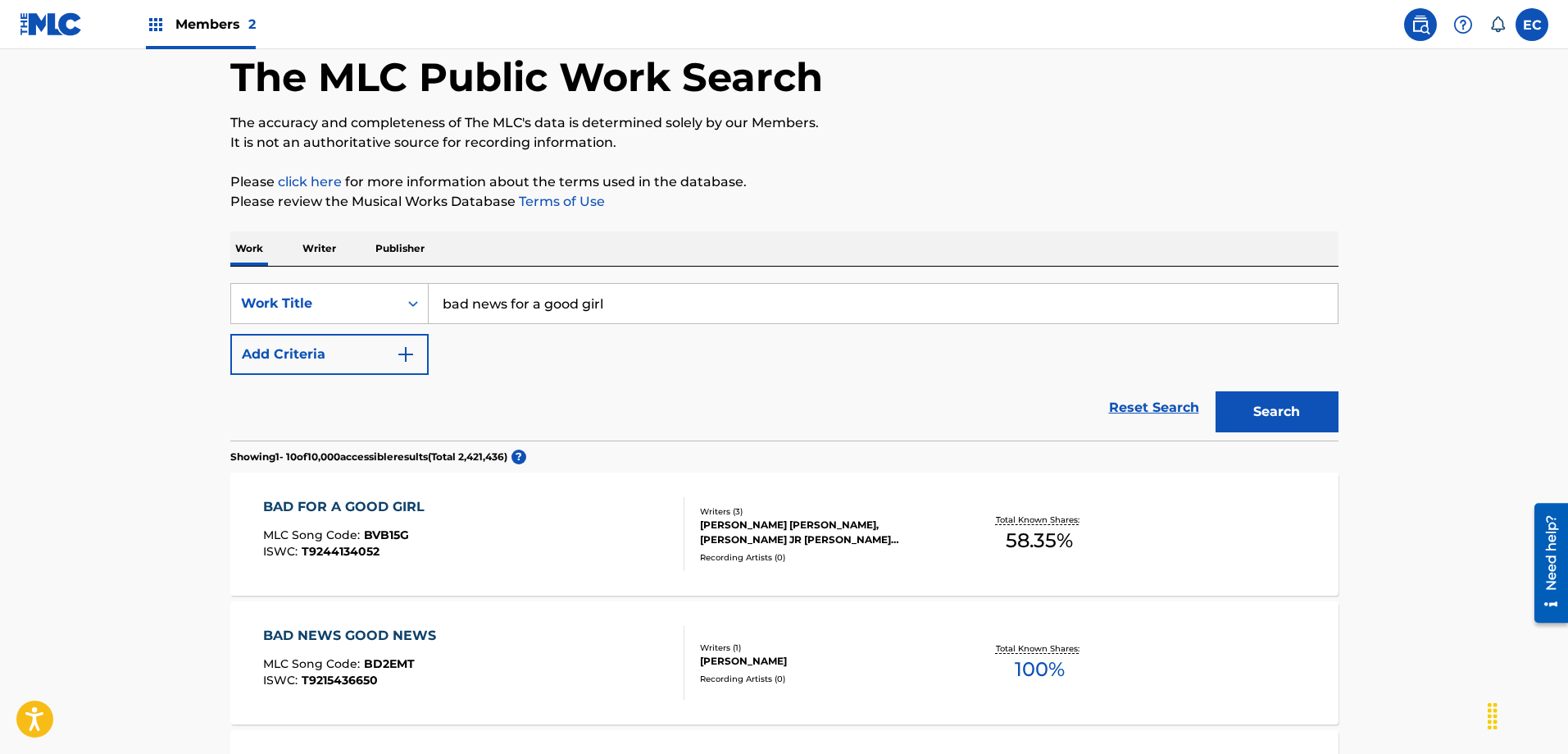
click at [319, 357] on button "Add Criteria" at bounding box center [330, 353] width 198 height 41
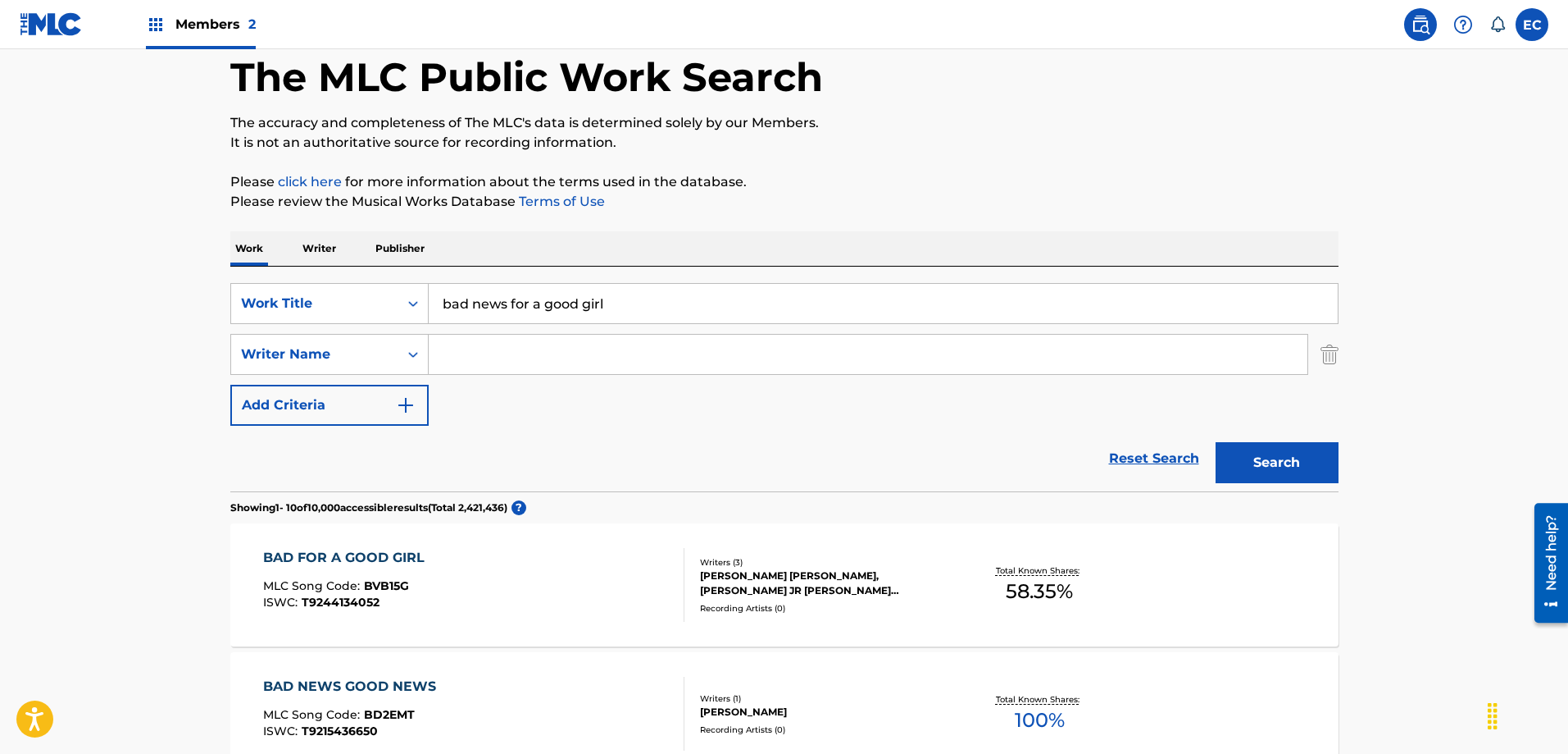
click at [511, 352] on input "Search Form" at bounding box center [868, 353] width 879 height 39
type input "bomar"
click at [1216, 442] on button "Search" at bounding box center [1277, 462] width 123 height 41
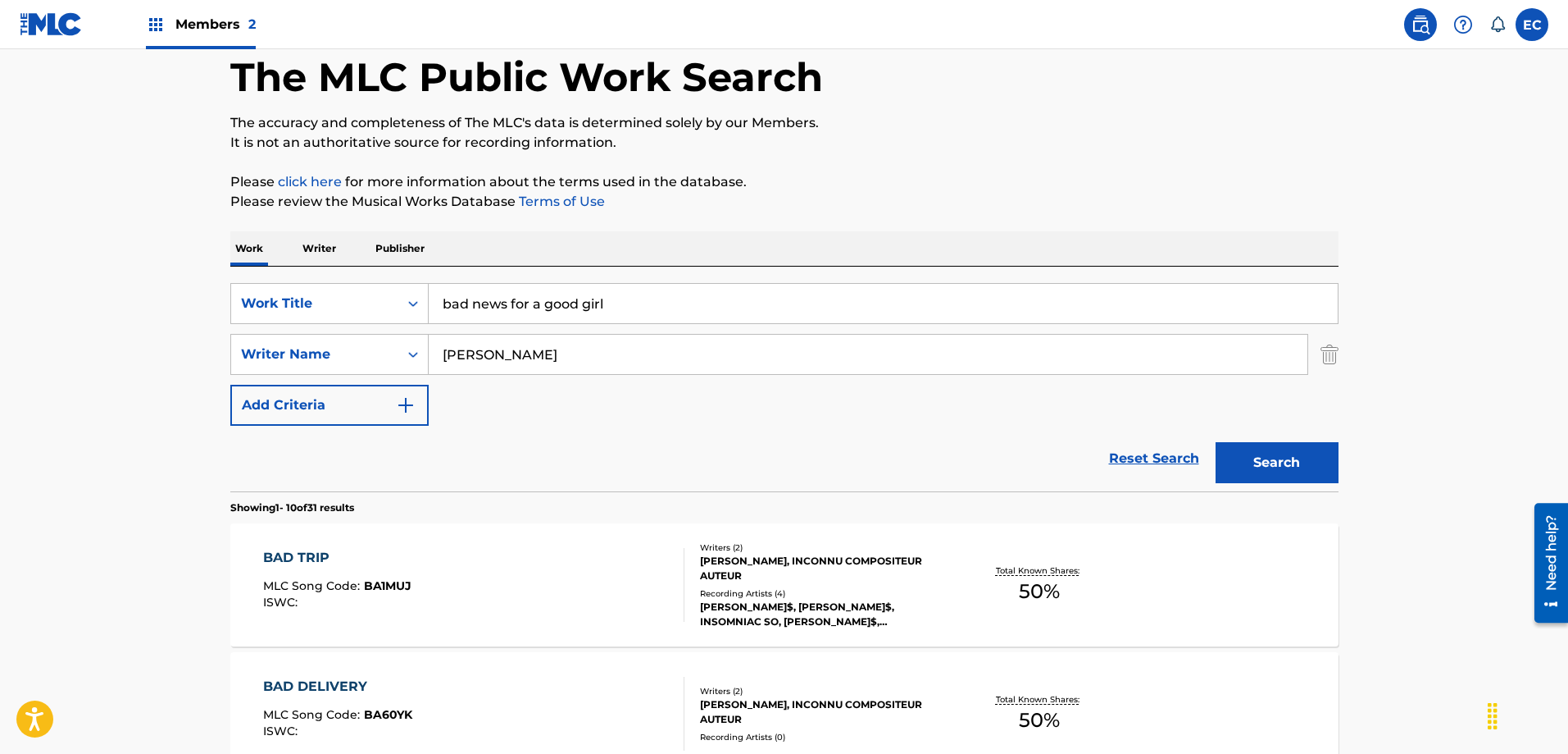
scroll to position [0, 0]
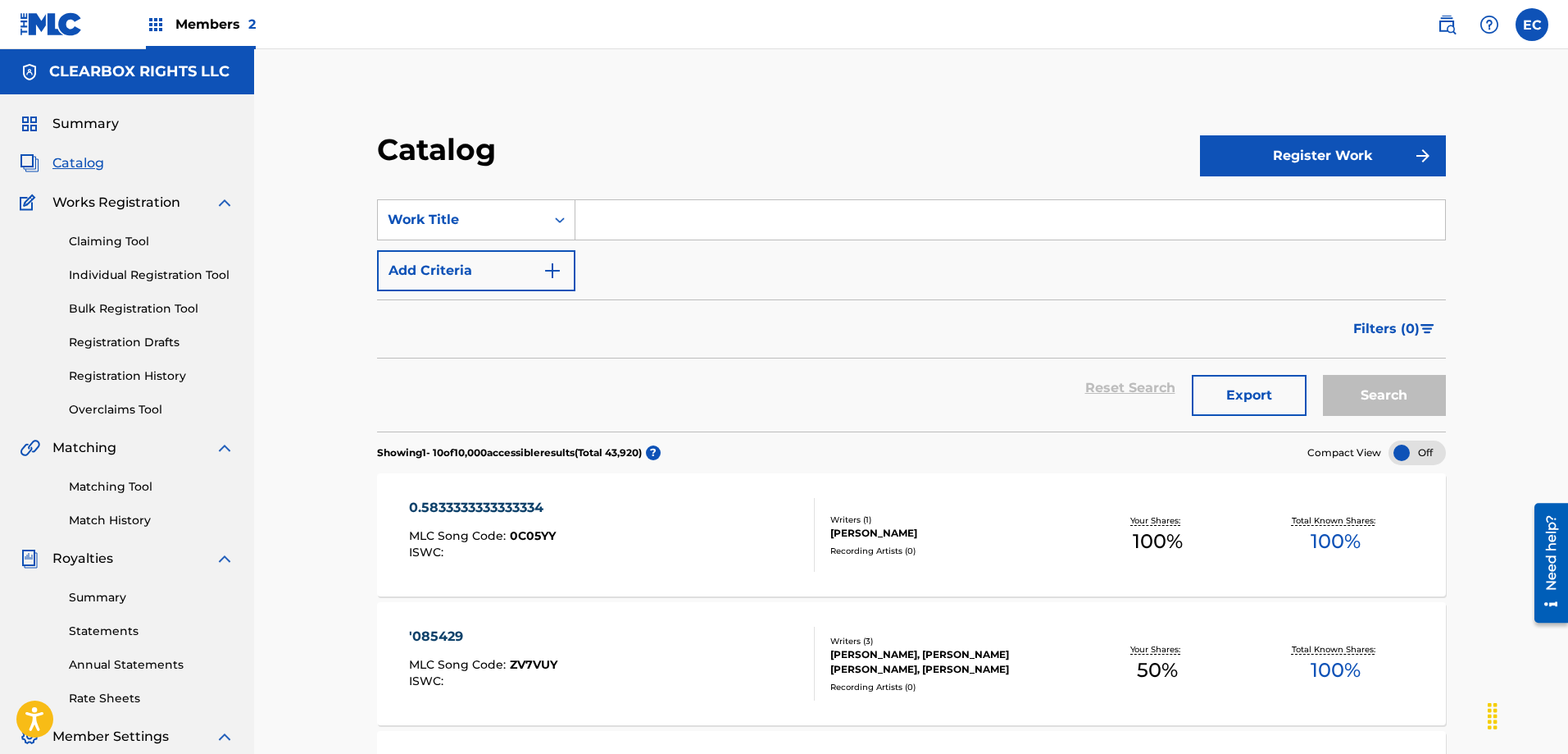
click at [170, 271] on link "Individual Registration Tool" at bounding box center [152, 274] width 165 height 17
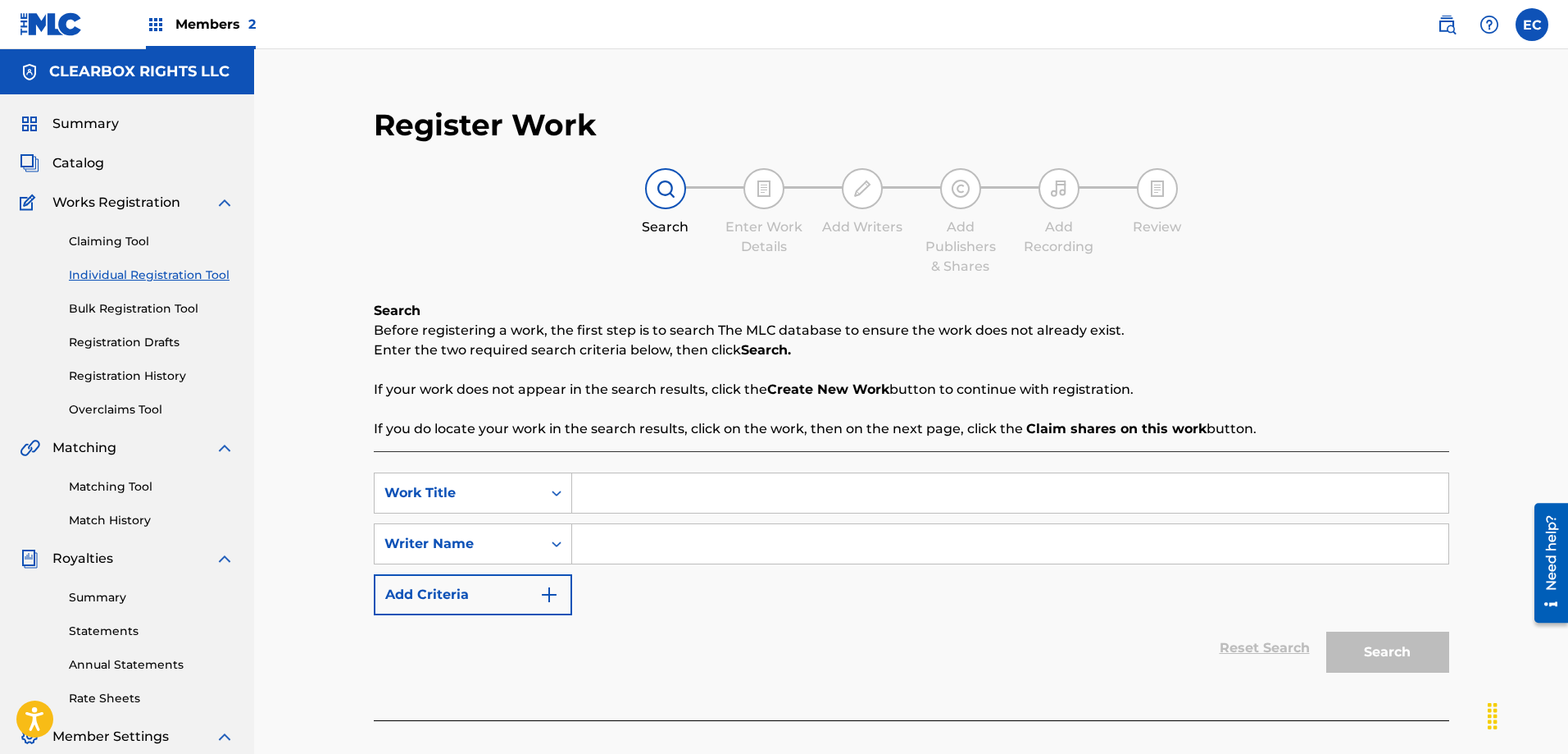
click at [830, 486] on input "Search Form" at bounding box center [1010, 492] width 876 height 39
type input "bad news for a good girl"
click at [769, 544] on input "Search Form" at bounding box center [1010, 543] width 876 height 39
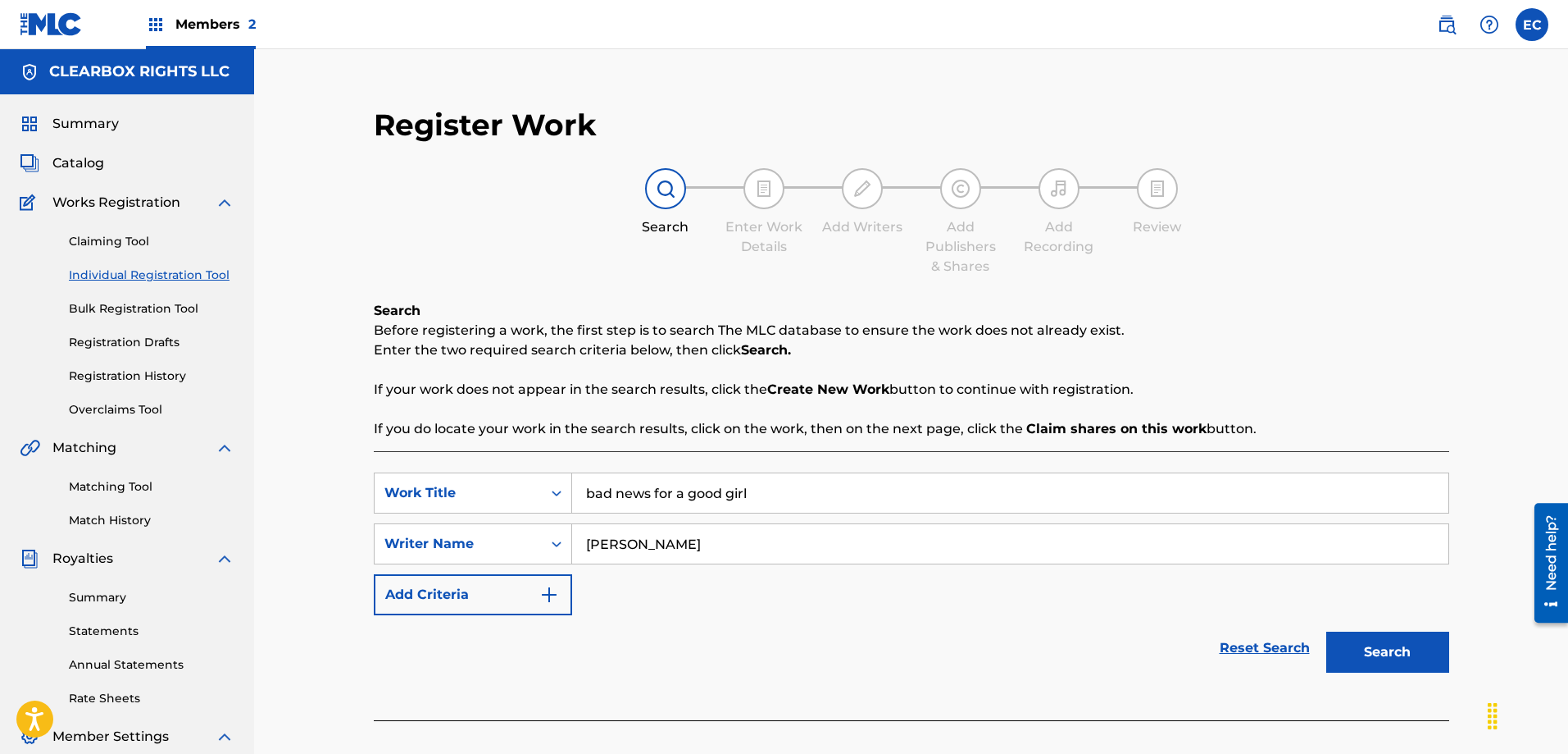
type input "[PERSON_NAME]"
drag, startPoint x: 825, startPoint y: 494, endPoint x: 431, endPoint y: 490, distance: 394.0
click at [431, 490] on div "SearchWithCriteriae5fb8157-9d75-4e9e-874d-8e3f2f651253 Work Title bad news for …" at bounding box center [912, 492] width 1075 height 41
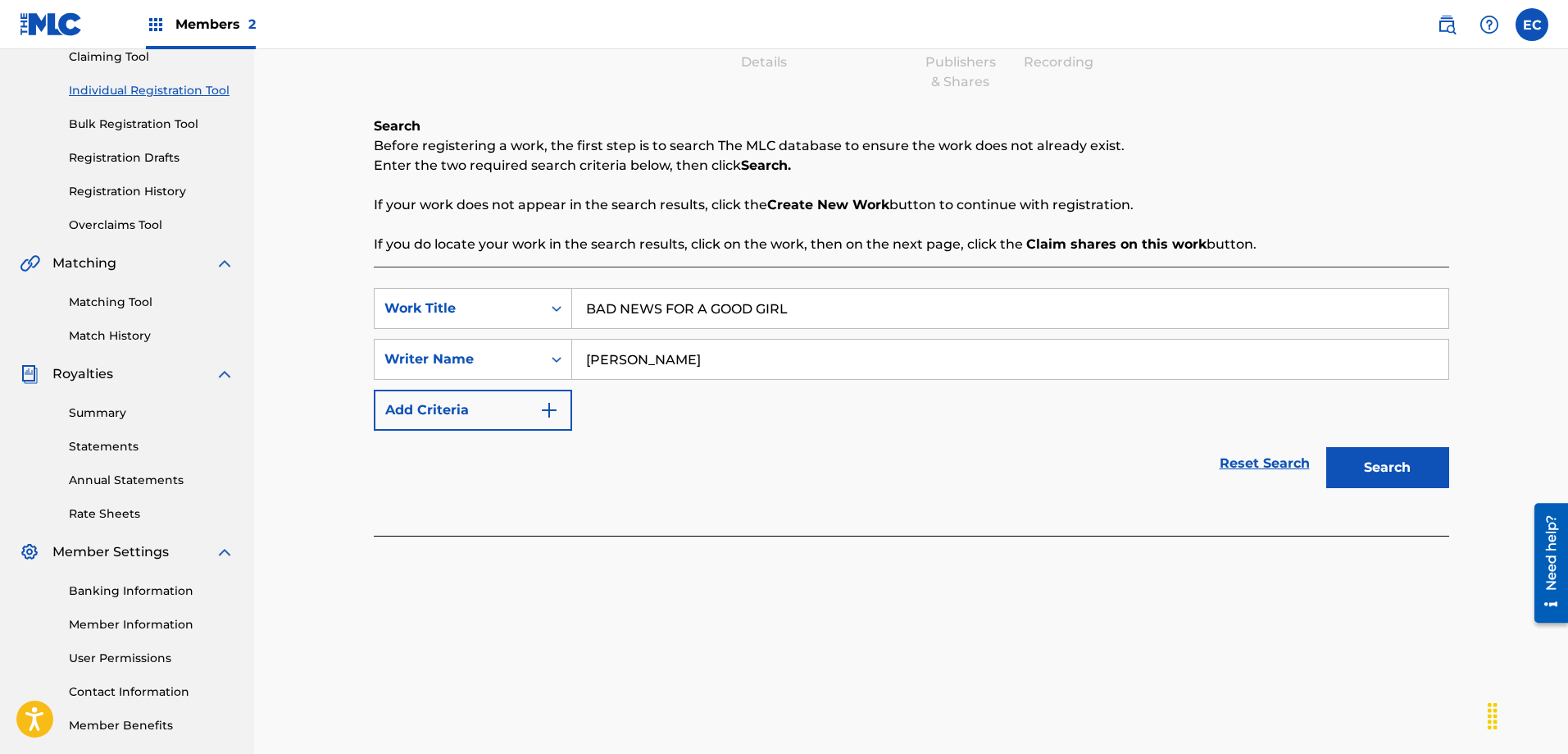
scroll to position [246, 0]
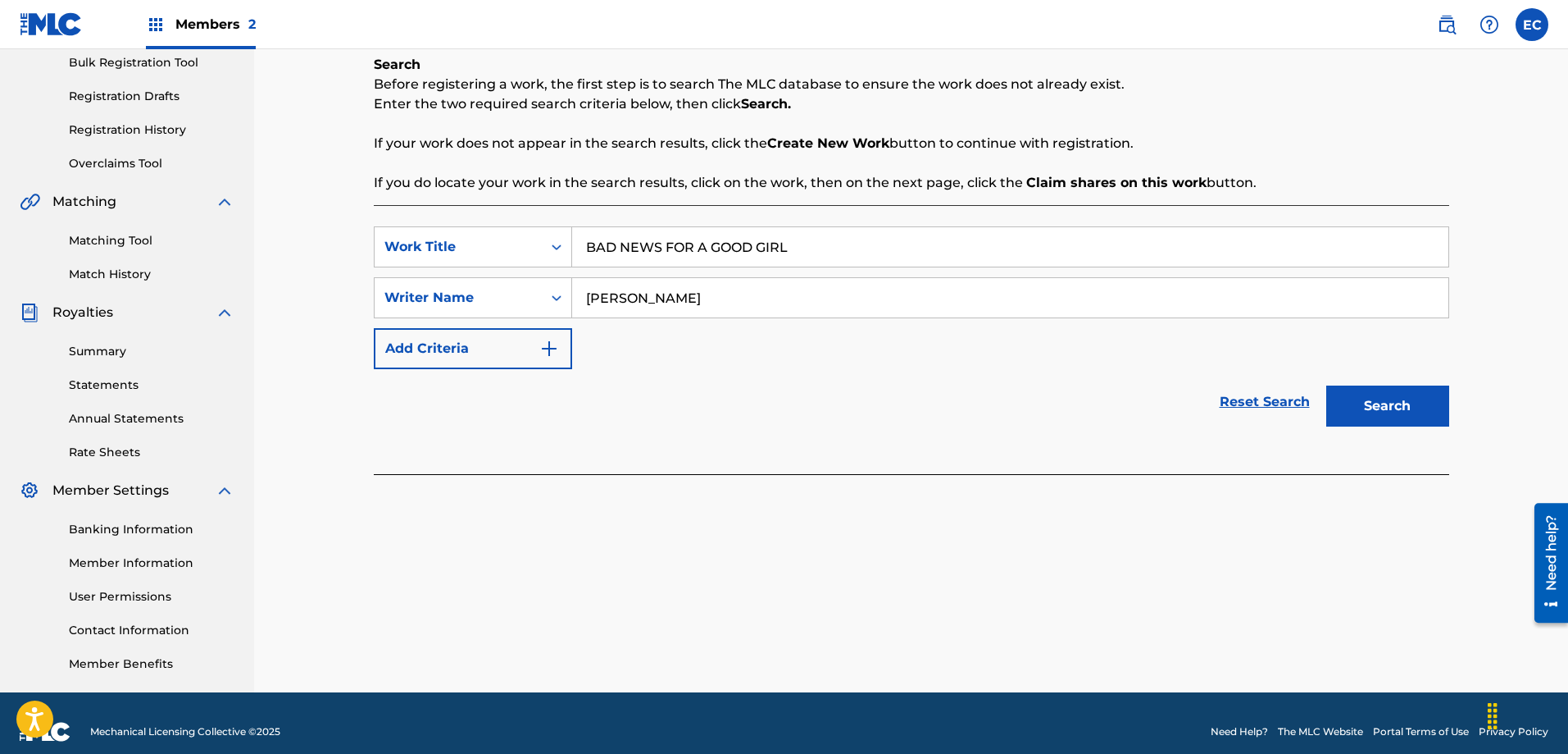
type input "BAD NEWS FOR A GOOD GIRL"
click at [1411, 417] on button "Search" at bounding box center [1387, 405] width 123 height 41
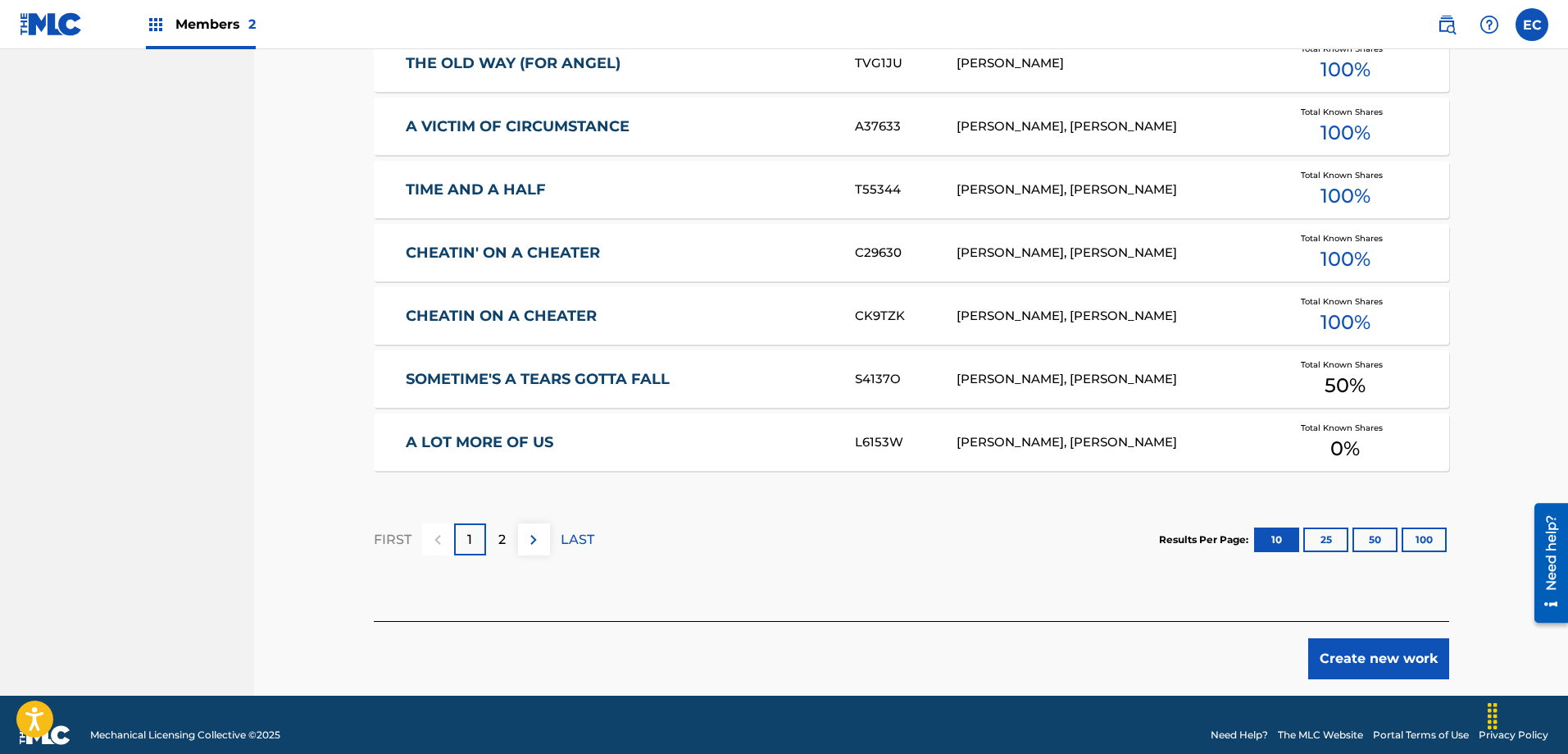
scroll to position [957, 0]
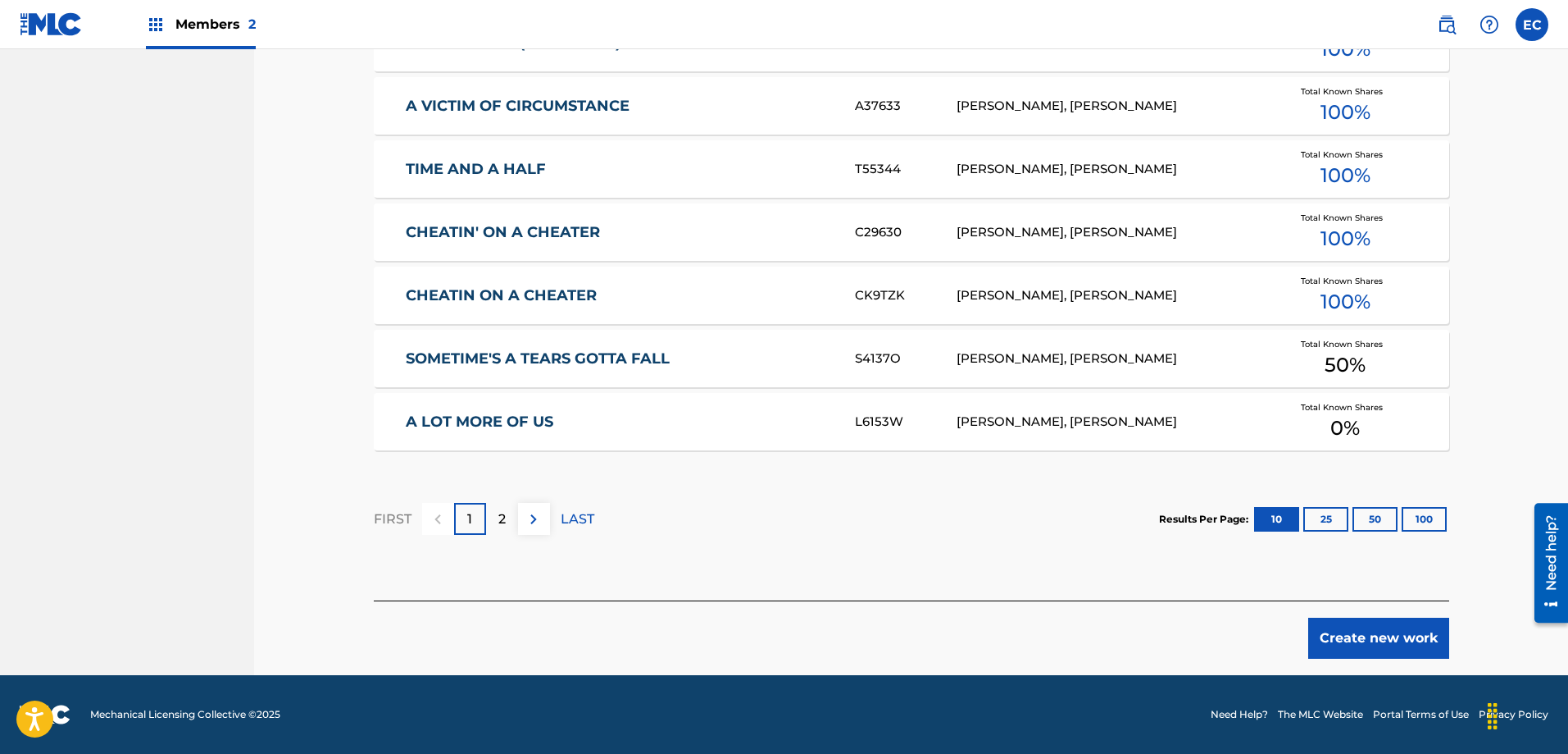
click at [1379, 636] on button "Create new work" at bounding box center [1378, 638] width 141 height 41
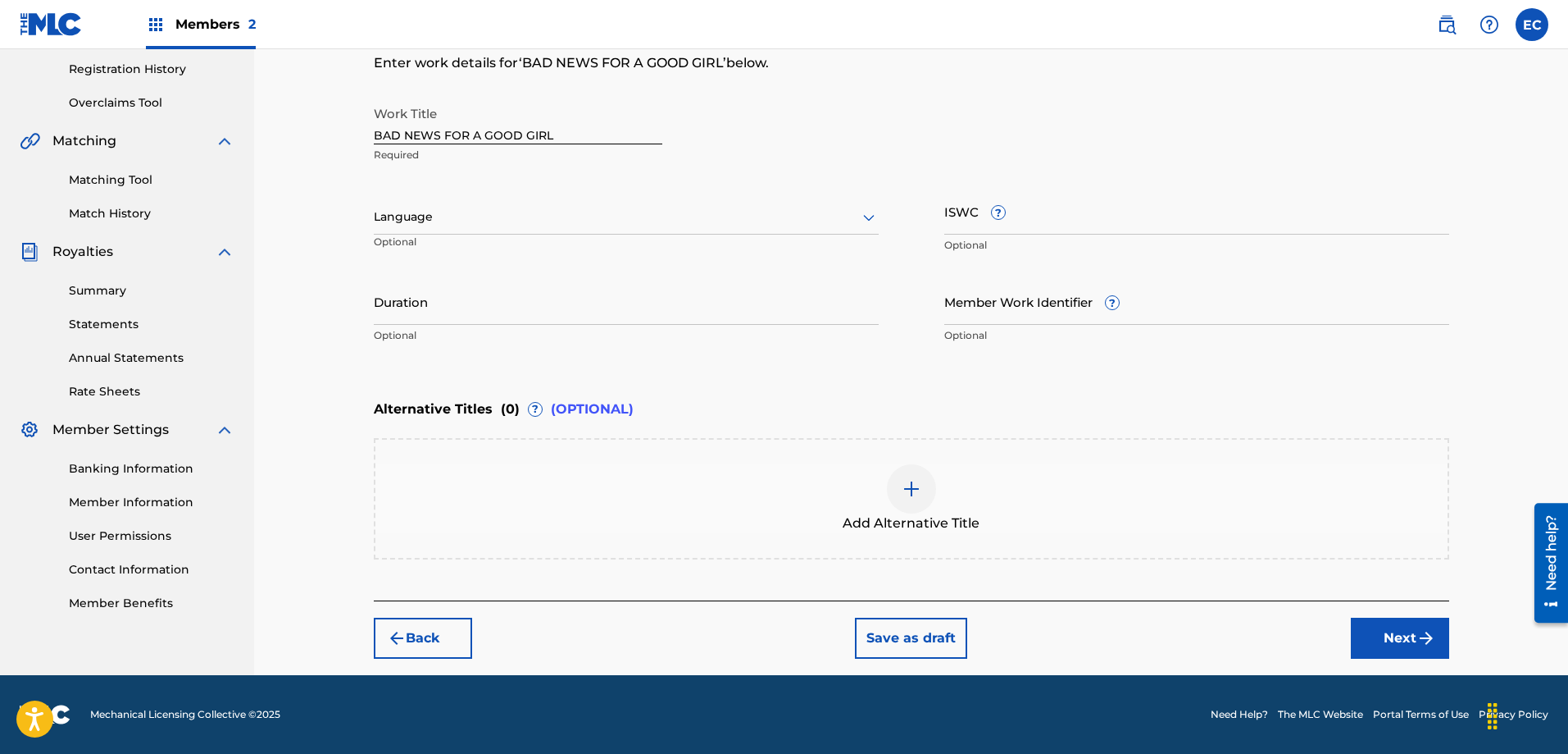
scroll to position [307, 0]
click at [712, 219] on div at bounding box center [626, 216] width 505 height 21
click at [488, 252] on div "English" at bounding box center [626, 253] width 503 height 37
click at [1409, 640] on button "Next" at bounding box center [1400, 638] width 98 height 41
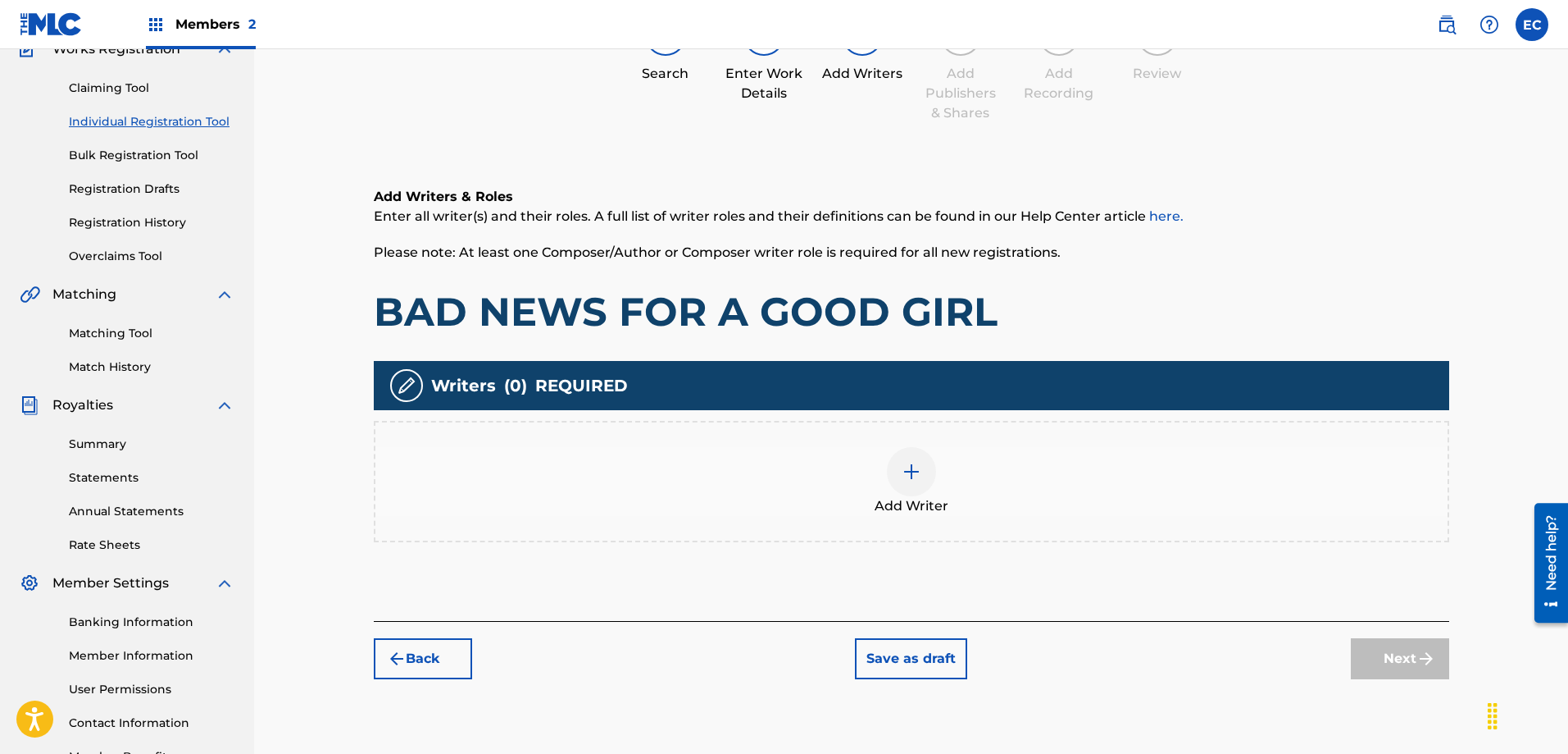
scroll to position [156, 0]
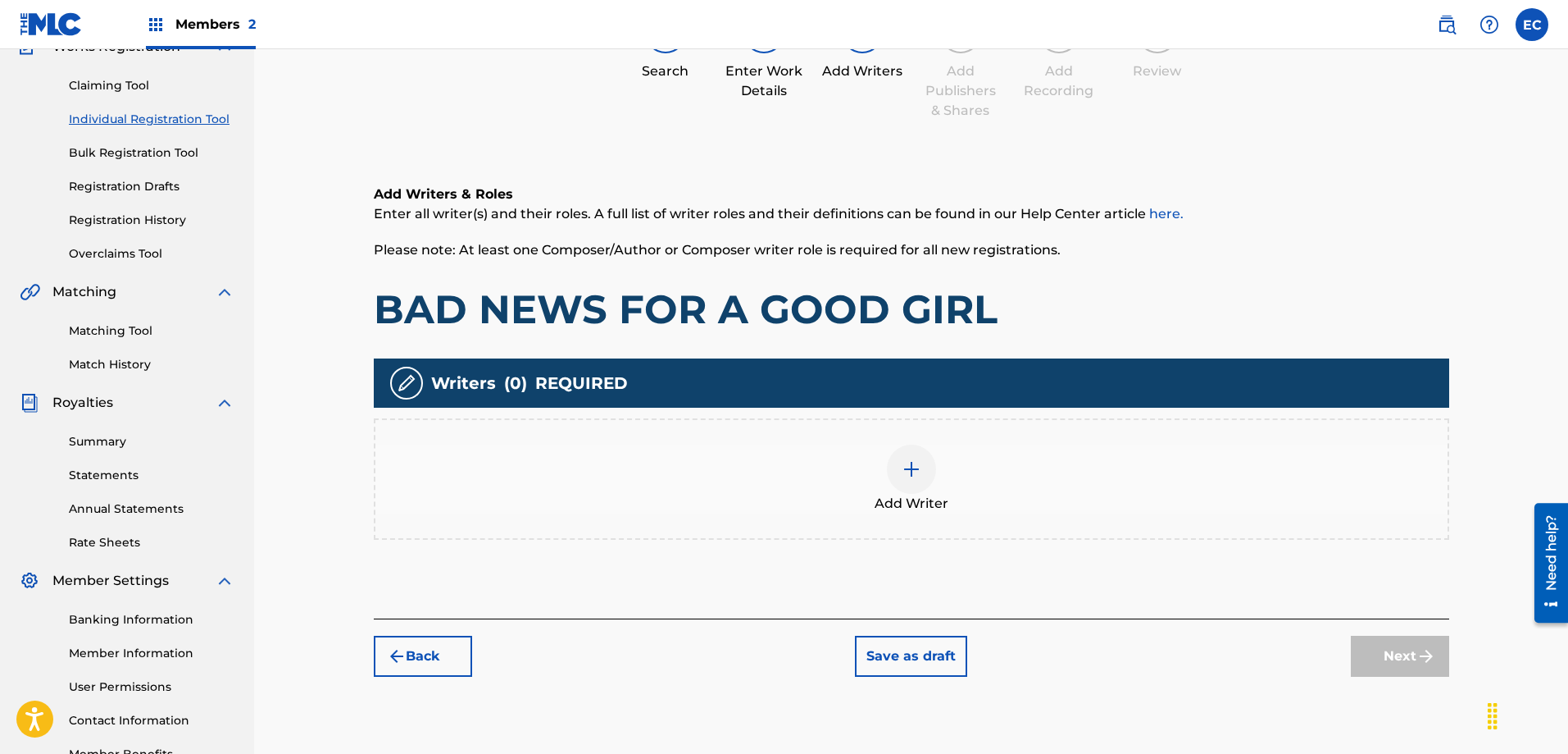
click at [928, 482] on div at bounding box center [912, 469] width 49 height 49
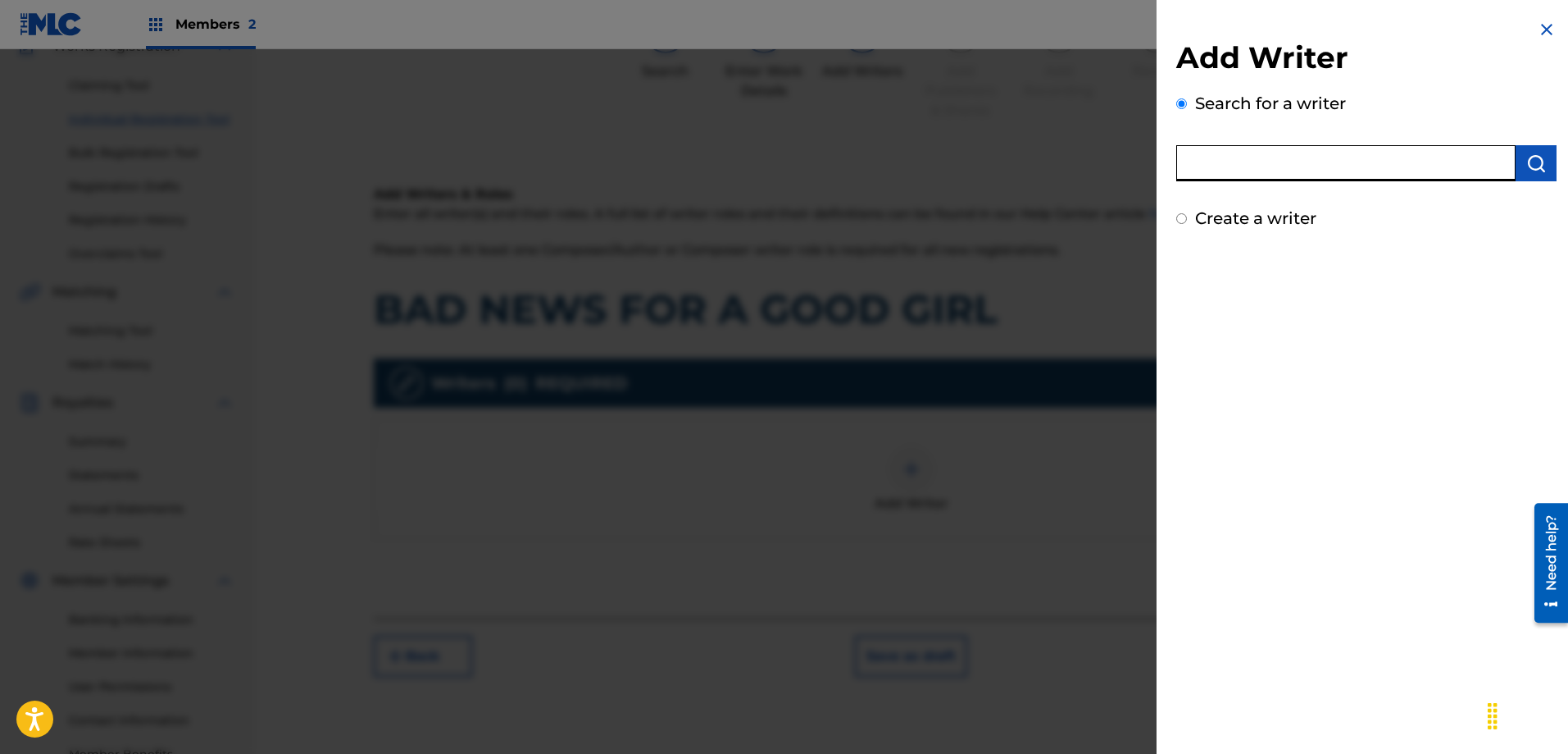
click at [1278, 169] on input "text" at bounding box center [1346, 164] width 340 height 36
type input "[PERSON_NAME]"
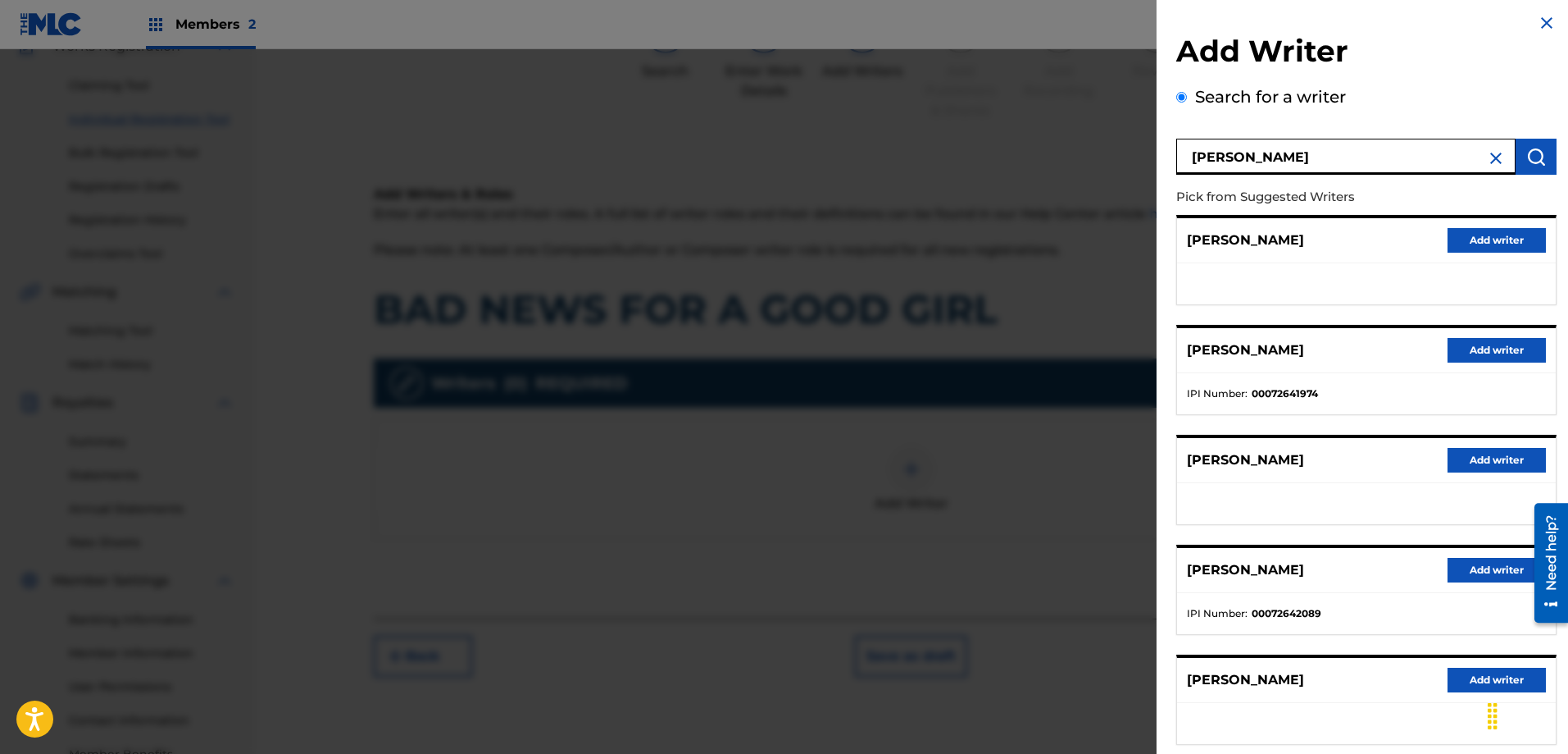
scroll to position [0, 0]
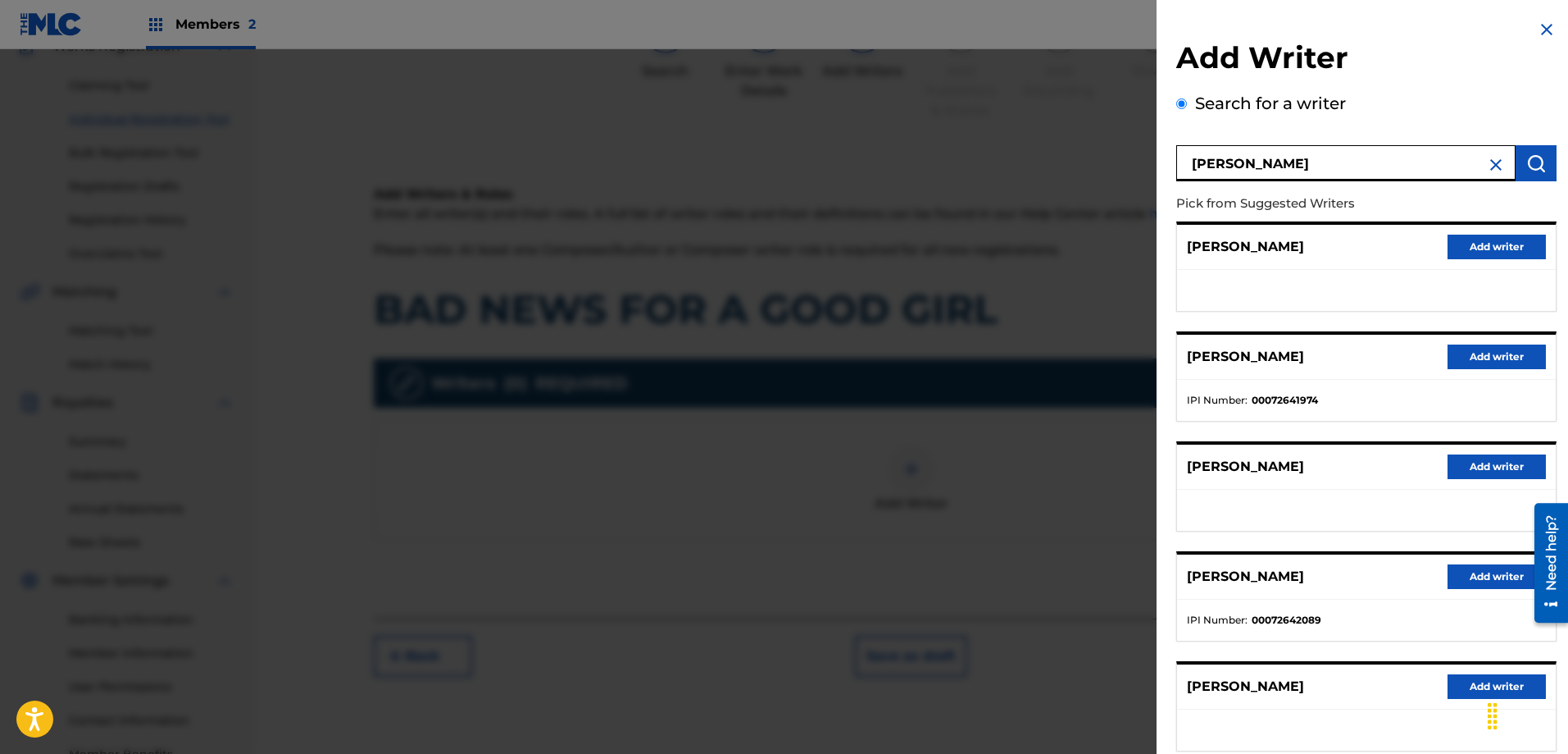
click at [1510, 255] on button "Add writer" at bounding box center [1496, 246] width 98 height 25
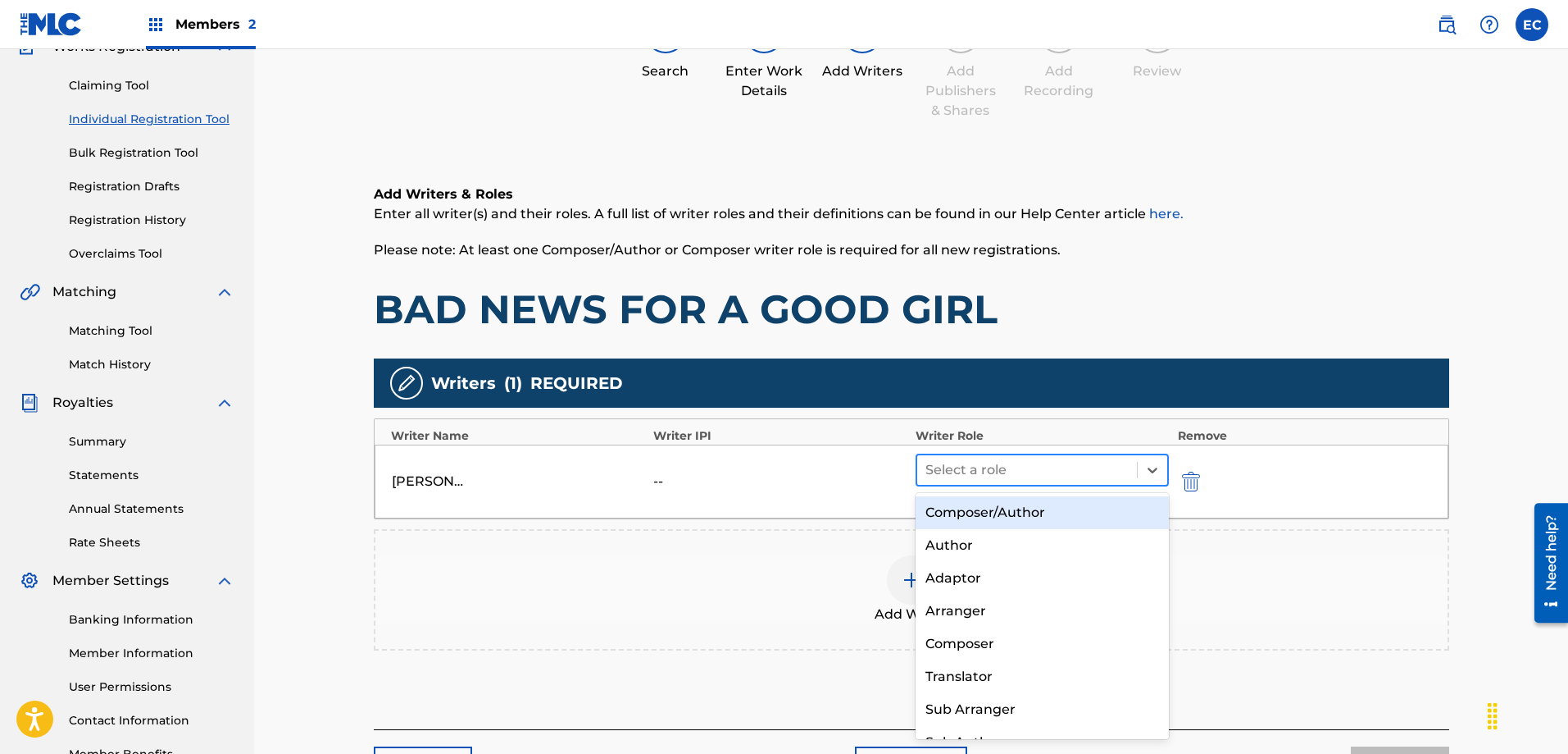
click at [1080, 461] on div at bounding box center [1027, 470] width 204 height 23
click at [1057, 510] on div "Composer/Author" at bounding box center [1042, 512] width 254 height 33
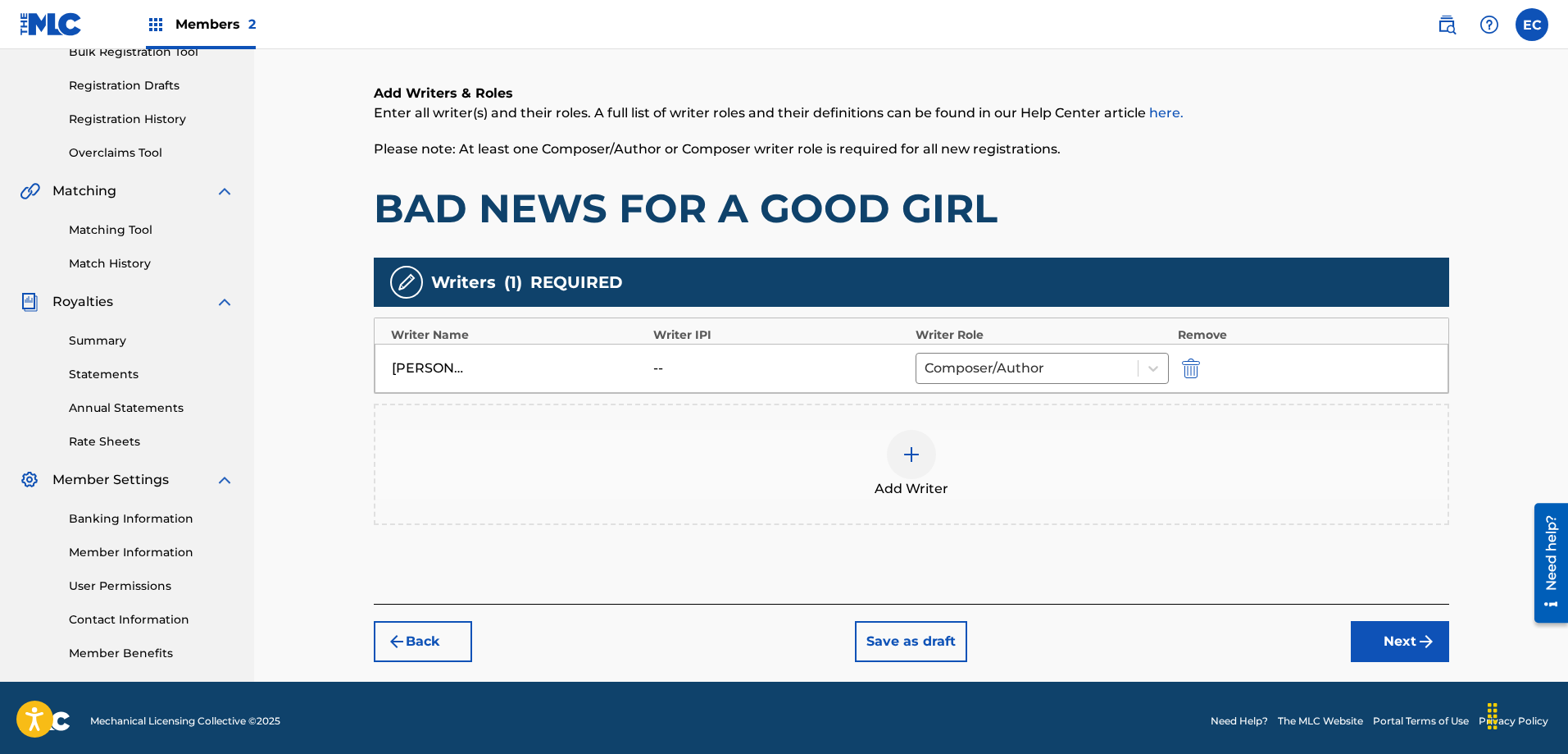
scroll to position [263, 0]
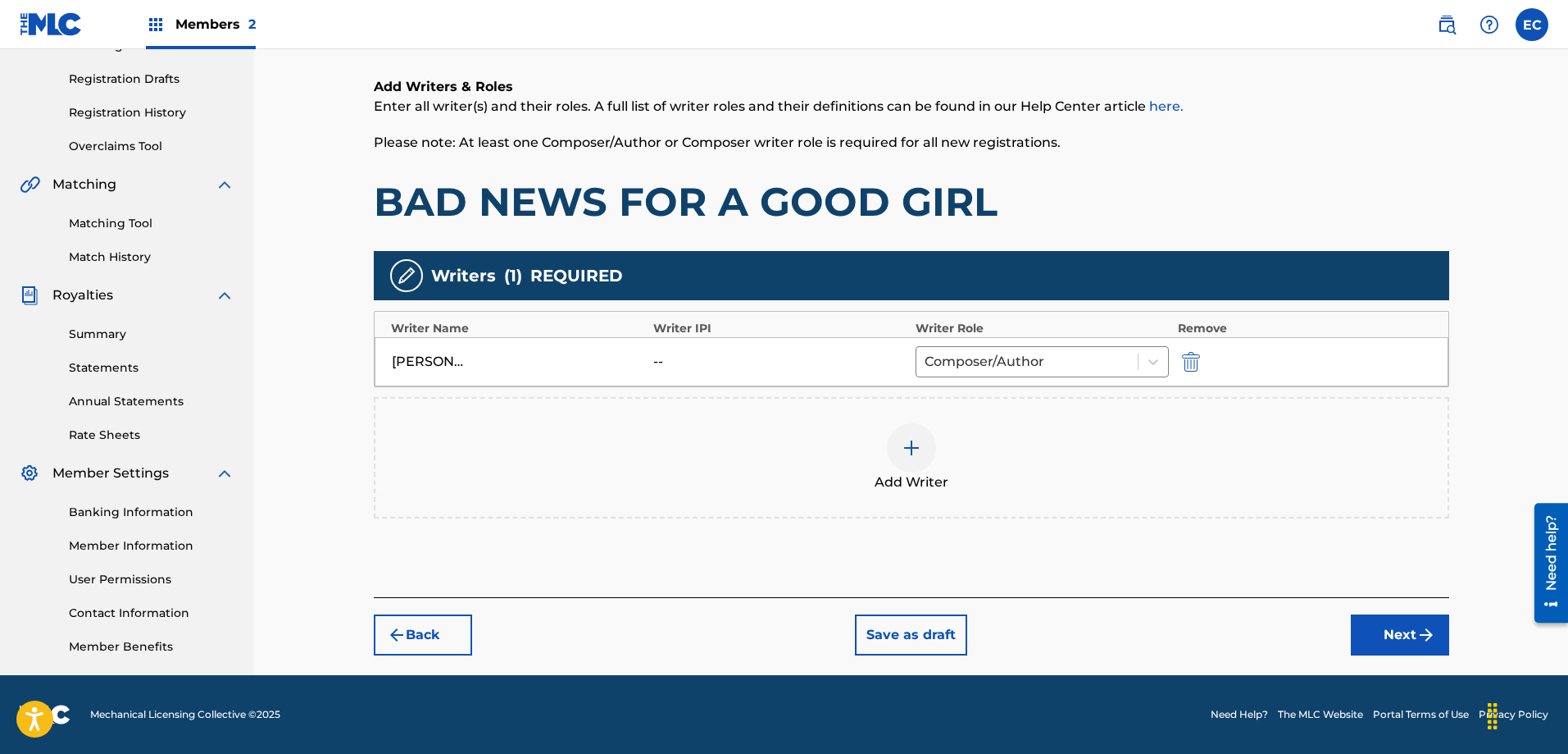
click at [1385, 621] on button "Next" at bounding box center [1400, 634] width 98 height 41
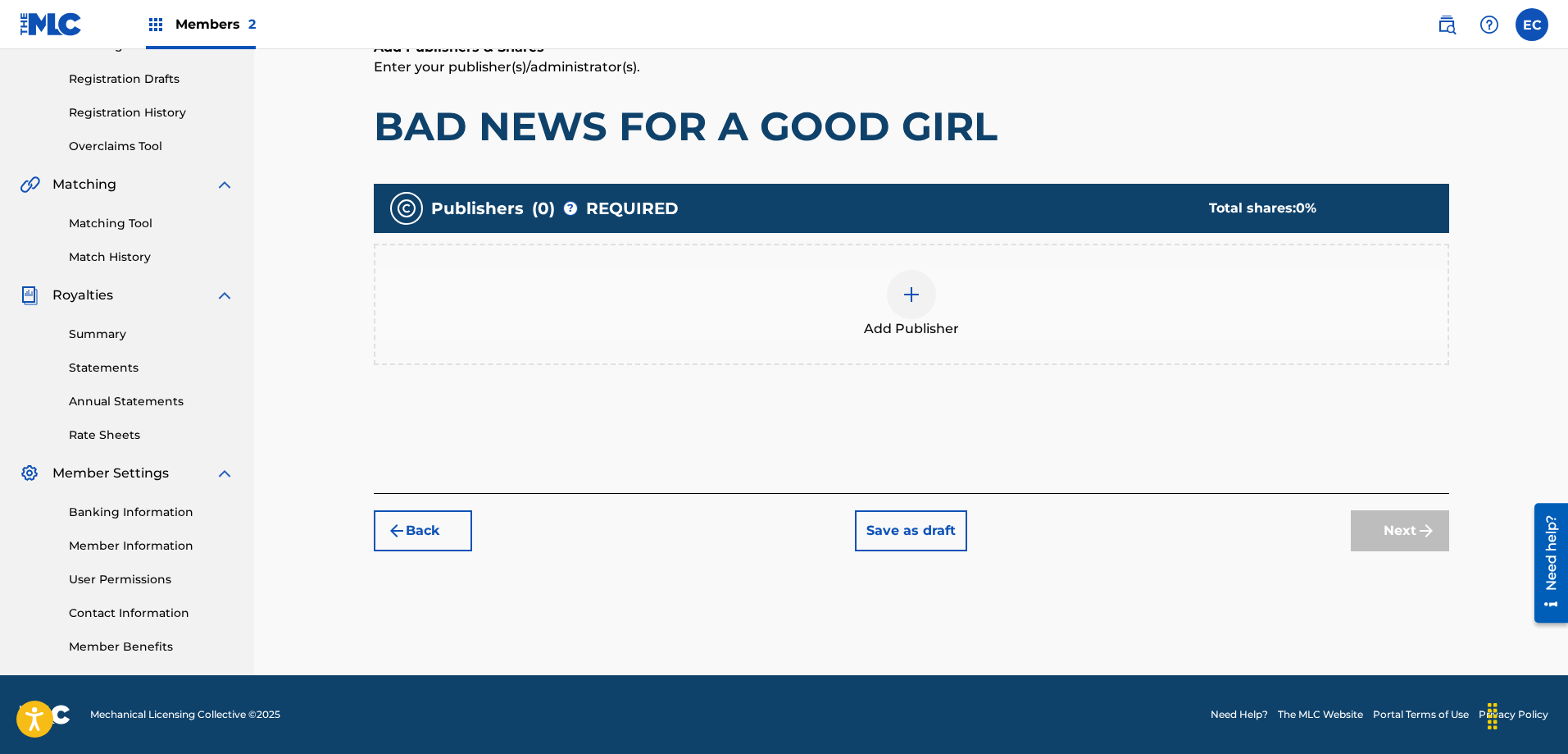
click at [920, 299] on img at bounding box center [912, 294] width 20 height 20
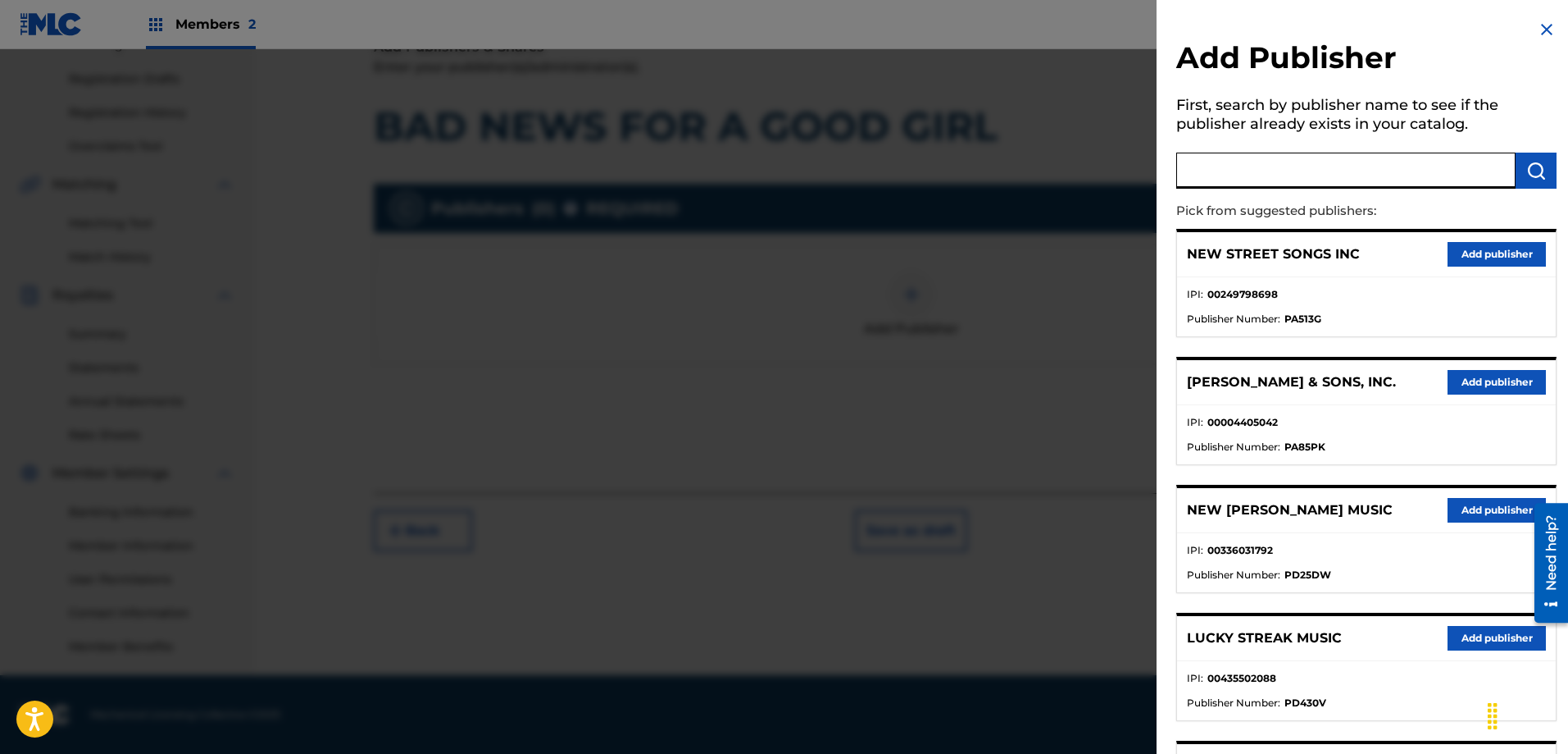
click at [1379, 180] on input "text" at bounding box center [1346, 171] width 340 height 36
type input "Vintage Green Hills"
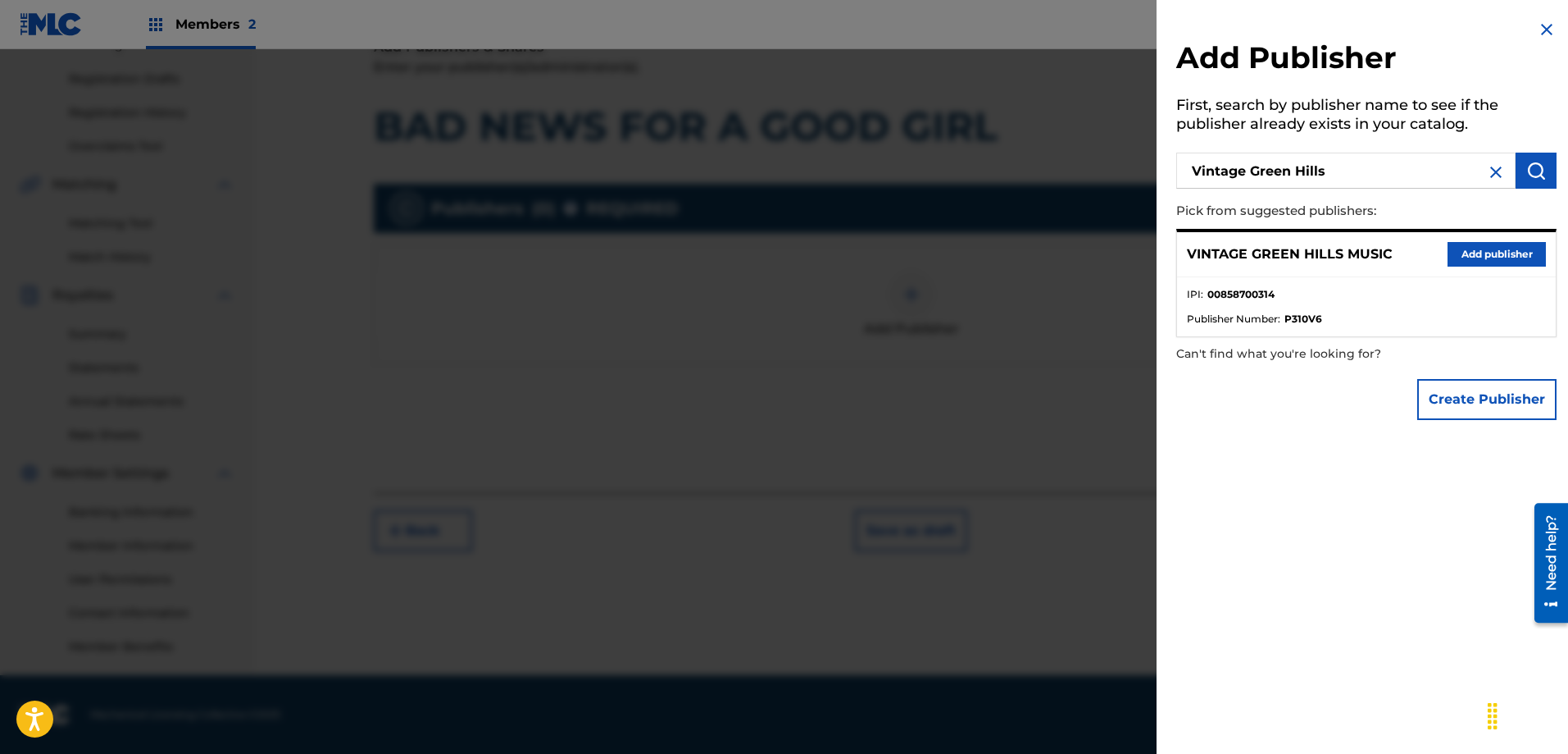
click at [1504, 254] on button "Add publisher" at bounding box center [1496, 253] width 98 height 25
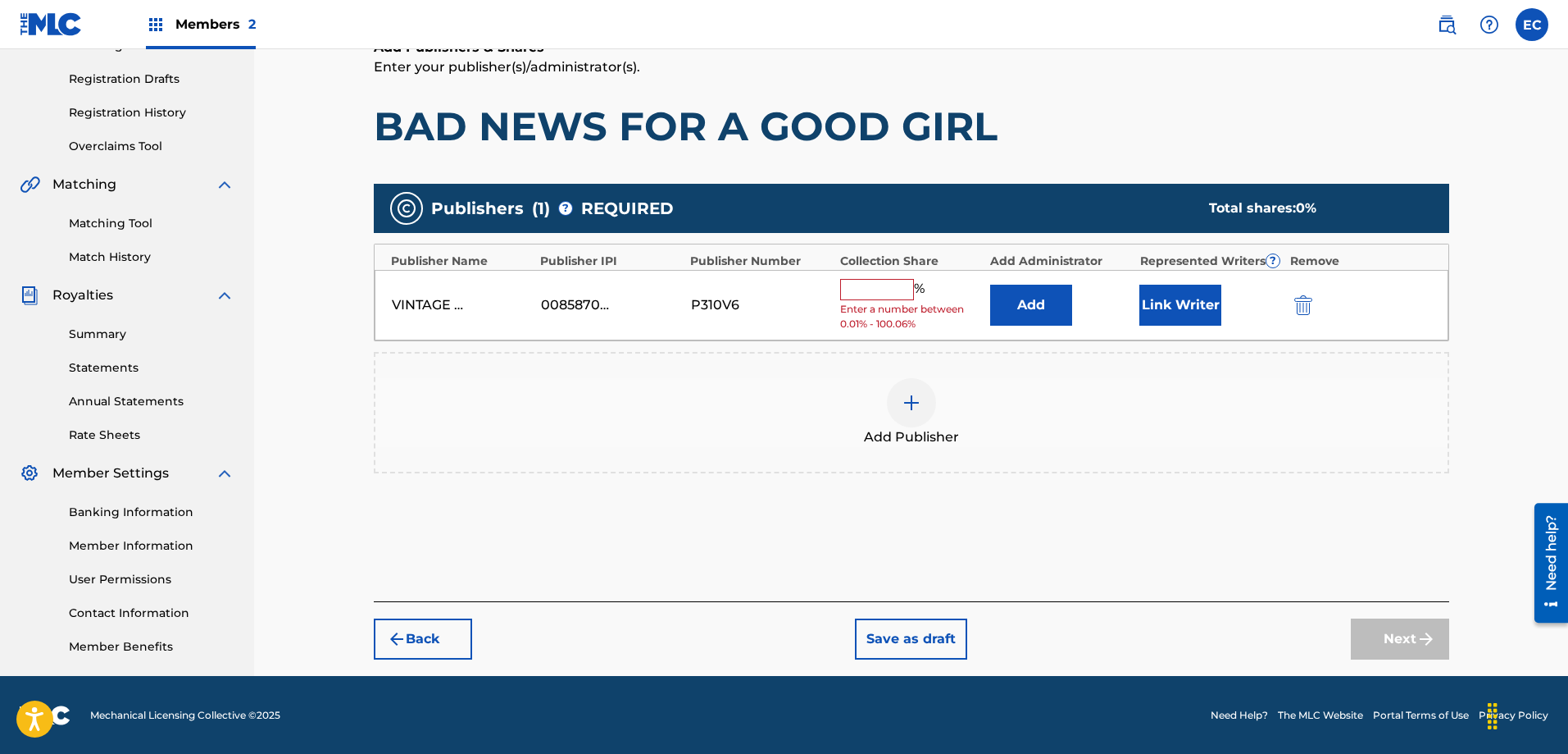
click at [883, 288] on input "text" at bounding box center [876, 289] width 74 height 21
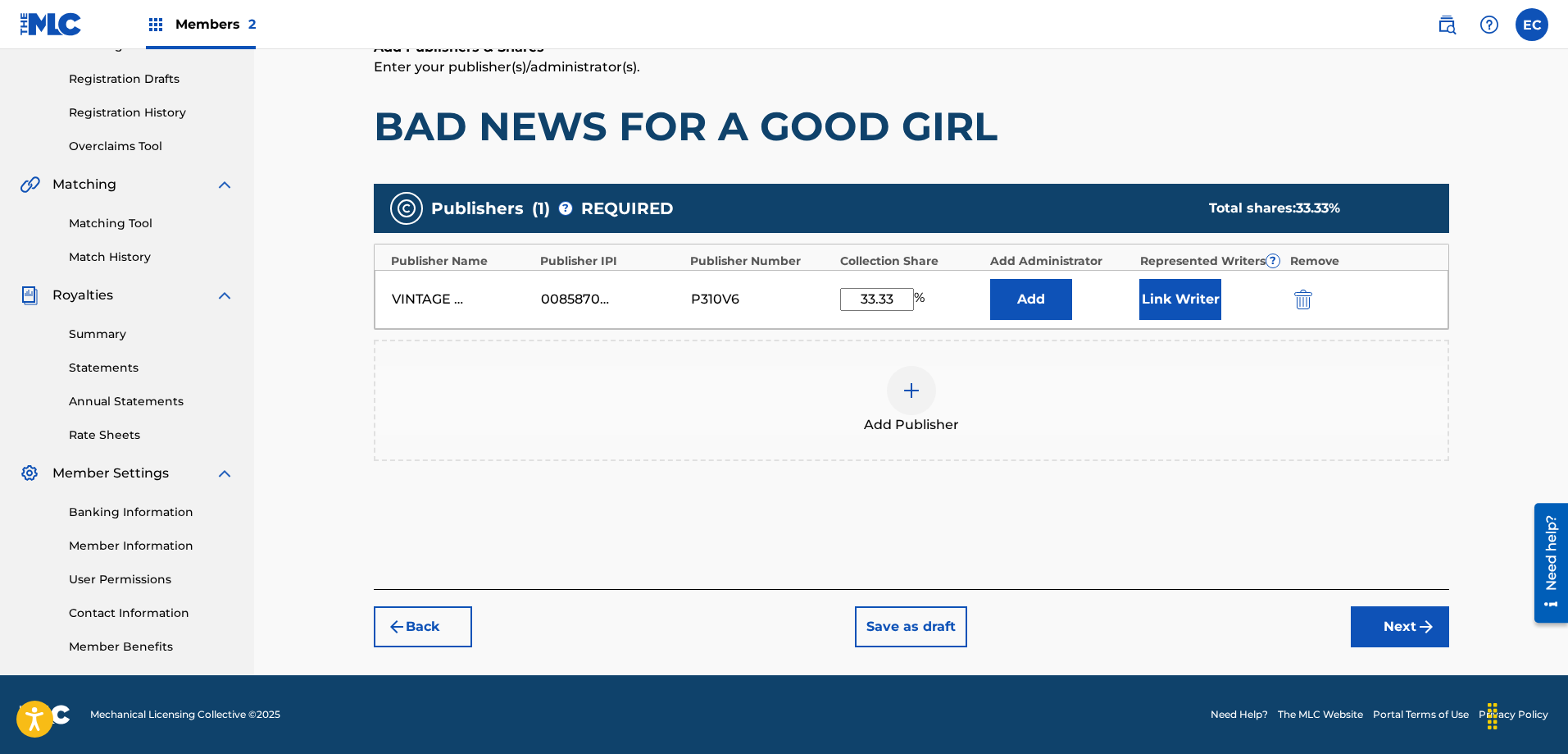
type input "33.33"
click at [1024, 296] on button "Add" at bounding box center [1031, 299] width 82 height 41
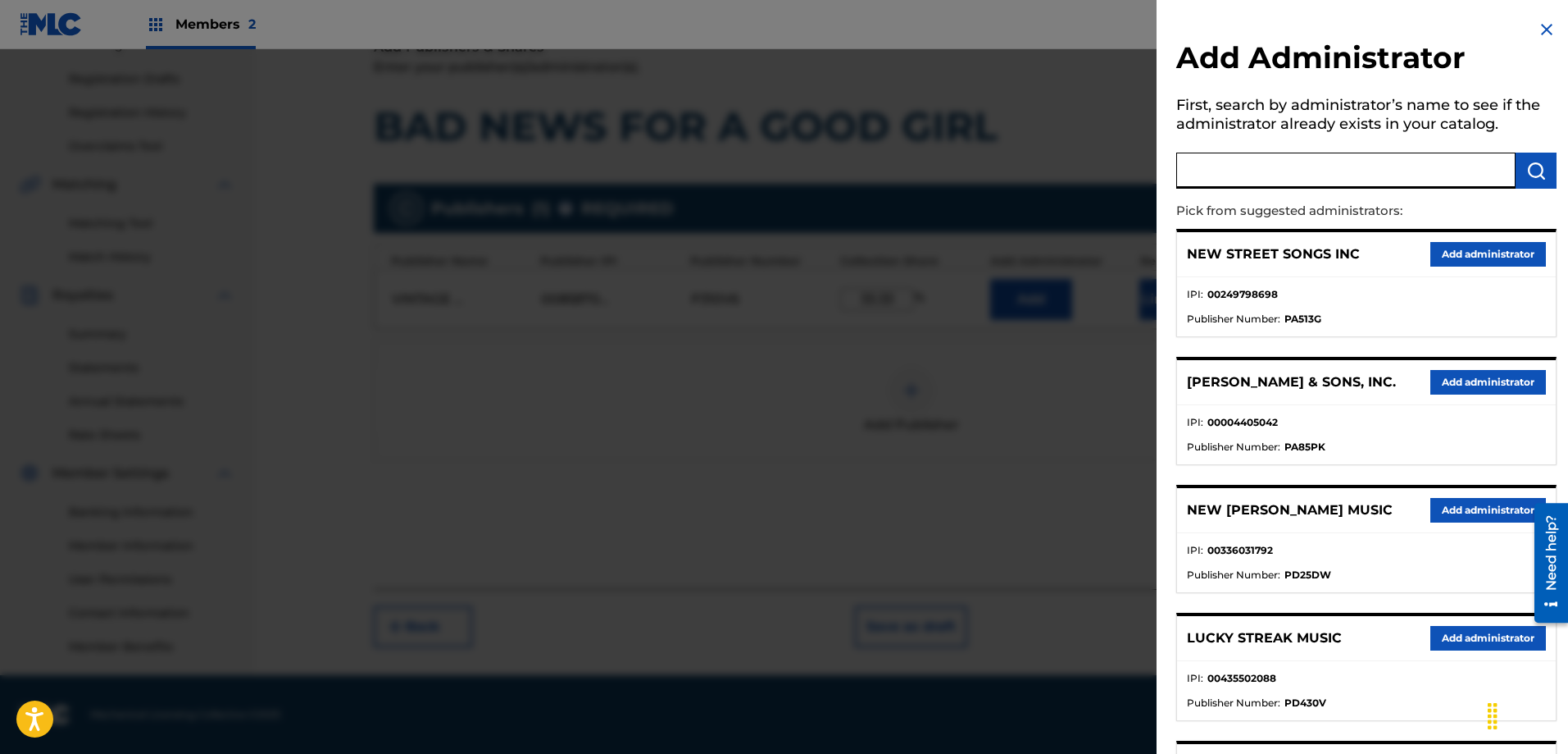
click at [1238, 181] on input "text" at bounding box center [1346, 171] width 340 height 36
type input "clearBox Adva"
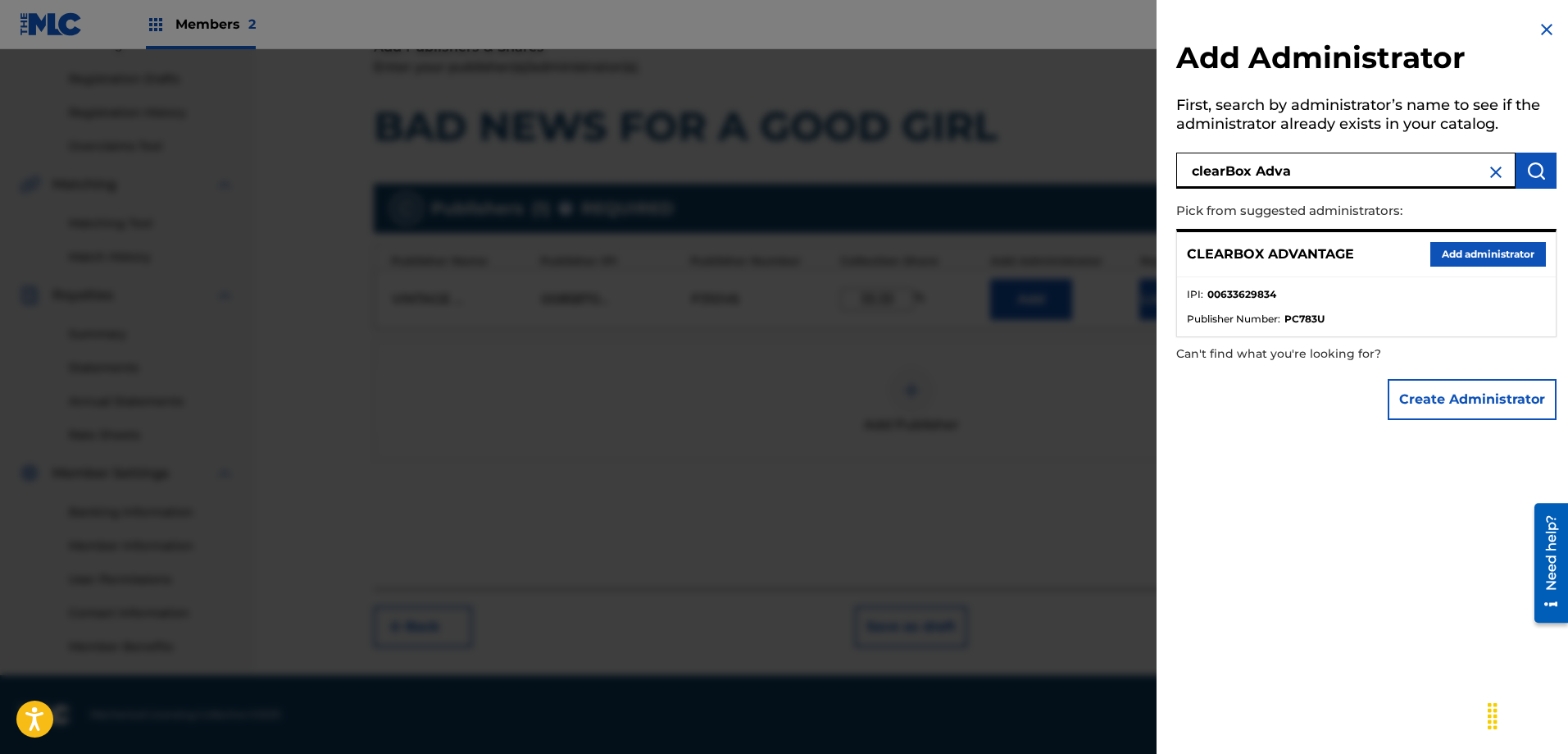
click at [1504, 253] on button "Add administrator" at bounding box center [1487, 253] width 115 height 25
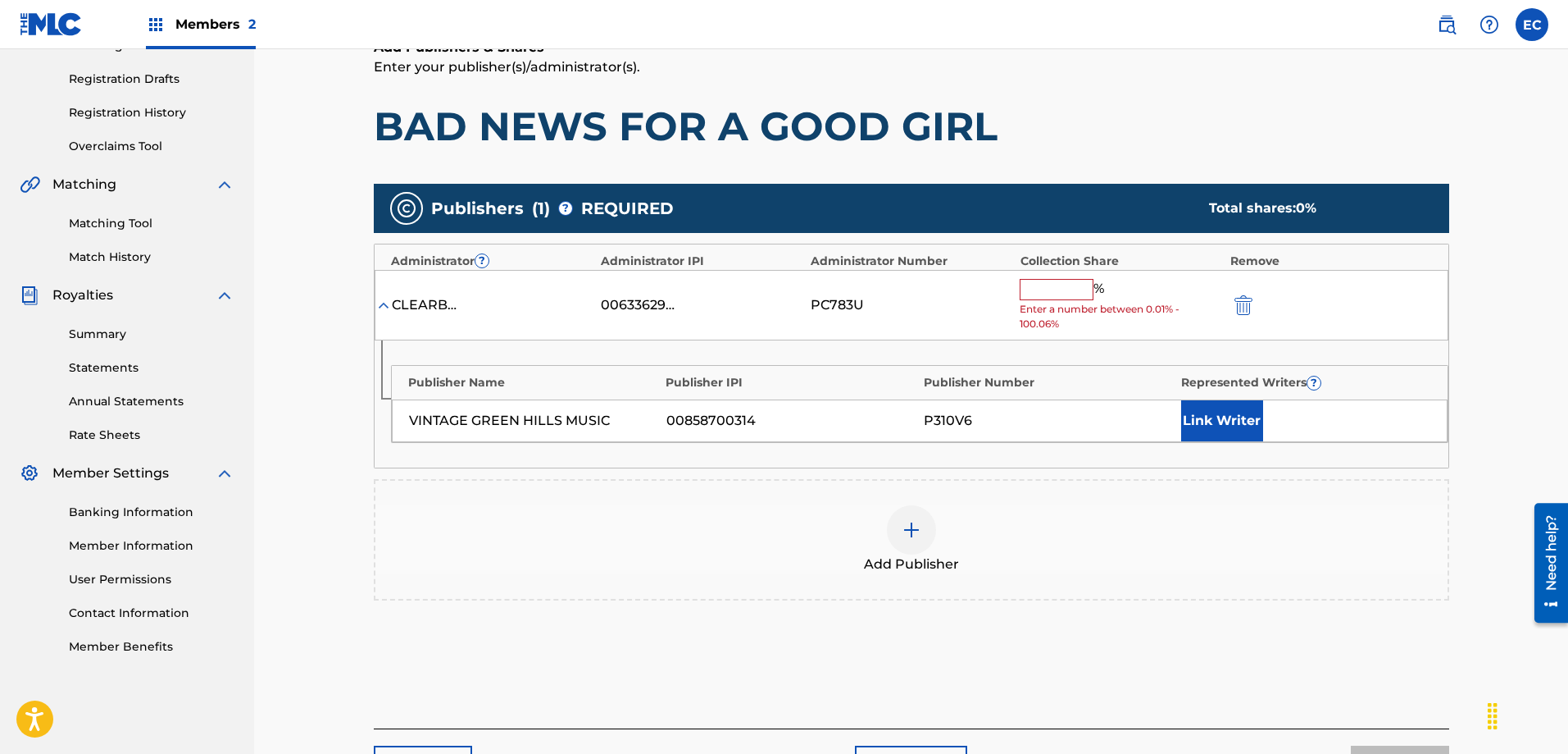
click at [1050, 294] on input "text" at bounding box center [1056, 289] width 74 height 21
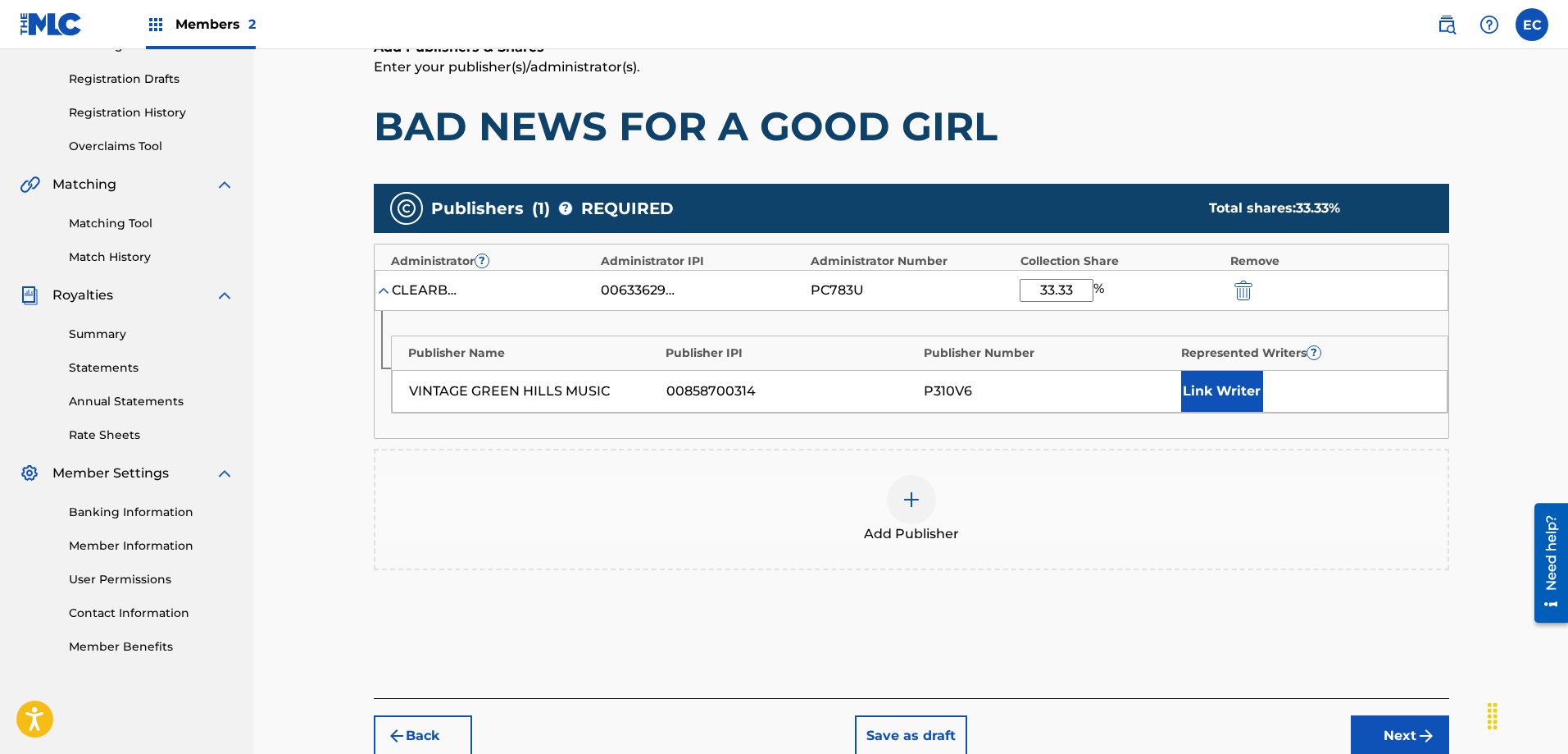
type input "33.33"
click at [1252, 384] on button "Link Writer" at bounding box center [1222, 391] width 82 height 41
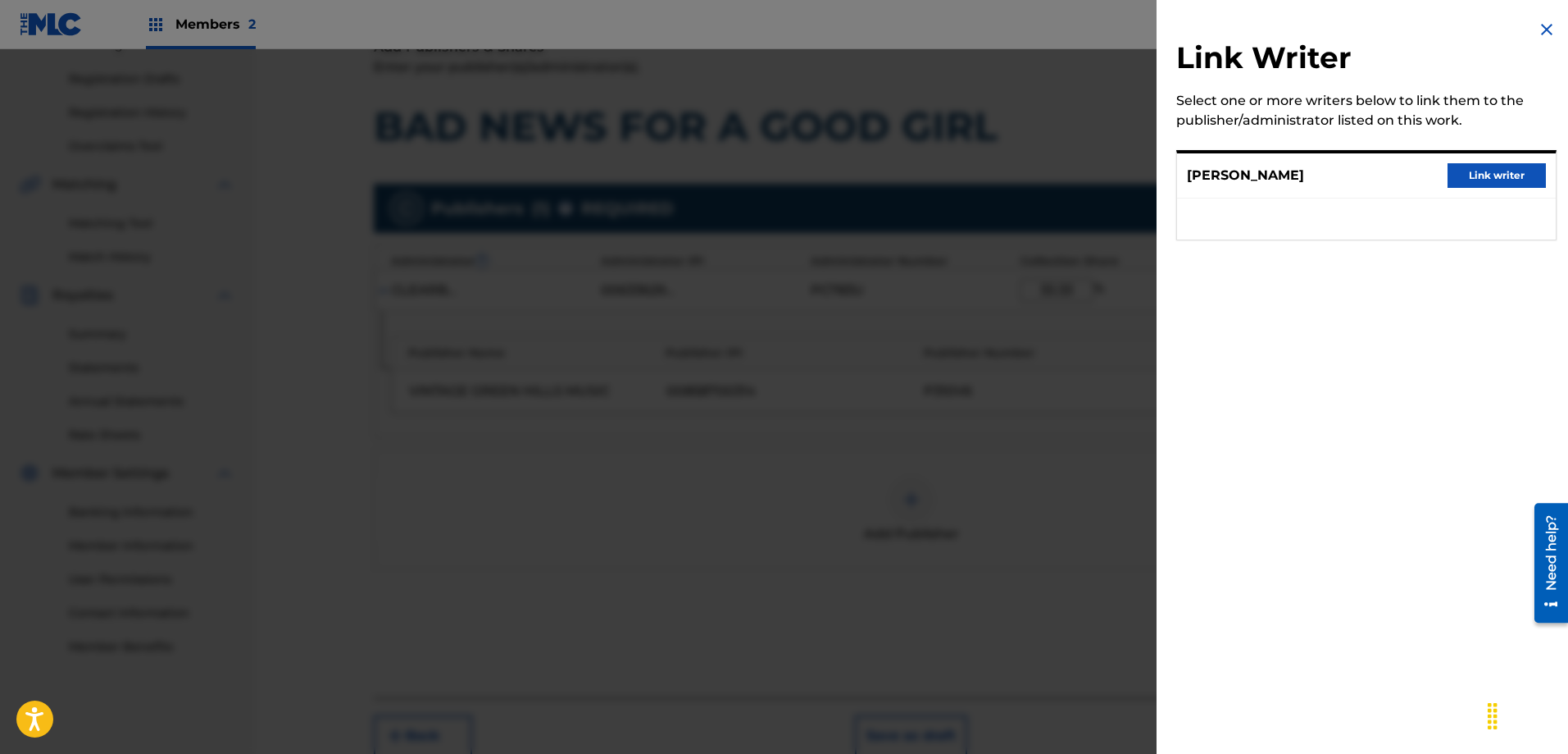
click at [1505, 175] on button "Link writer" at bounding box center [1496, 175] width 98 height 25
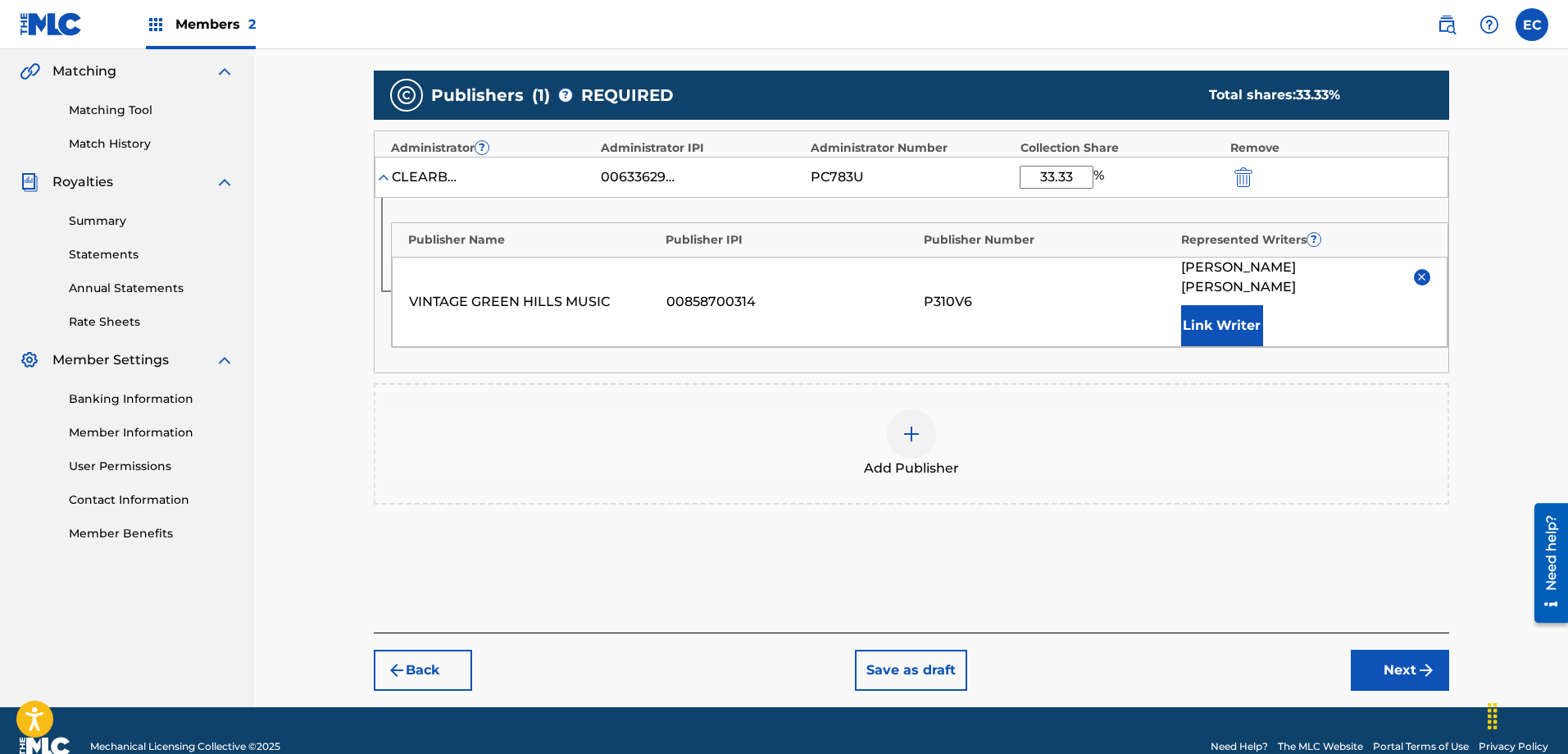
scroll to position [389, 0]
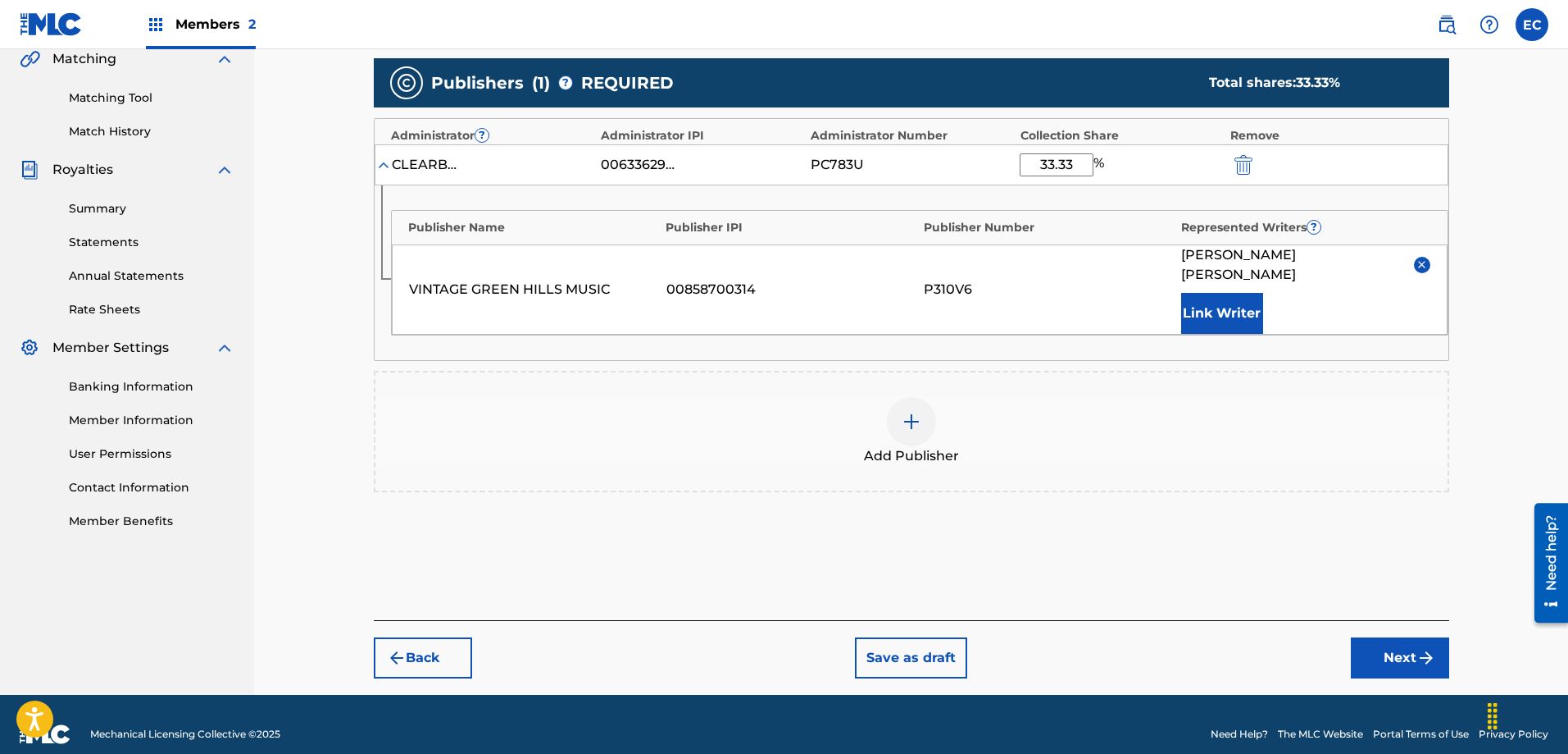
click at [1398, 640] on button "Next" at bounding box center [1400, 657] width 98 height 41
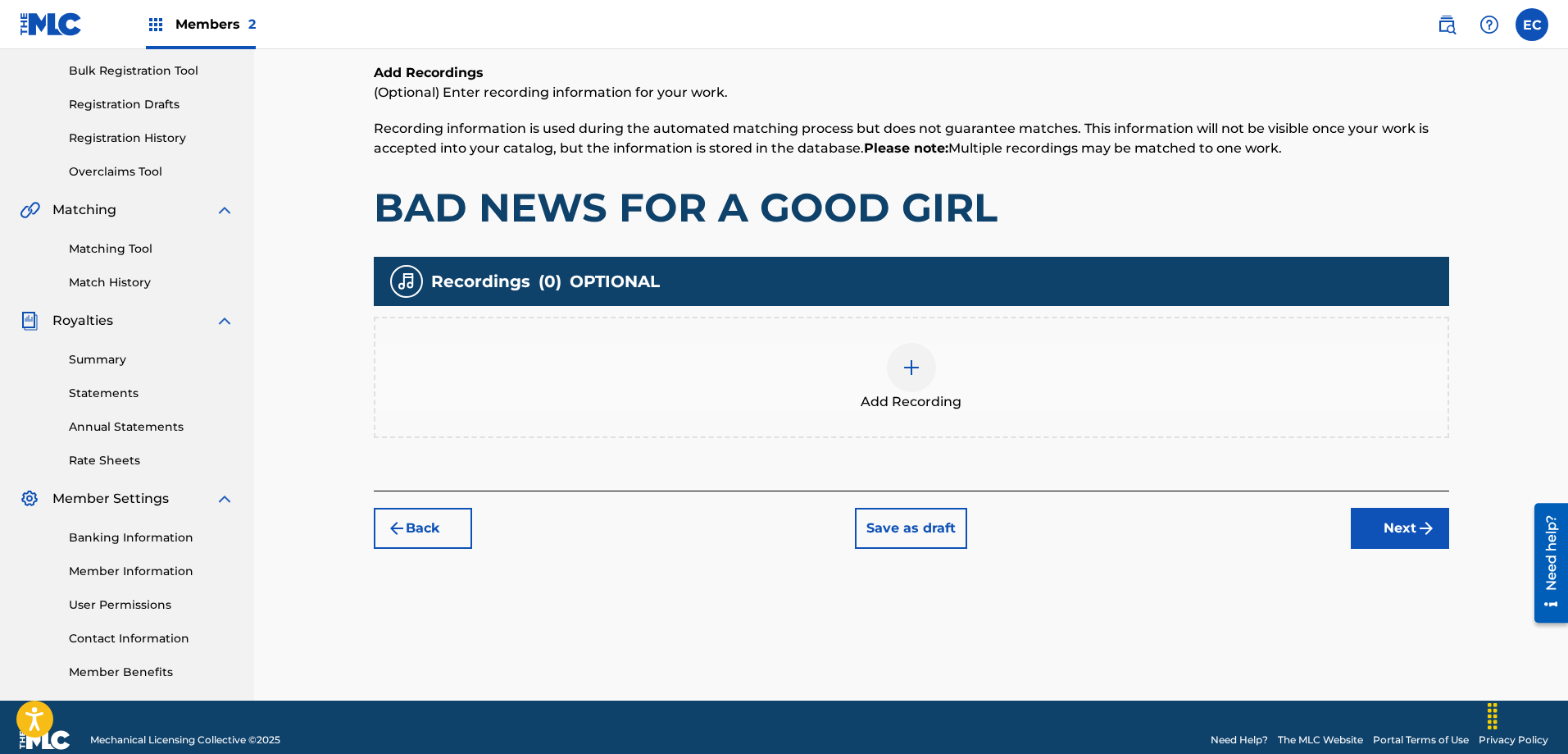
click at [1378, 522] on button "Next" at bounding box center [1400, 528] width 98 height 41
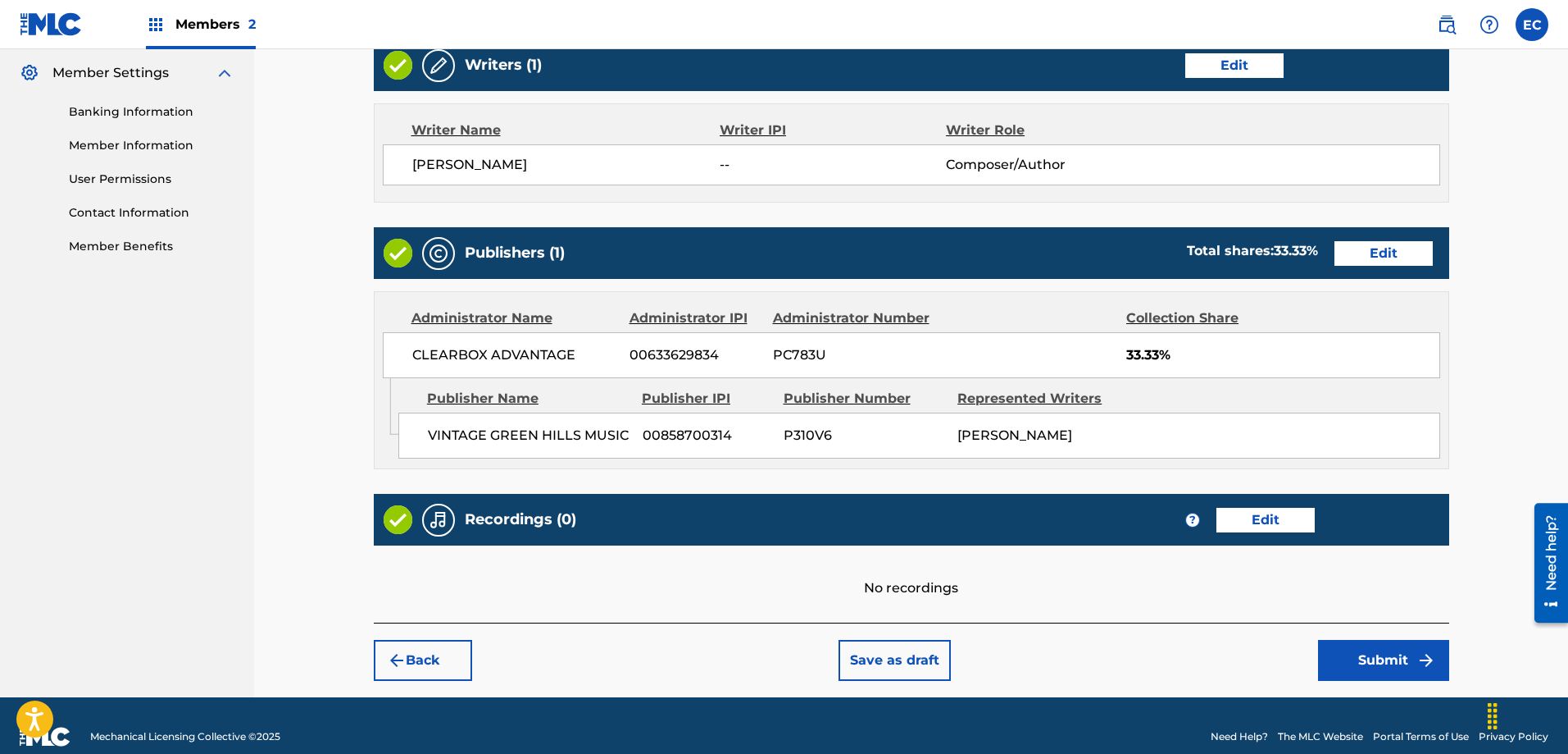
scroll to position [686, 0]
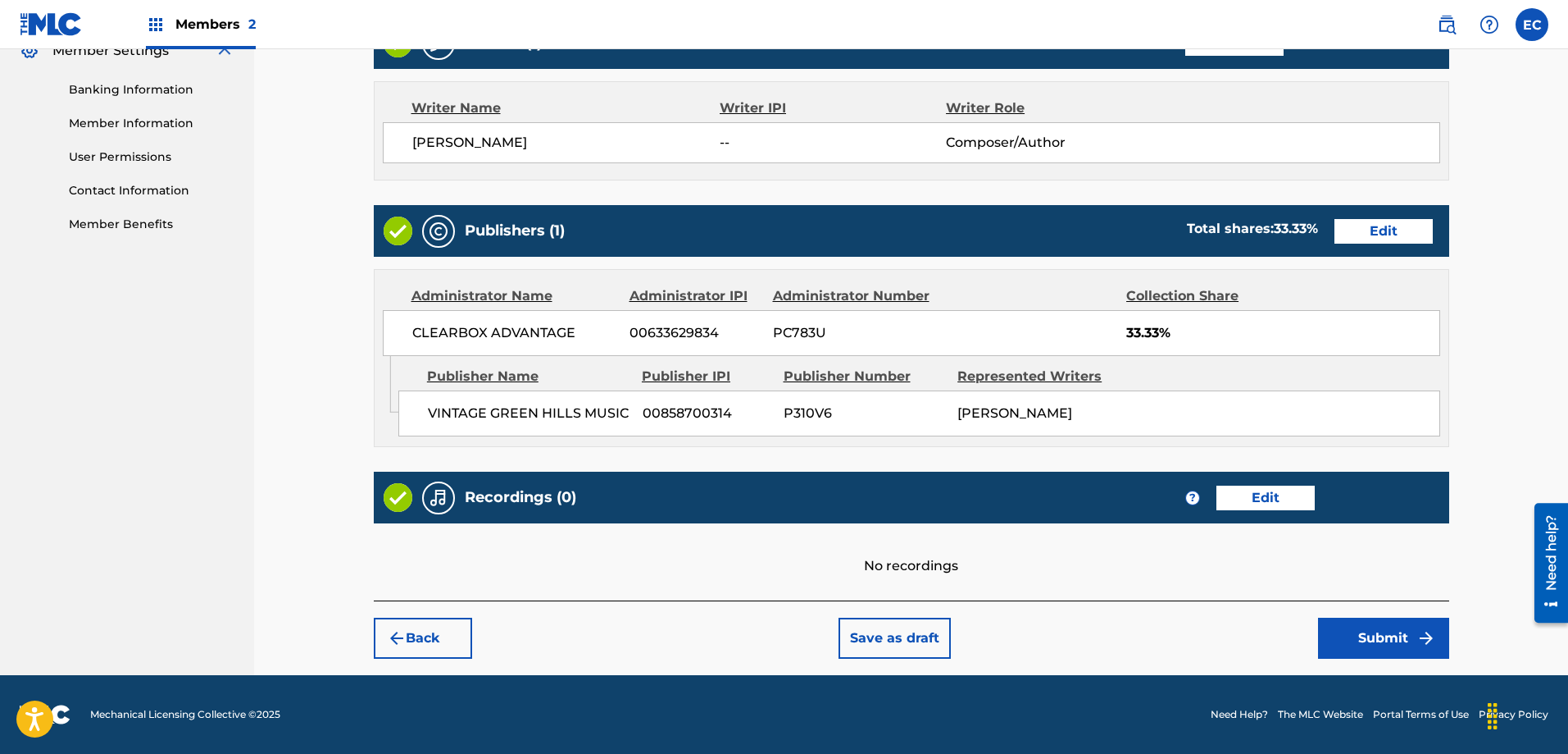
click at [1407, 640] on button "Submit" at bounding box center [1384, 638] width 131 height 41
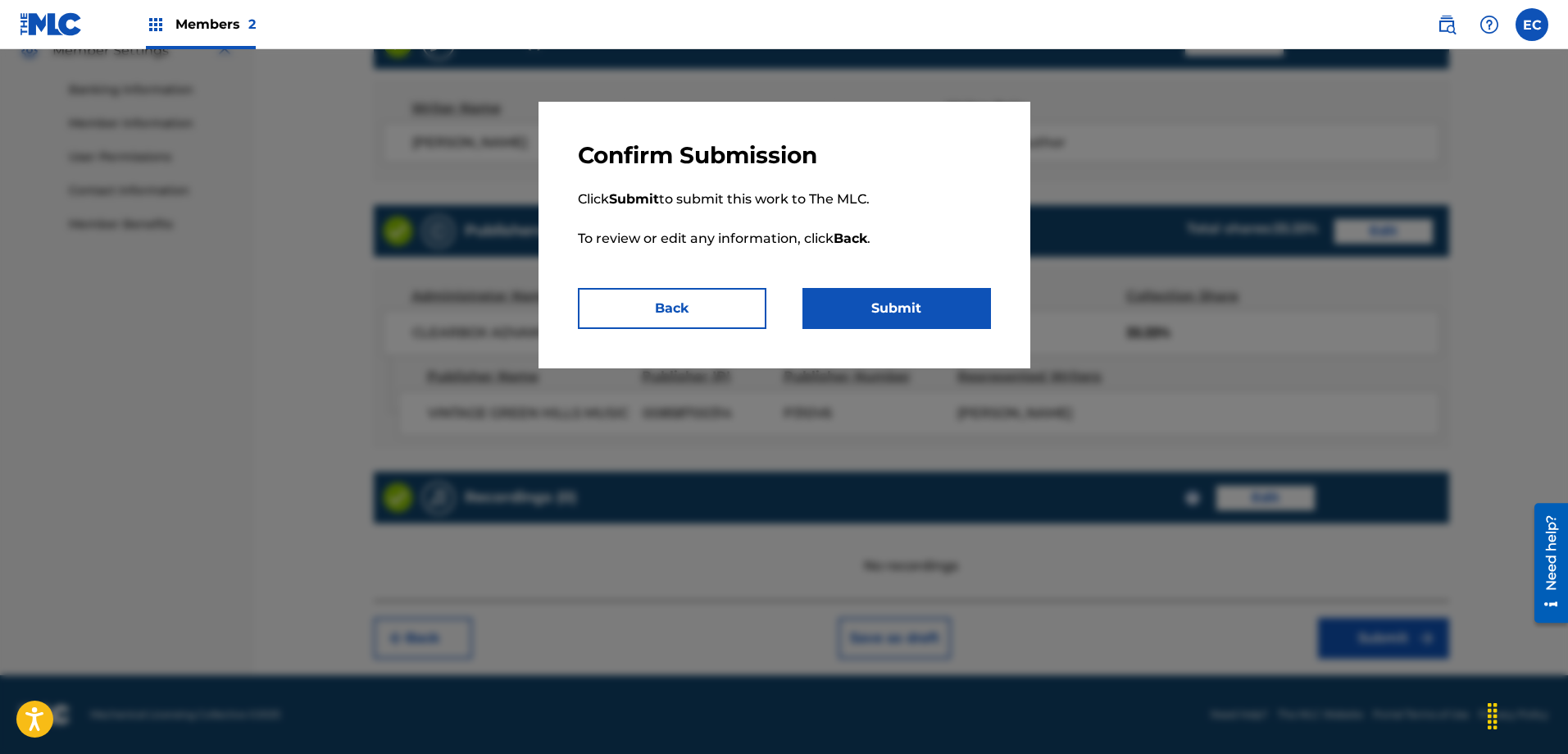
click at [912, 315] on button "Submit" at bounding box center [897, 308] width 189 height 41
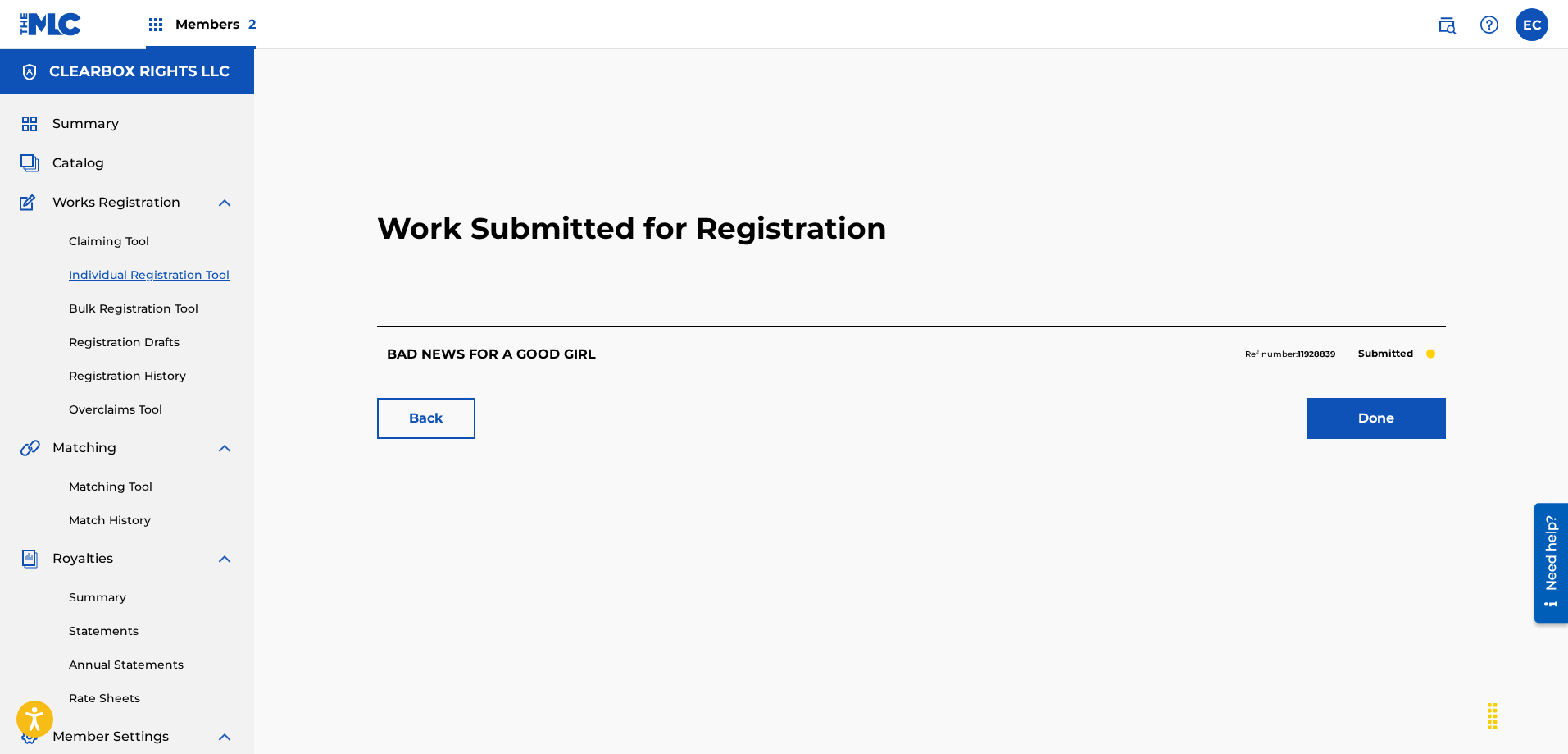
click at [82, 164] on span "Catalog" at bounding box center [78, 164] width 52 height 20
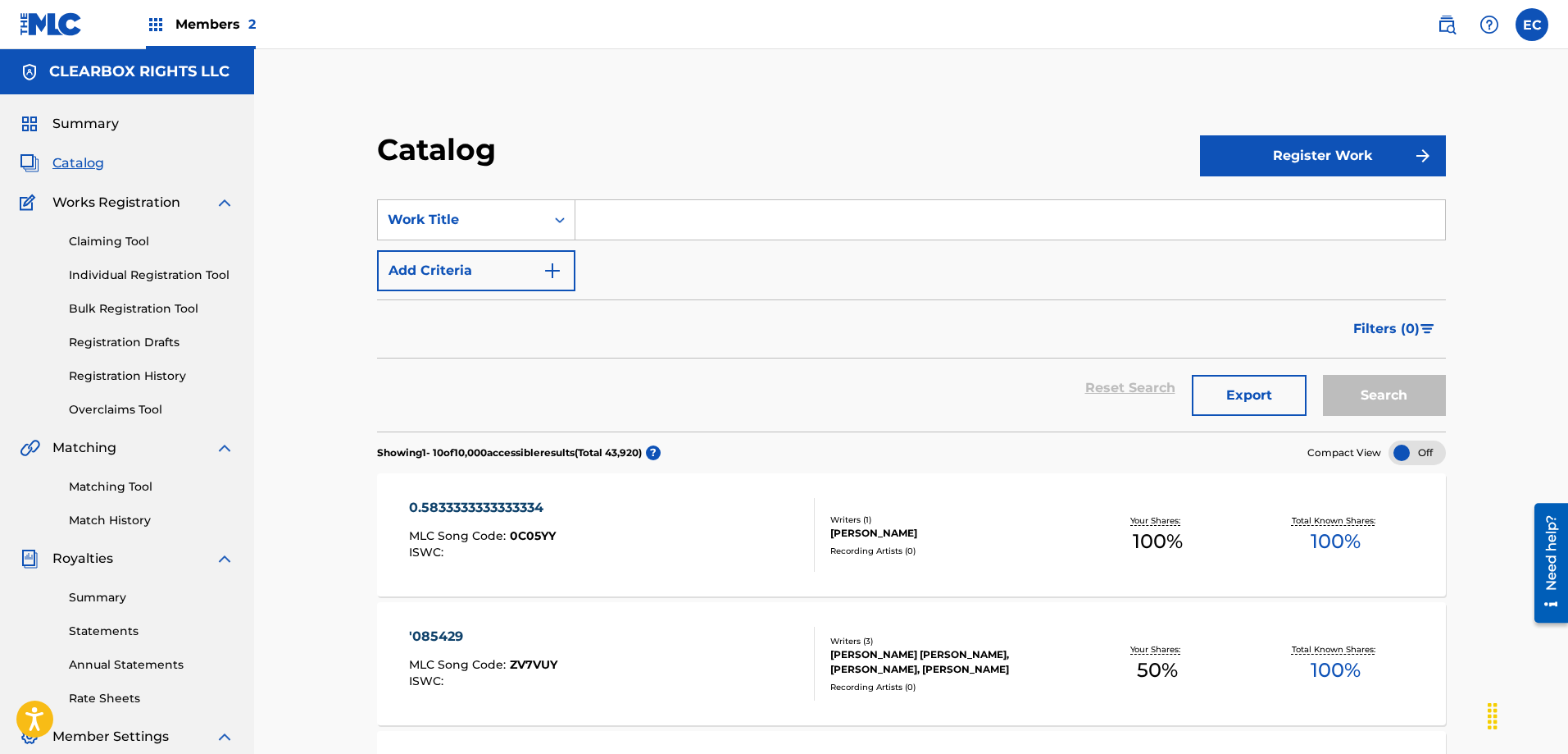
click at [646, 229] on input "Search Form" at bounding box center [1011, 219] width 870 height 39
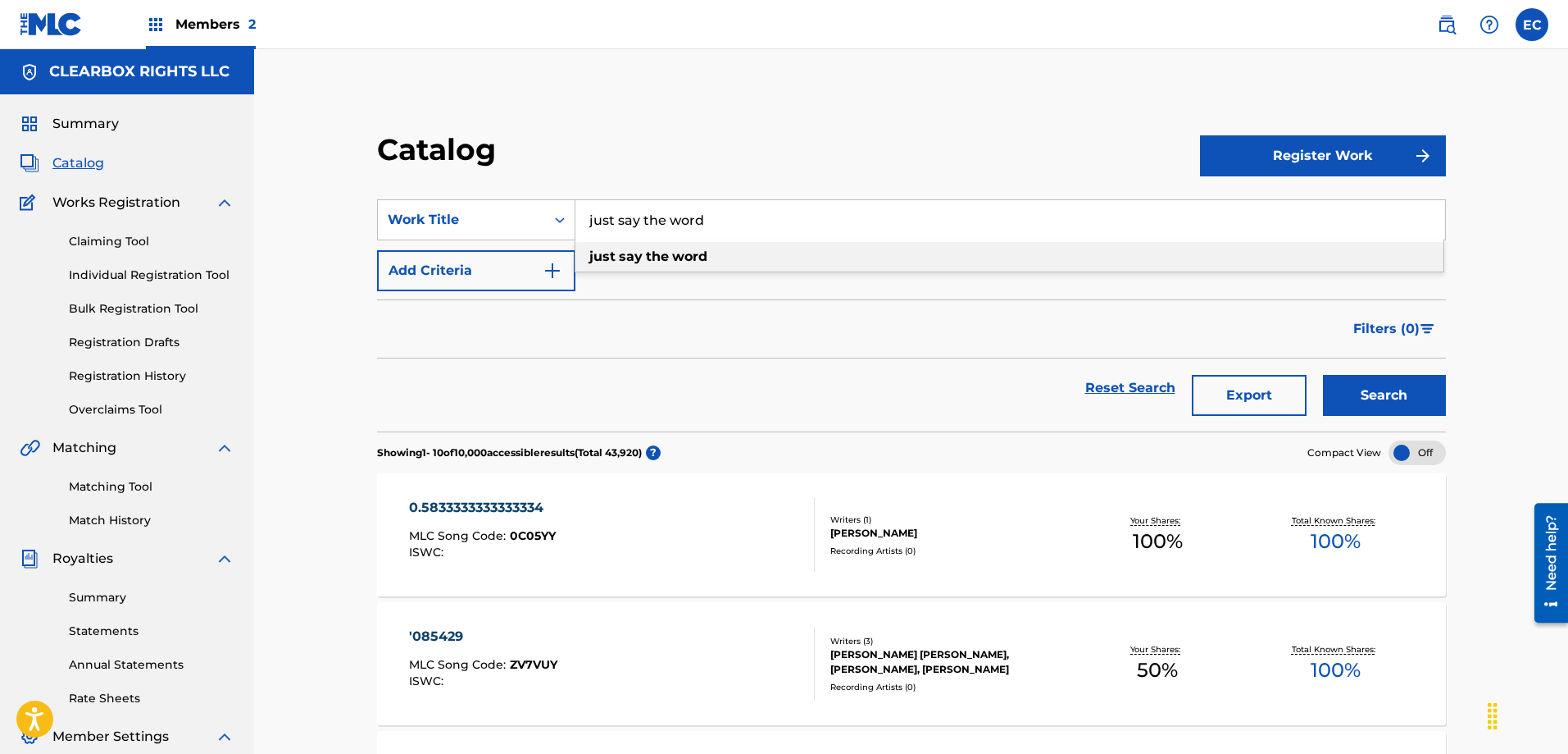
type input "just say the word"
click at [708, 259] on div "just say the word" at bounding box center [1010, 256] width 868 height 29
click at [1405, 380] on button "Search" at bounding box center [1384, 395] width 123 height 41
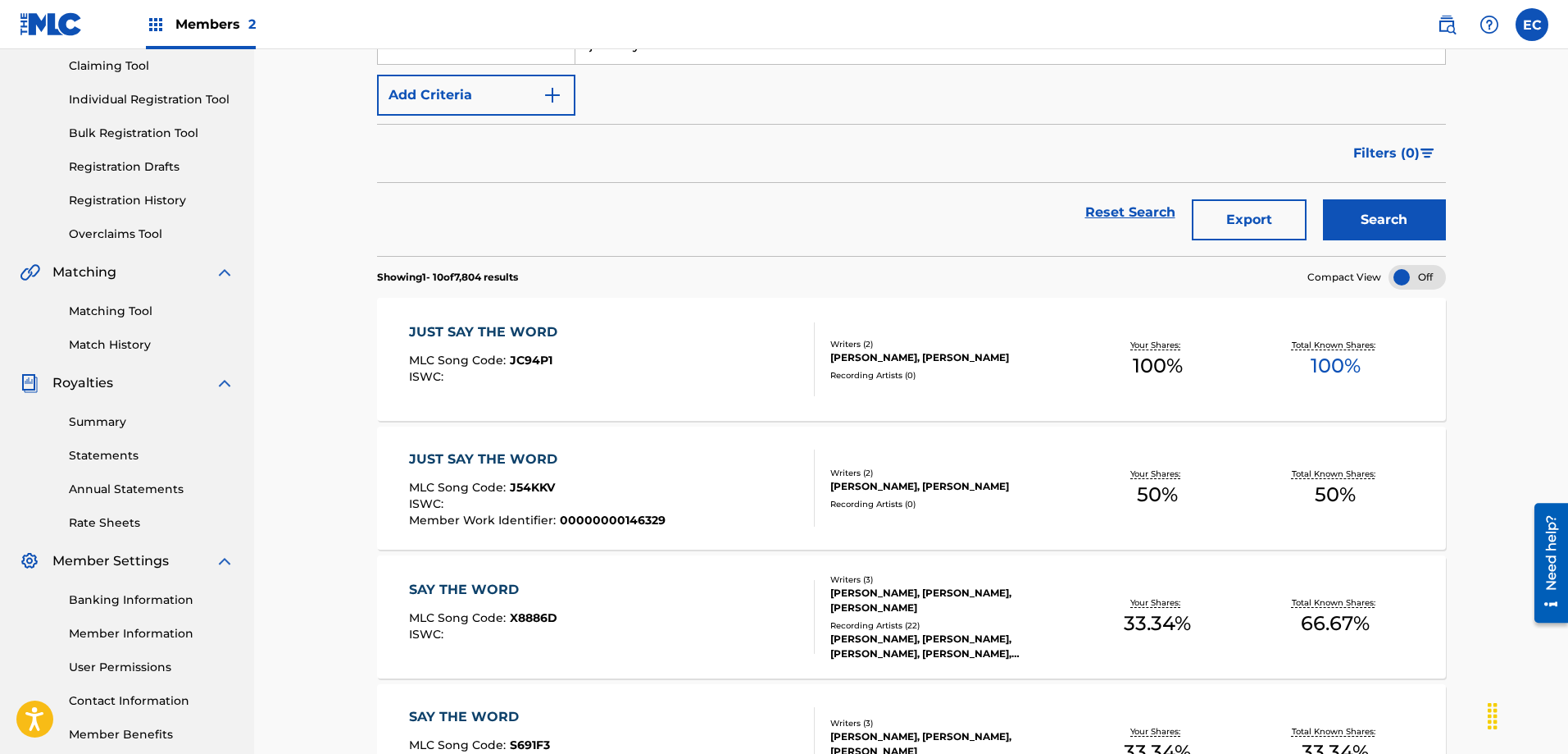
scroll to position [246, 0]
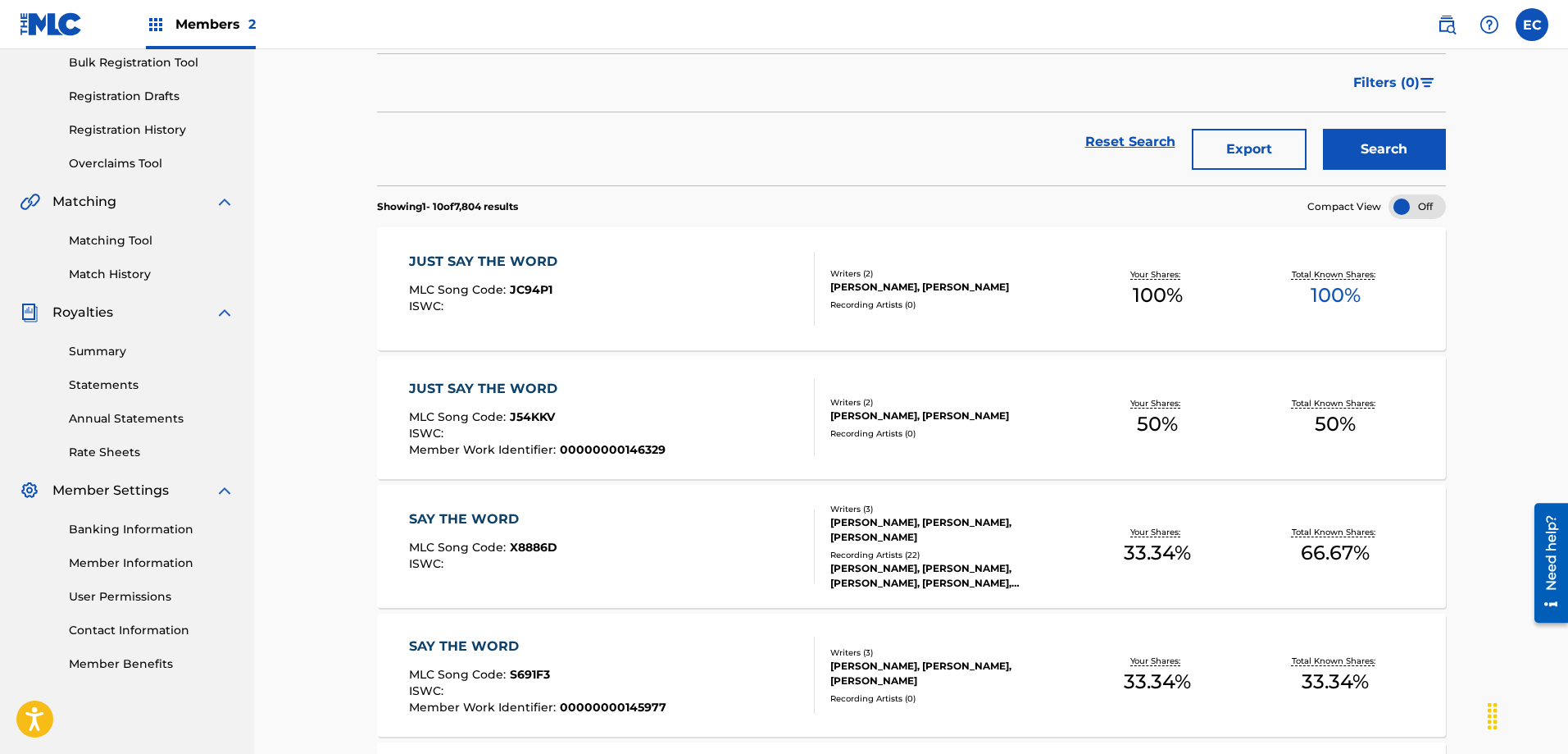
click at [535, 381] on div "JUST SAY THE WORD" at bounding box center [537, 389] width 257 height 20
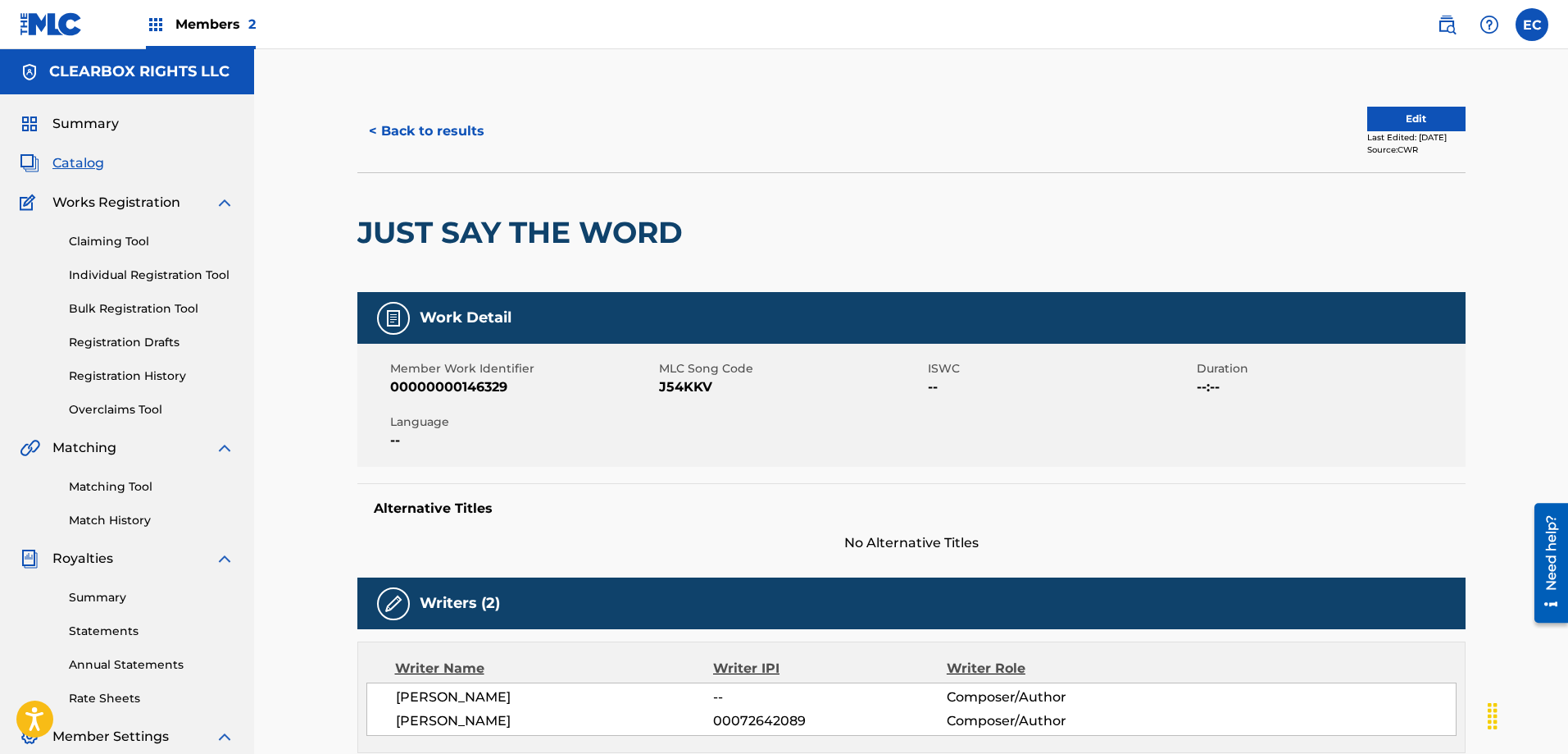
click at [415, 125] on button "< Back to results" at bounding box center [427, 131] width 139 height 41
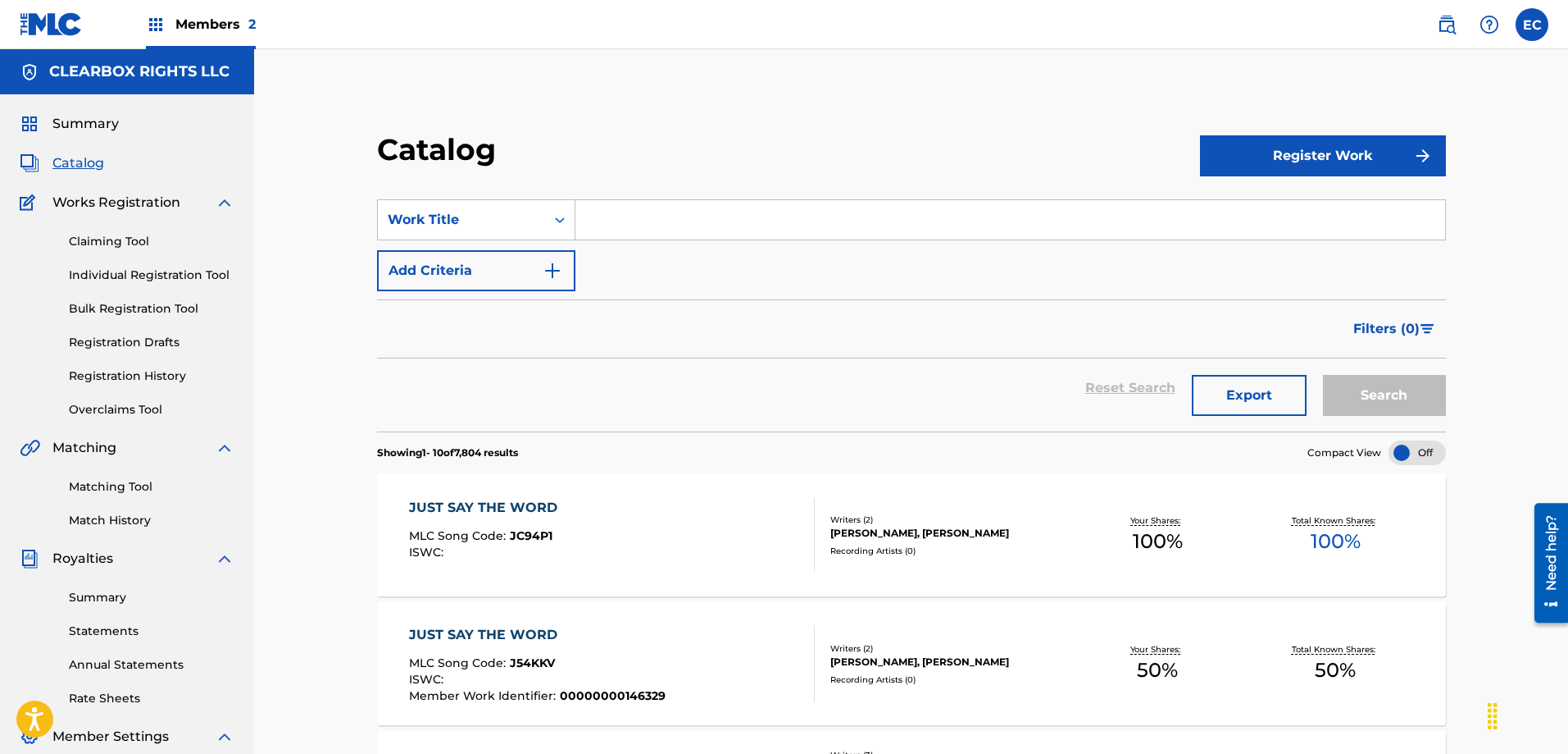
click at [640, 232] on input "Search Form" at bounding box center [1011, 219] width 870 height 39
type input "foolin' around with you"
click at [1378, 392] on button "Search" at bounding box center [1384, 395] width 123 height 41
